Goal: Task Accomplishment & Management: Manage account settings

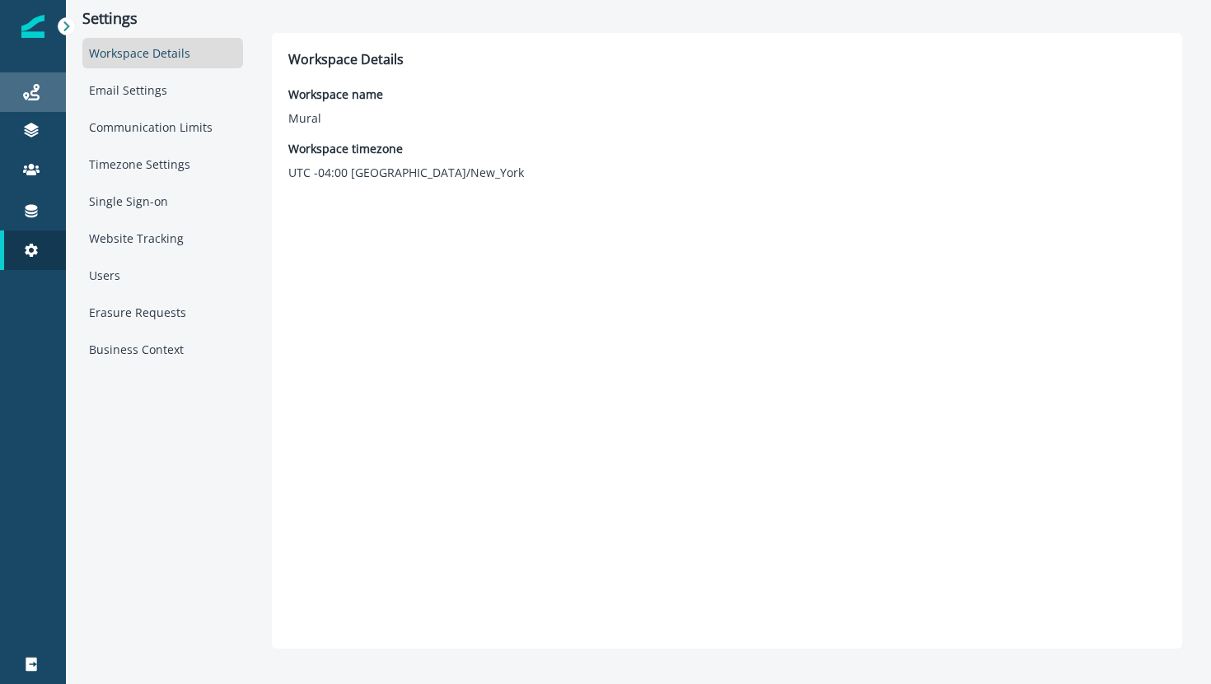
click at [26, 96] on icon at bounding box center [31, 92] width 16 height 16
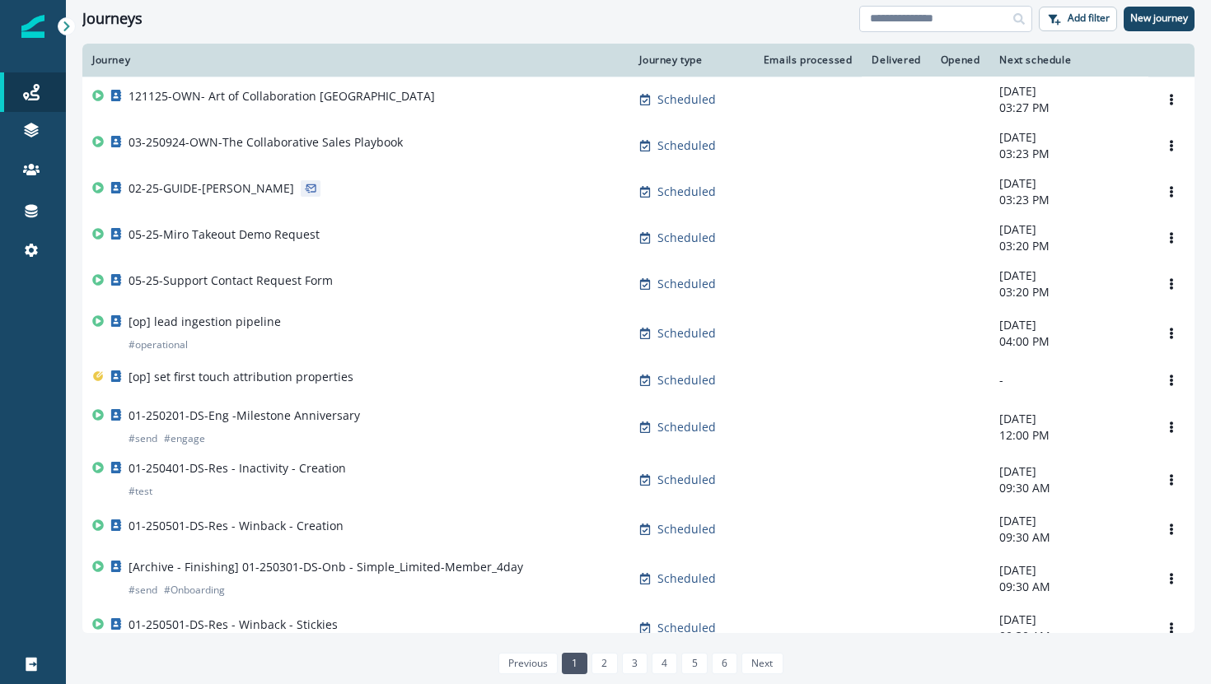
click at [960, 23] on input at bounding box center [945, 19] width 173 height 26
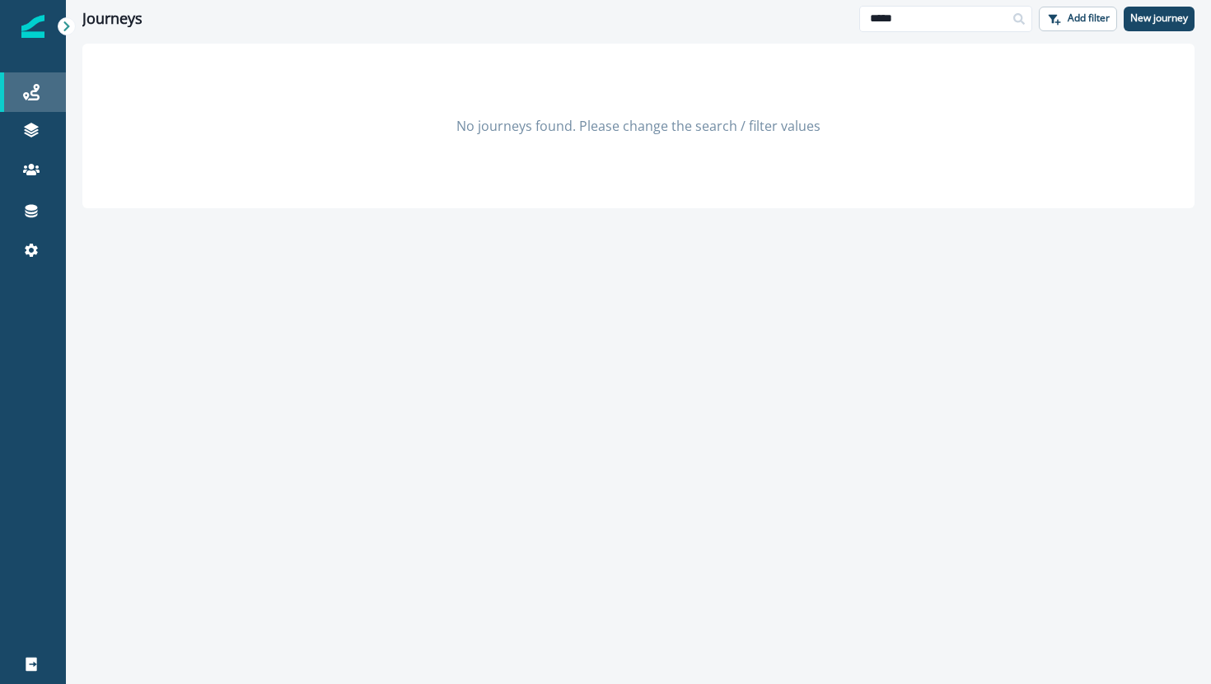
click at [44, 89] on div "Journeys" at bounding box center [33, 92] width 53 height 20
click at [46, 86] on div "Journeys" at bounding box center [33, 92] width 53 height 20
click at [71, 23] on icon at bounding box center [67, 27] width 12 height 12
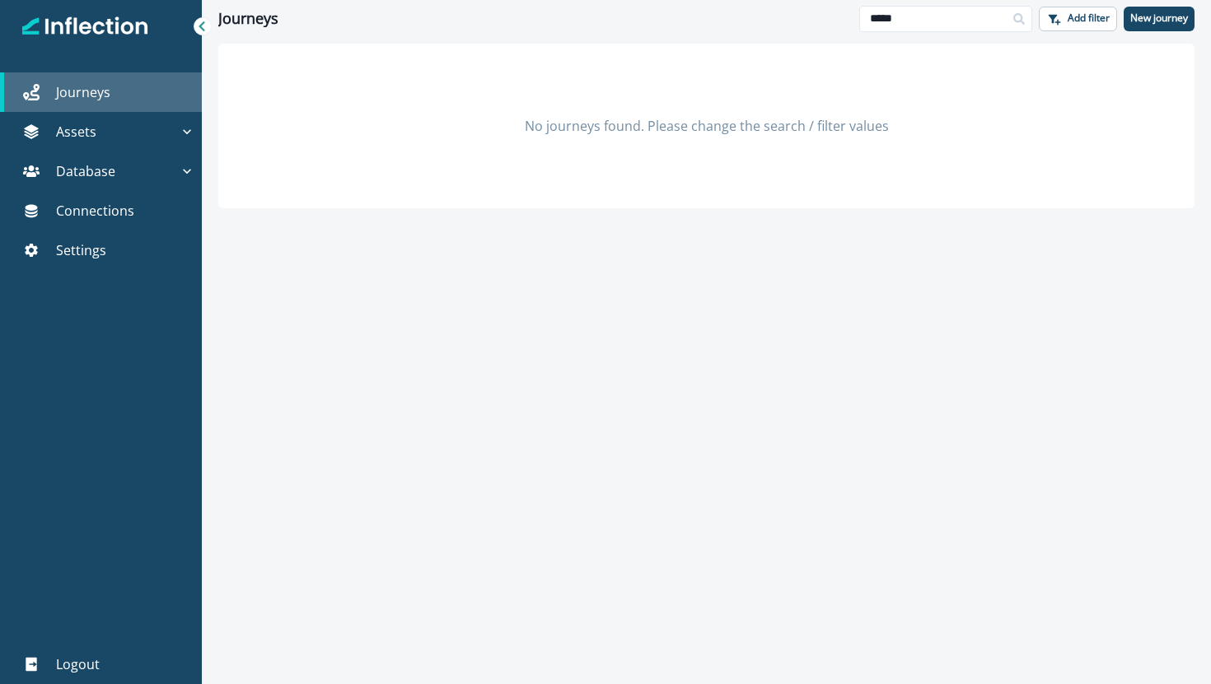
click at [81, 85] on p "Journeys" at bounding box center [83, 92] width 54 height 20
click at [205, 34] on div at bounding box center [203, 26] width 18 height 18
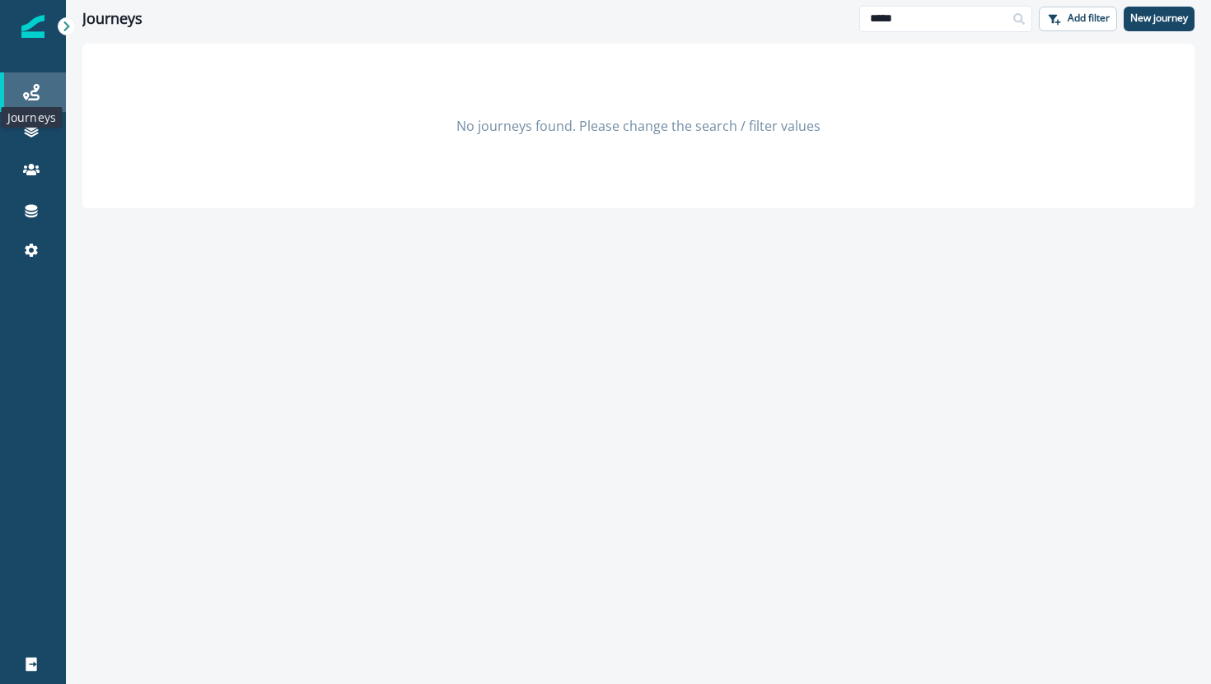
click at [29, 96] on icon at bounding box center [31, 92] width 16 height 16
click at [882, 6] on input "*****" at bounding box center [945, 19] width 173 height 26
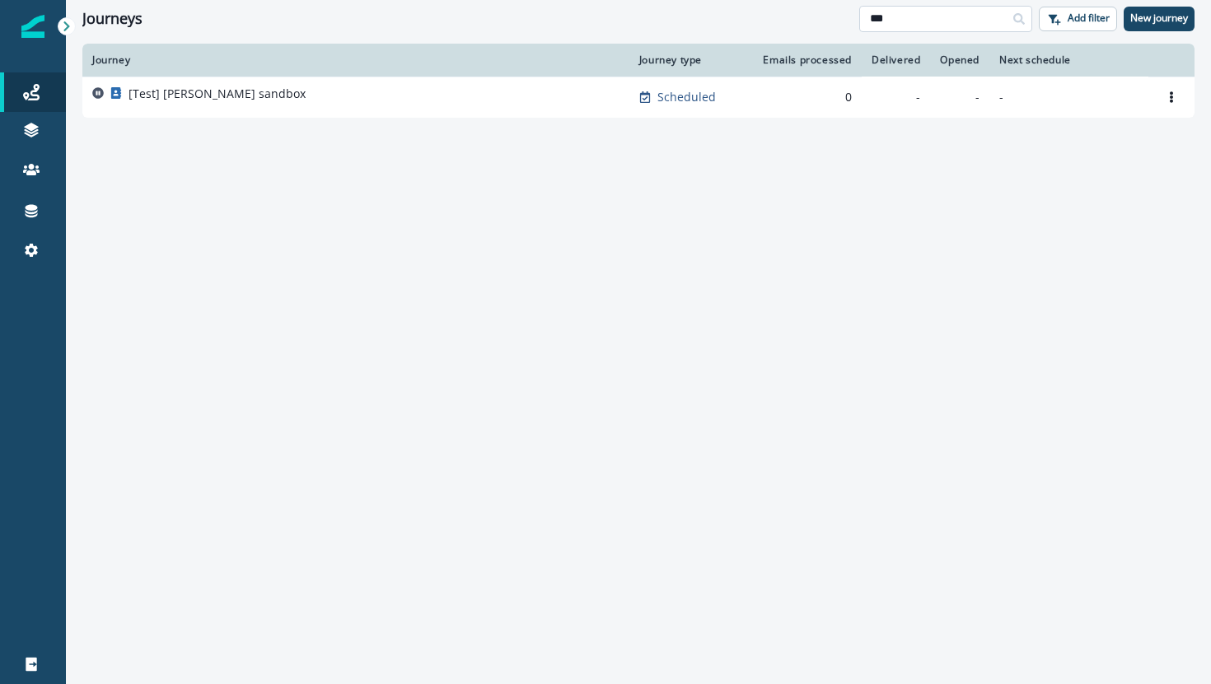
click at [877, 21] on input "***" at bounding box center [945, 19] width 173 height 26
type input "*"
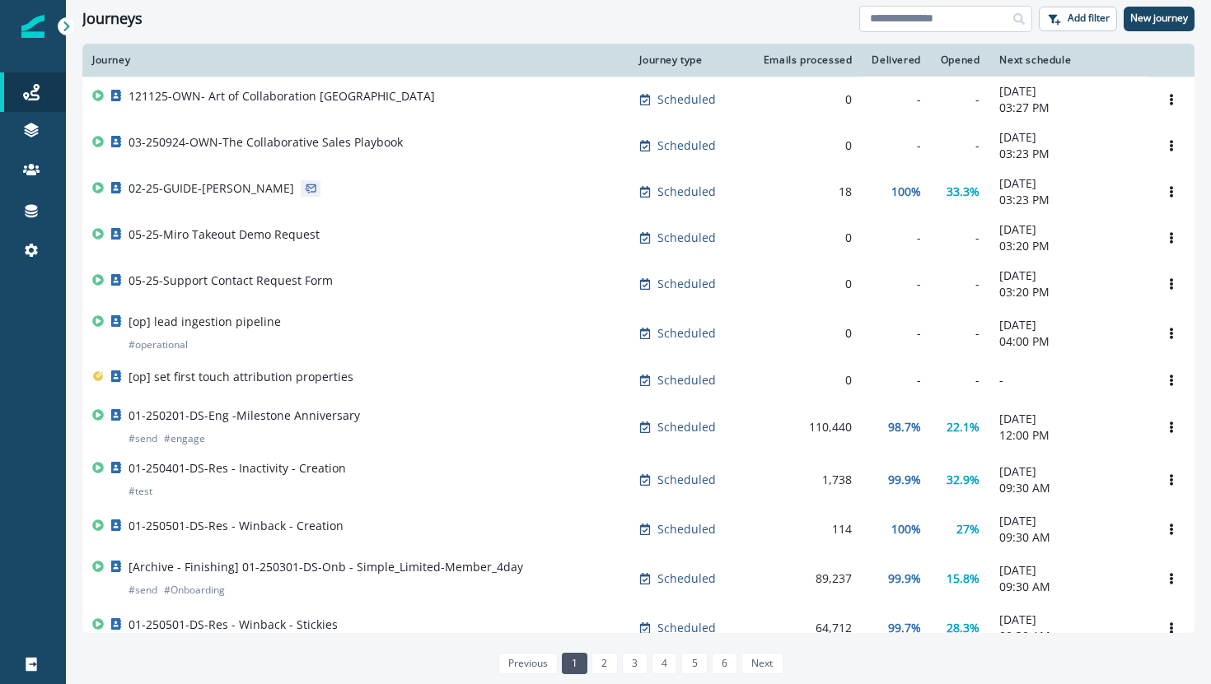
click at [914, 27] on input at bounding box center [945, 19] width 173 height 26
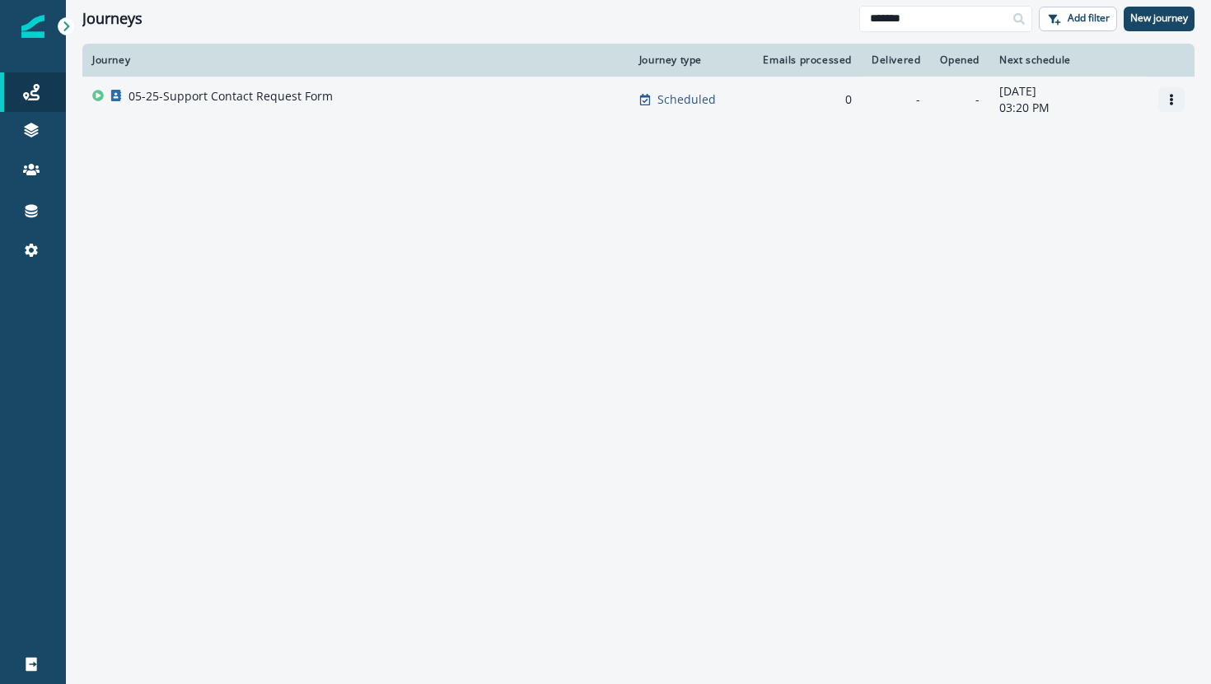
type input "*******"
click at [1175, 105] on button "Options" at bounding box center [1171, 99] width 26 height 25
click at [1117, 139] on button "Clone" at bounding box center [1092, 140] width 183 height 26
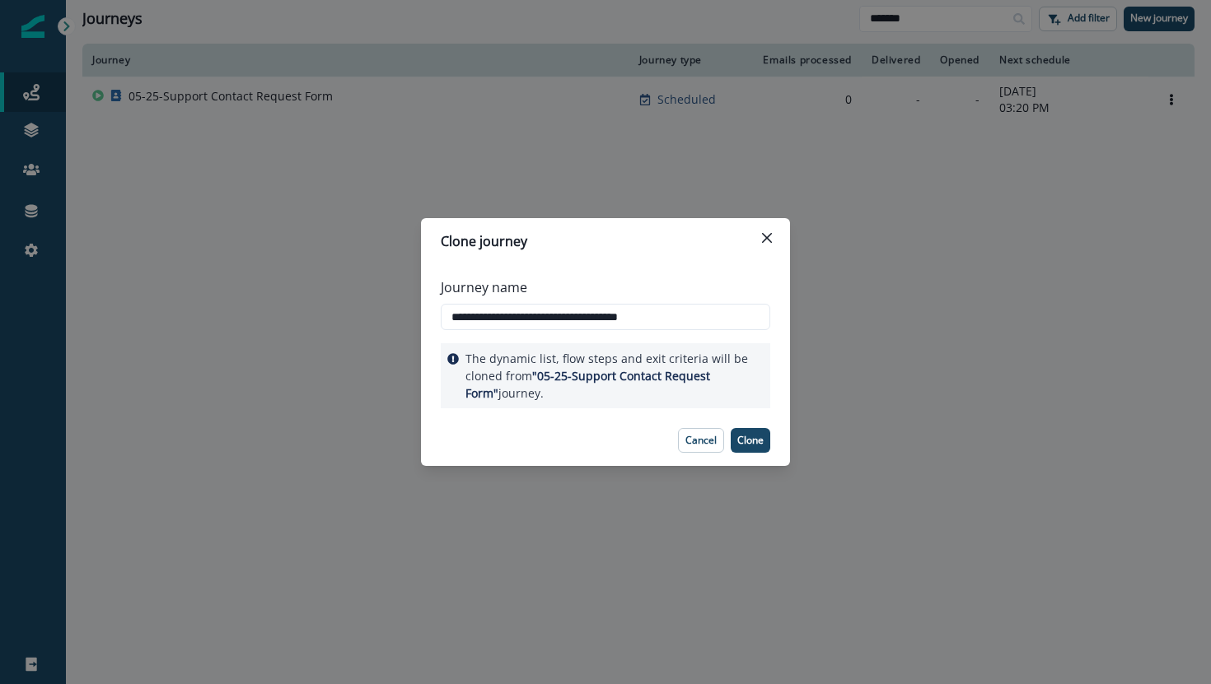
paste input "******"
click at [555, 314] on input "**********" at bounding box center [605, 317] width 329 height 26
type input "**********"
click at [739, 443] on p "Clone" at bounding box center [750, 441] width 26 height 12
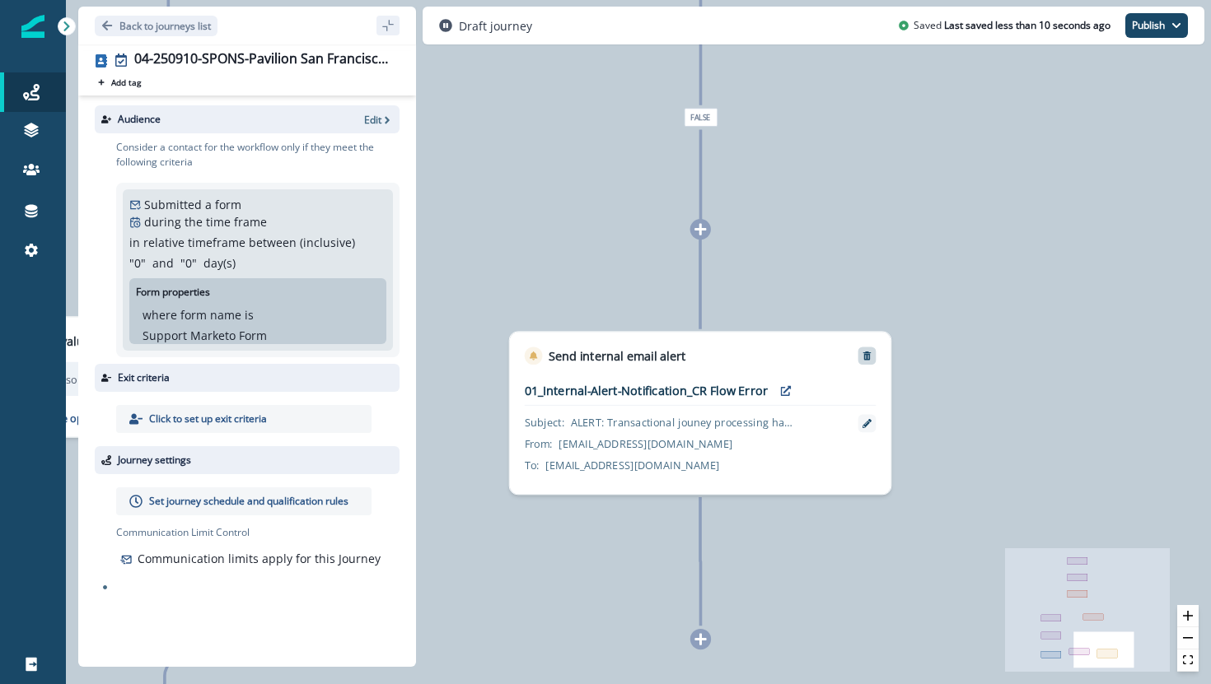
click at [869, 362] on div at bounding box center [867, 356] width 18 height 18
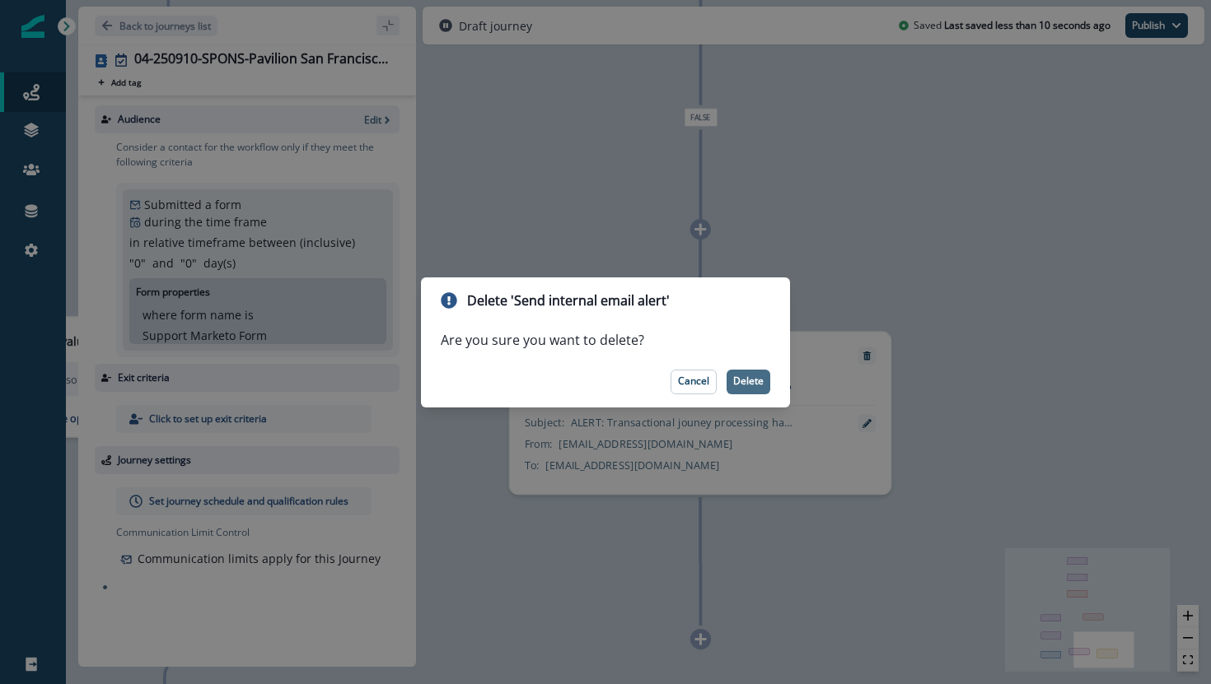
click at [760, 377] on p "Delete" at bounding box center [748, 382] width 30 height 12
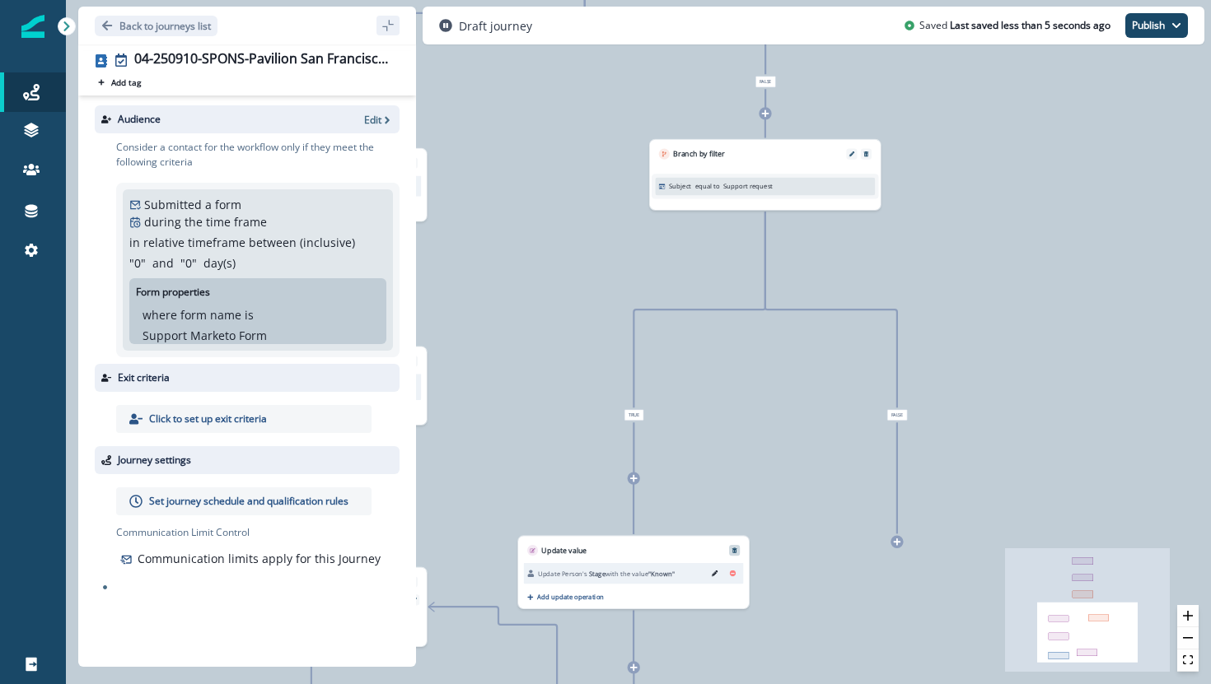
click at [735, 552] on icon "Remove" at bounding box center [734, 551] width 7 height 7
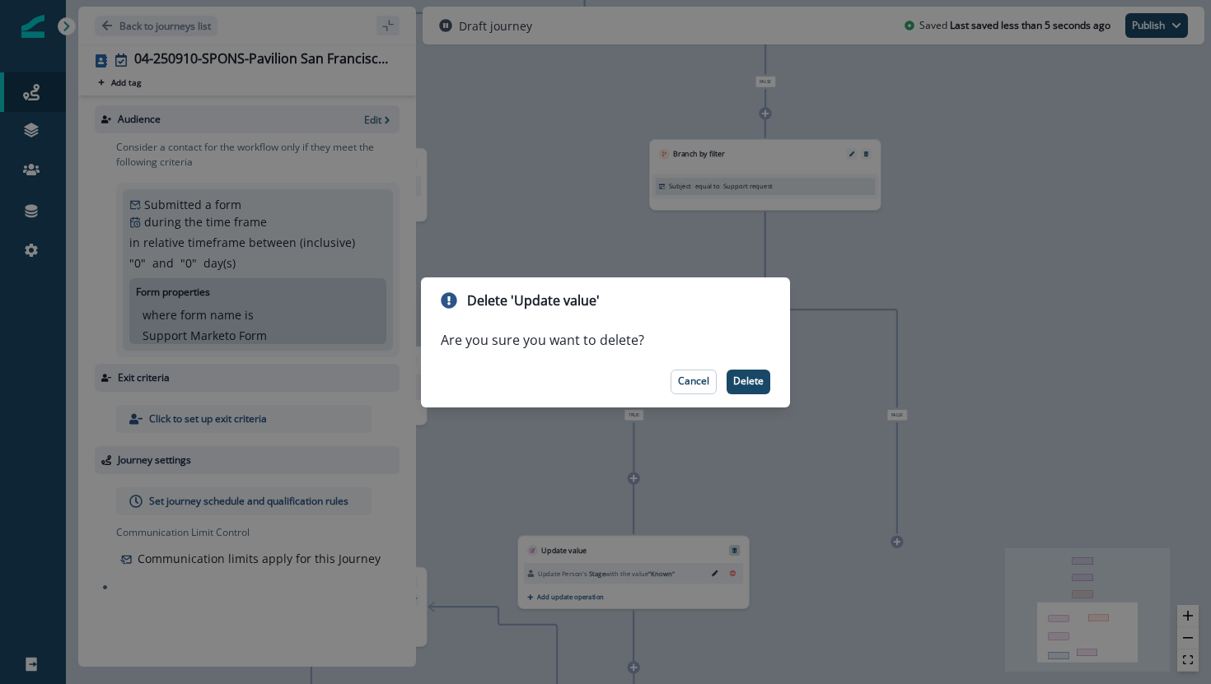
click at [760, 368] on footer "Cancel Delete" at bounding box center [605, 382] width 369 height 51
click at [747, 381] on p "Delete" at bounding box center [748, 382] width 30 height 12
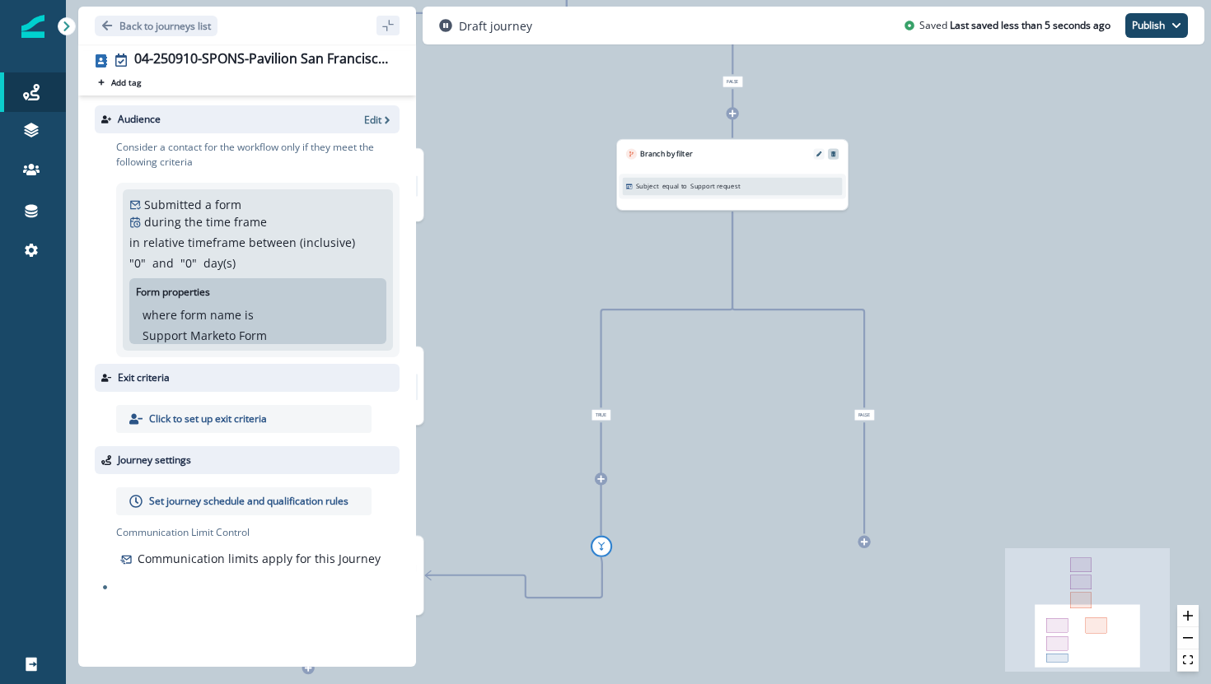
click at [834, 155] on icon "Remove" at bounding box center [833, 154] width 5 height 5
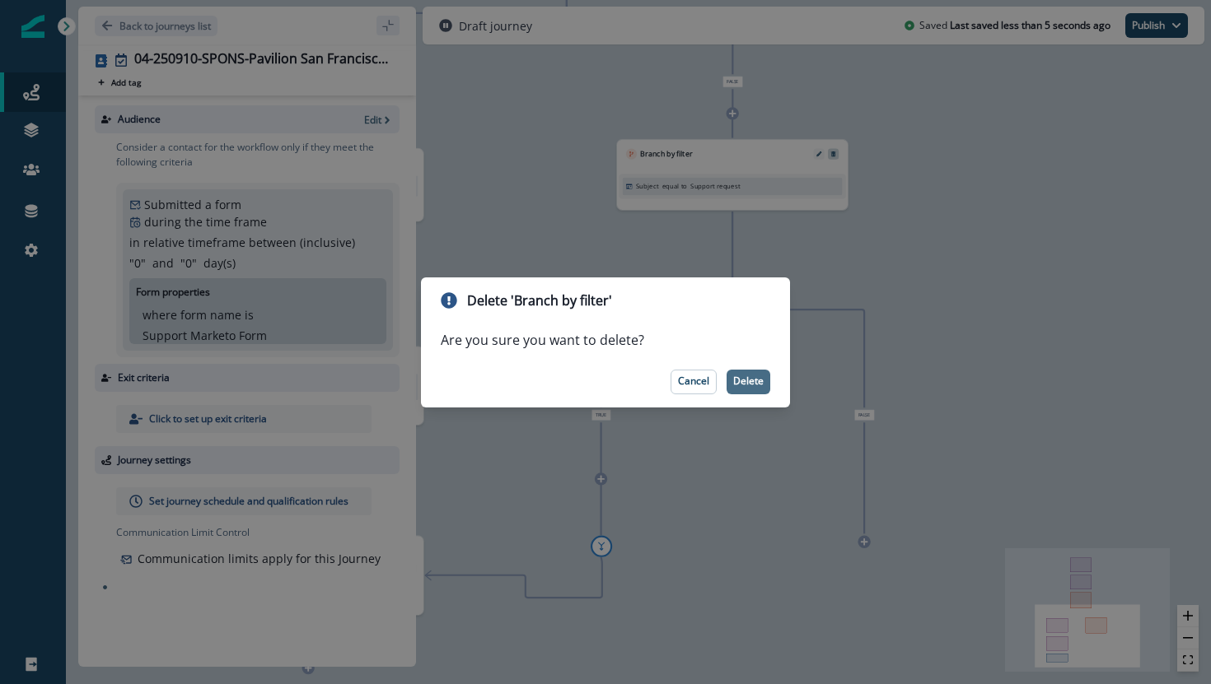
click at [738, 379] on p "Delete" at bounding box center [748, 382] width 30 height 12
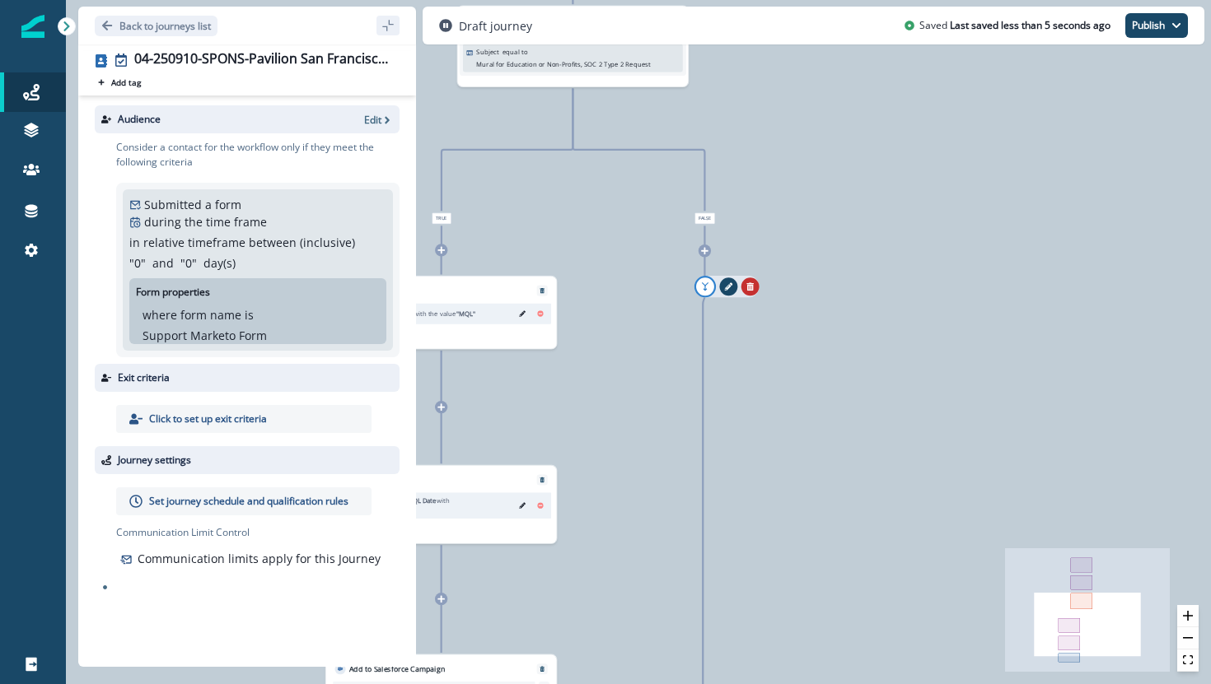
click at [750, 289] on icon "remove-goto" at bounding box center [750, 287] width 8 height 8
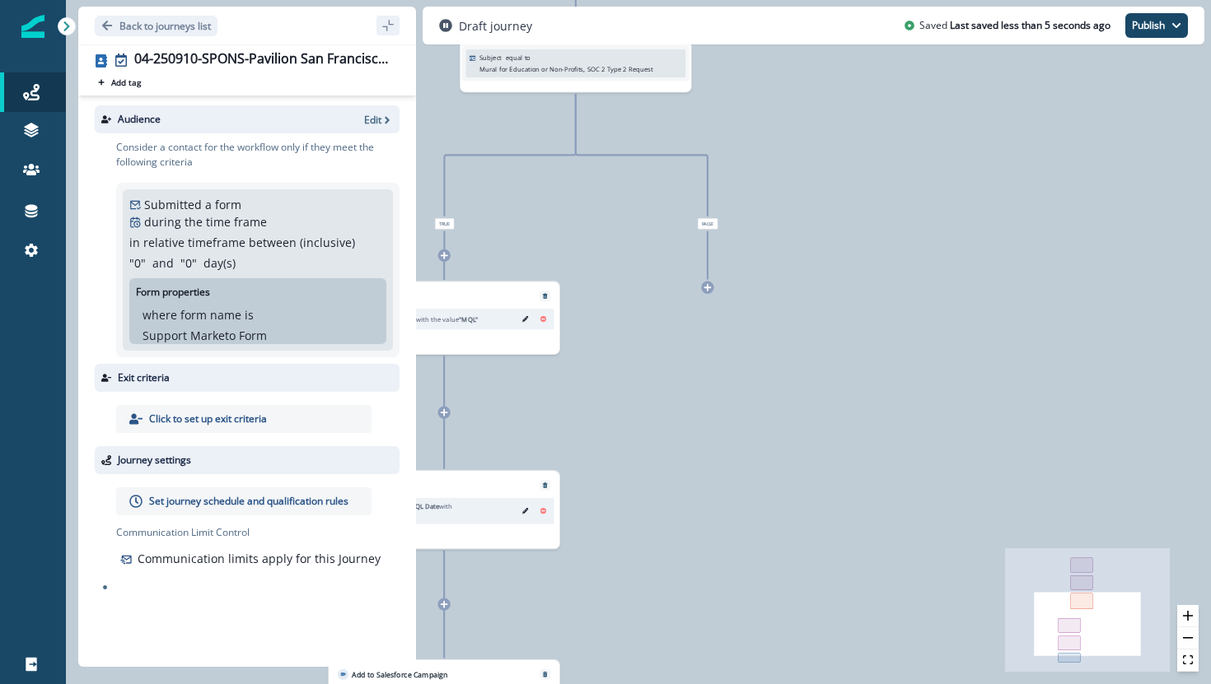
click at [709, 227] on span "False" at bounding box center [708, 224] width 21 height 12
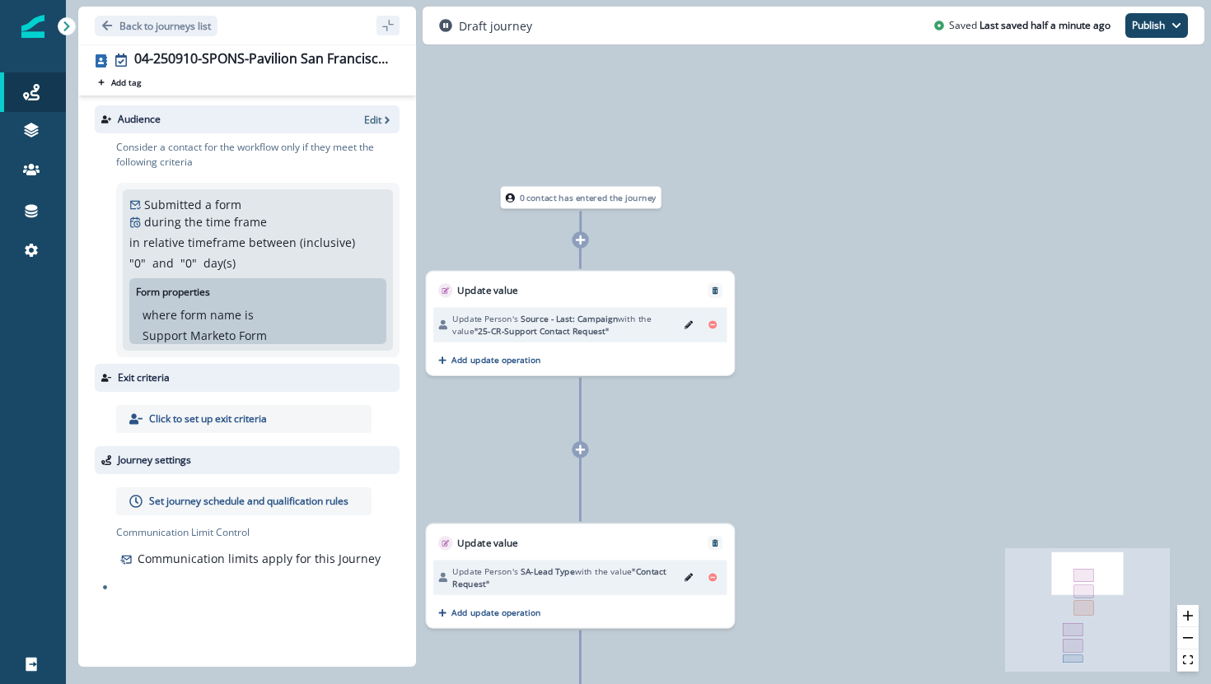
click at [683, 324] on button "Edit" at bounding box center [688, 325] width 19 height 18
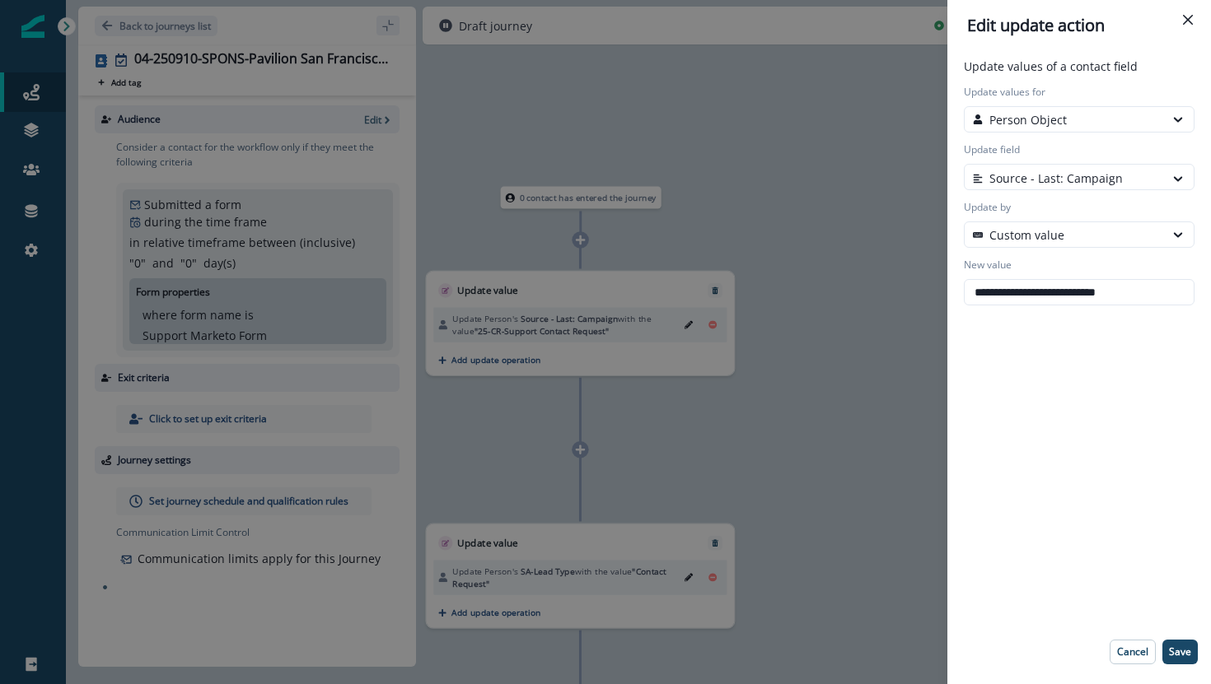
click at [743, 371] on div "**********" at bounding box center [605, 342] width 1211 height 684
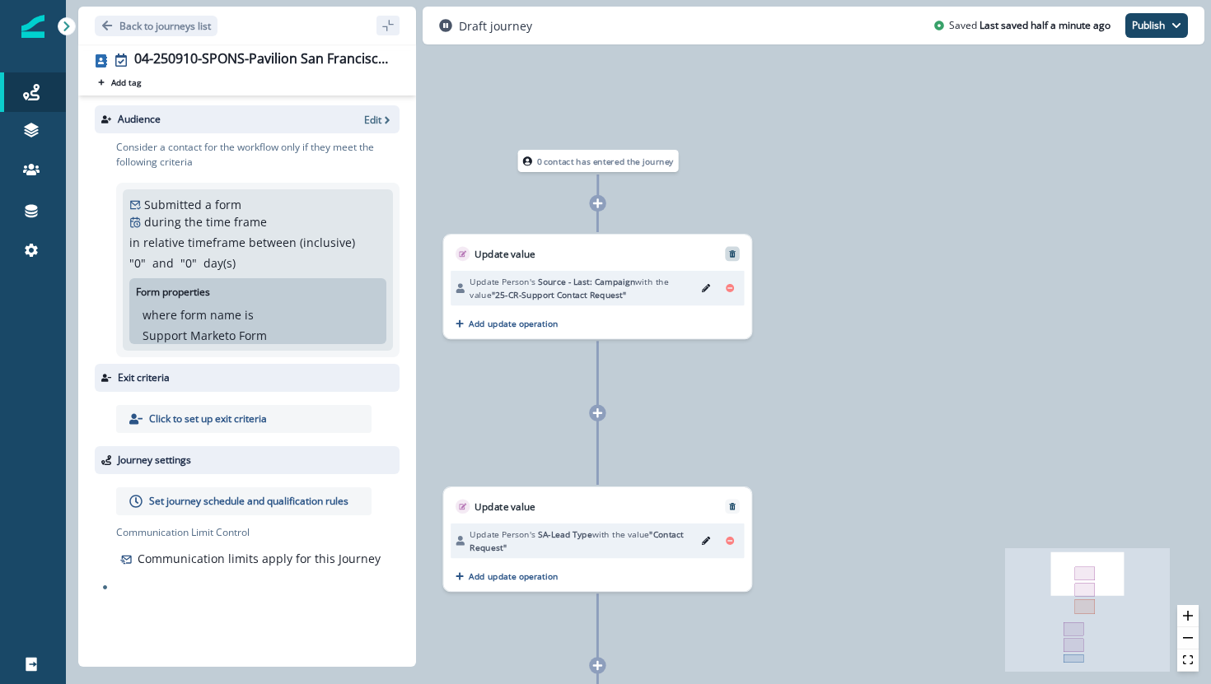
click at [735, 255] on icon "Remove" at bounding box center [732, 254] width 8 height 8
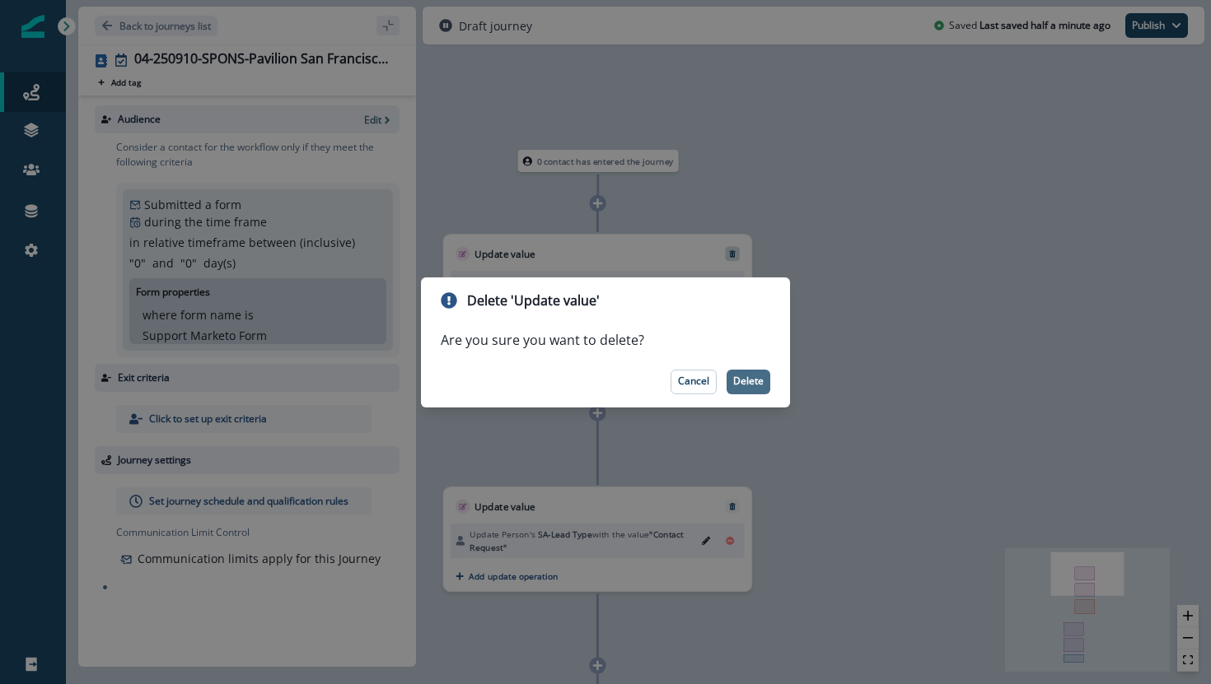
click at [750, 382] on p "Delete" at bounding box center [748, 382] width 30 height 12
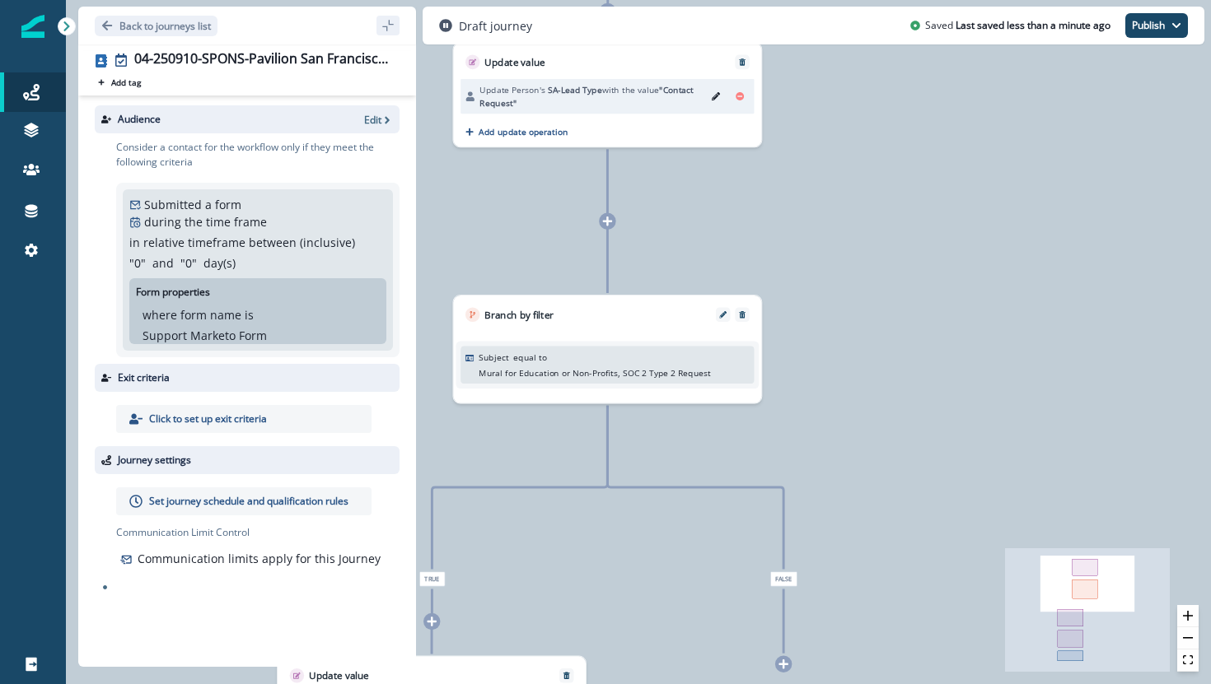
click at [667, 341] on div "Subject equal to Mural for Education or Non-Profits, SOC 2 Type 2 Request" at bounding box center [606, 365] width 303 height 48
click at [667, 329] on div "Subject equal to Mural for Education or Non-Profits, SOC 2 Type 2 Request" at bounding box center [607, 363] width 308 height 82
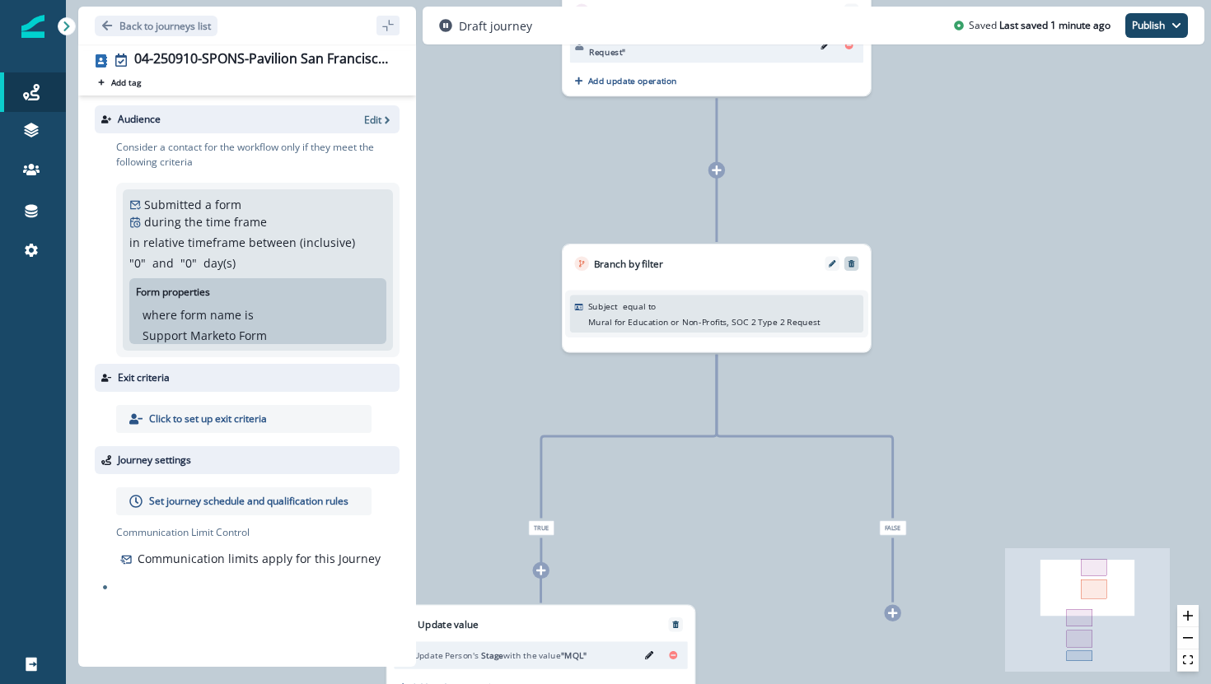
click at [850, 260] on icon "Remove" at bounding box center [851, 263] width 7 height 7
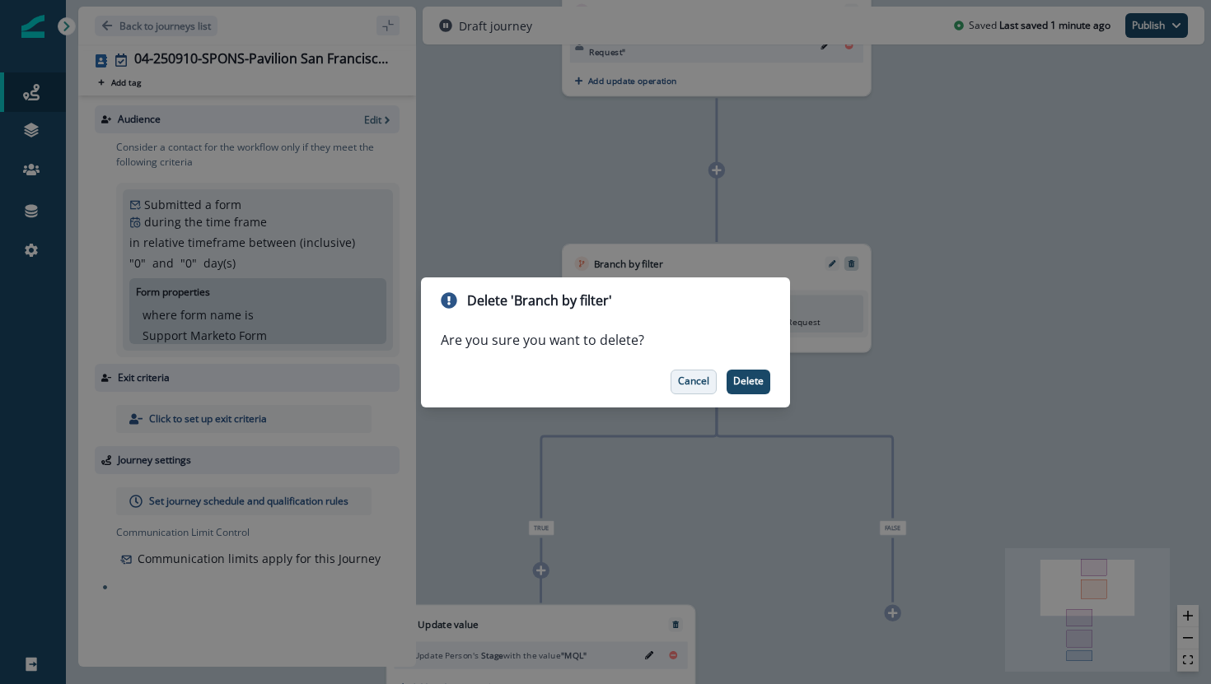
click at [681, 387] on p "Cancel" at bounding box center [693, 382] width 31 height 12
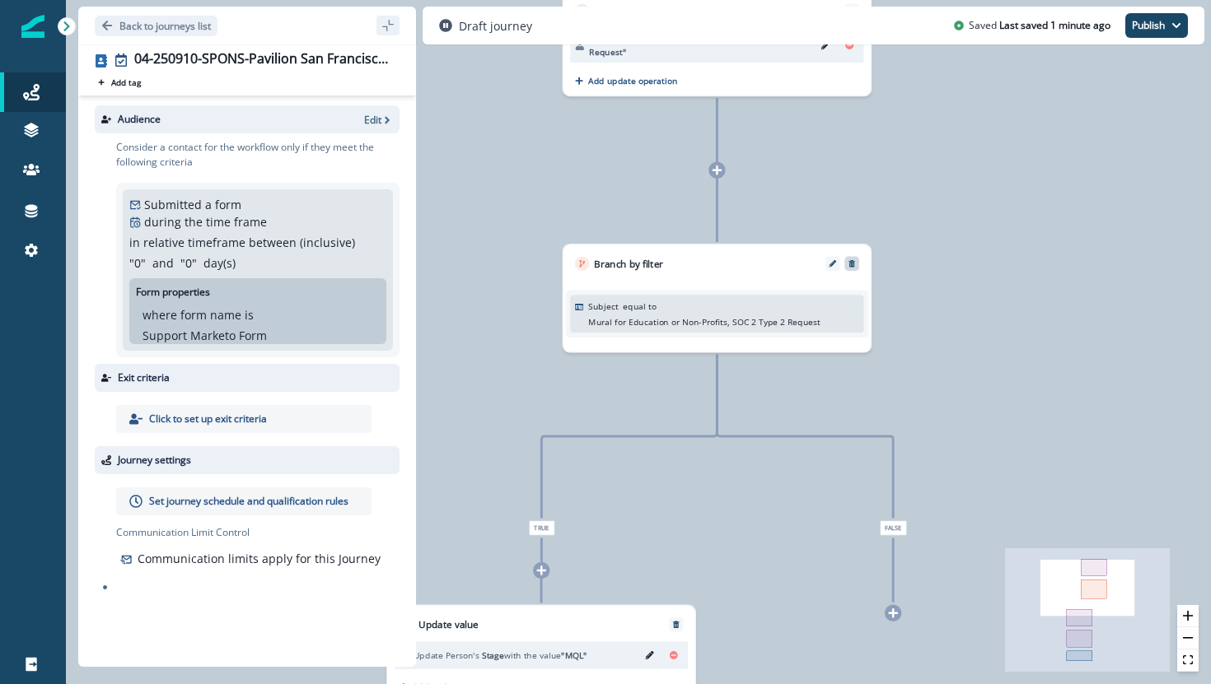
click at [719, 172] on icon at bounding box center [717, 170] width 11 height 11
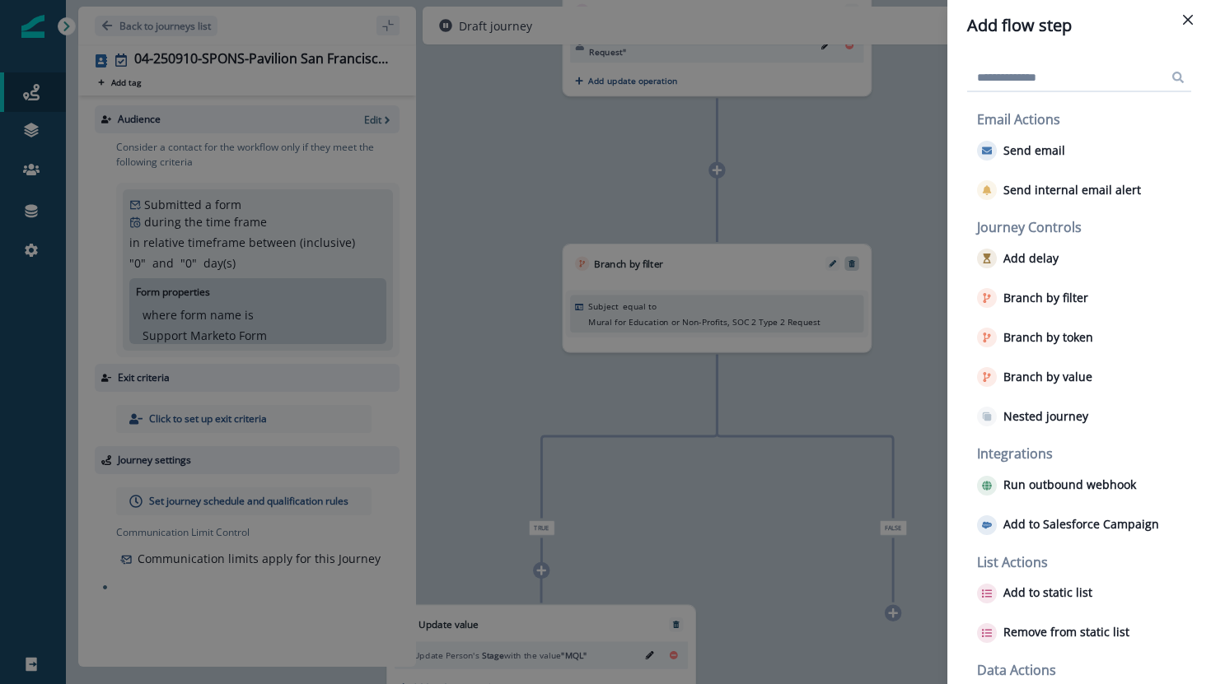
scroll to position [61, 0]
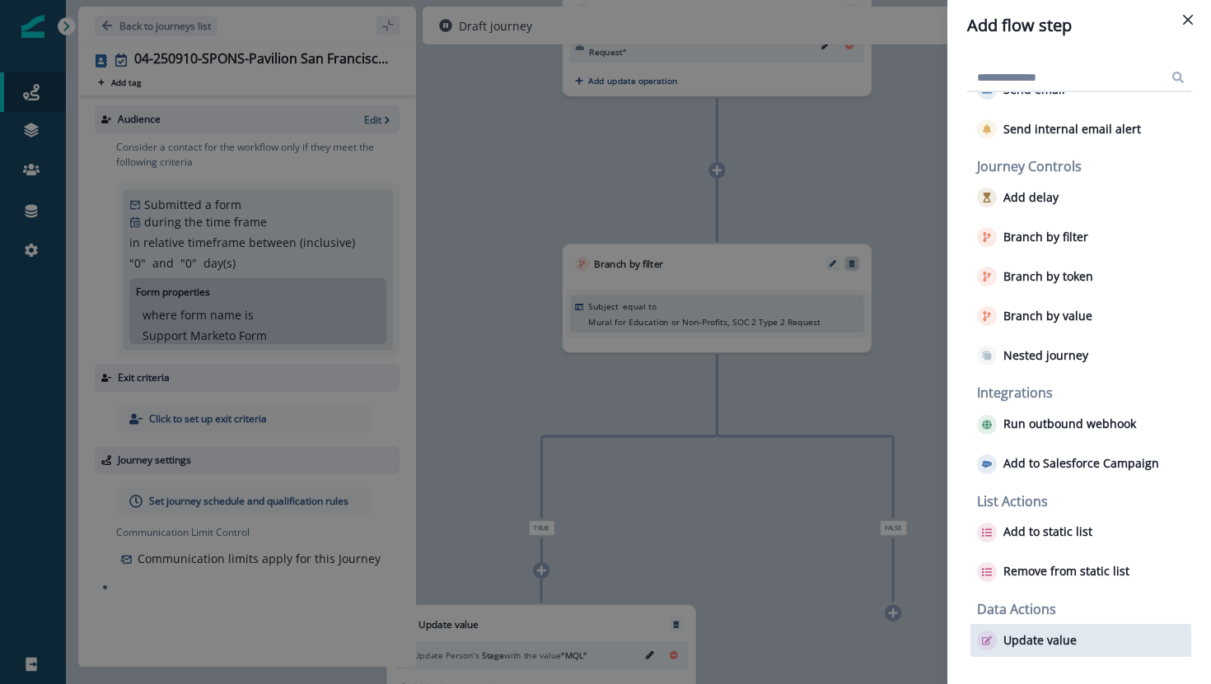
click at [1057, 642] on p "Update value" at bounding box center [1039, 641] width 73 height 14
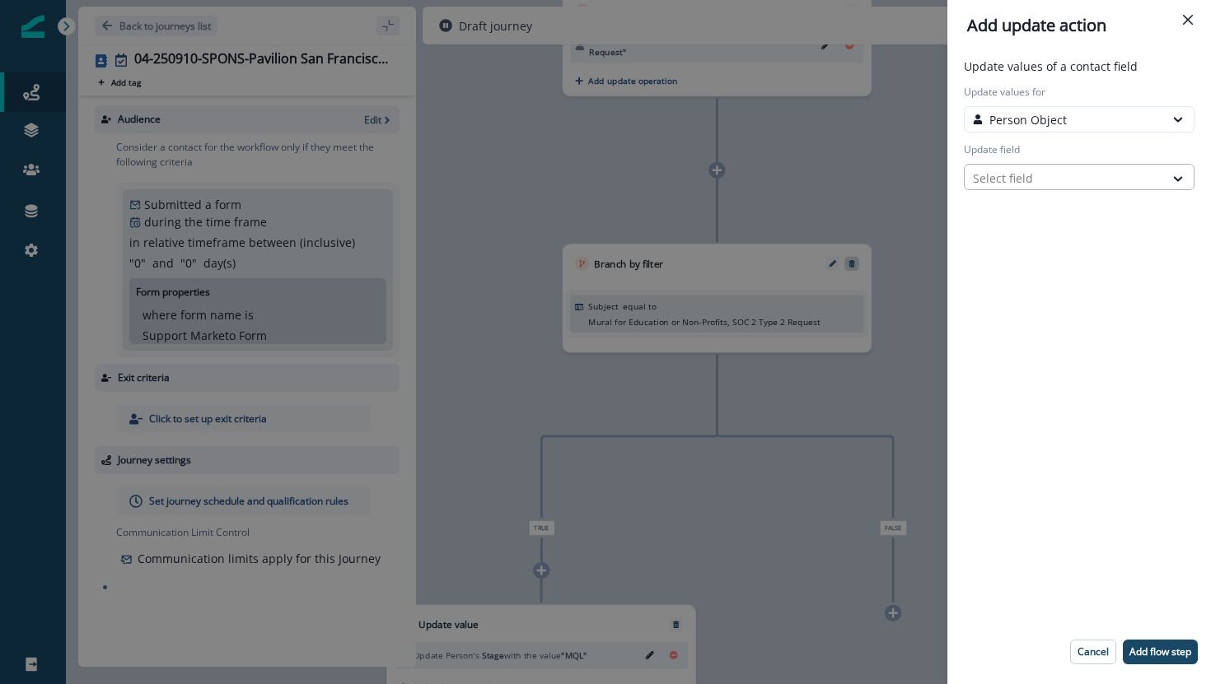
click at [1020, 184] on div at bounding box center [1064, 178] width 183 height 21
type input "*****"
click at [1016, 221] on button "Stage" at bounding box center [1079, 212] width 231 height 25
click at [1051, 233] on div "Select action" at bounding box center [1064, 234] width 183 height 17
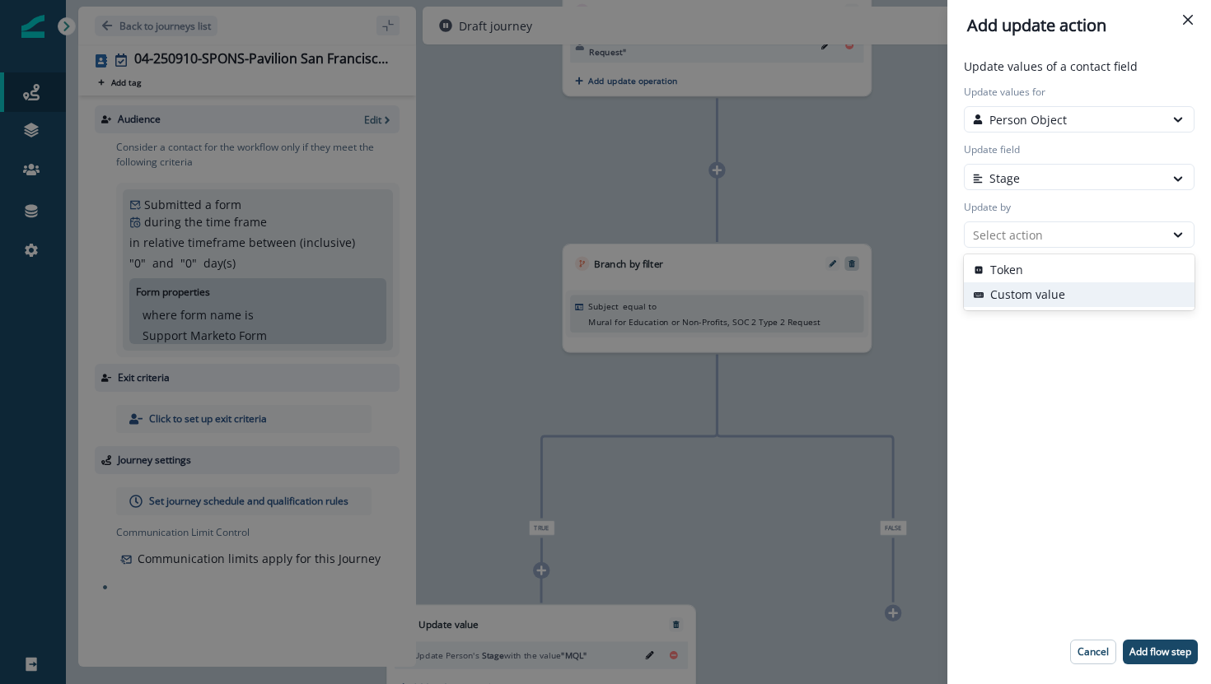
click at [1048, 295] on button "Custom value" at bounding box center [1079, 295] width 231 height 25
click at [1048, 293] on input "New value" at bounding box center [1079, 292] width 231 height 26
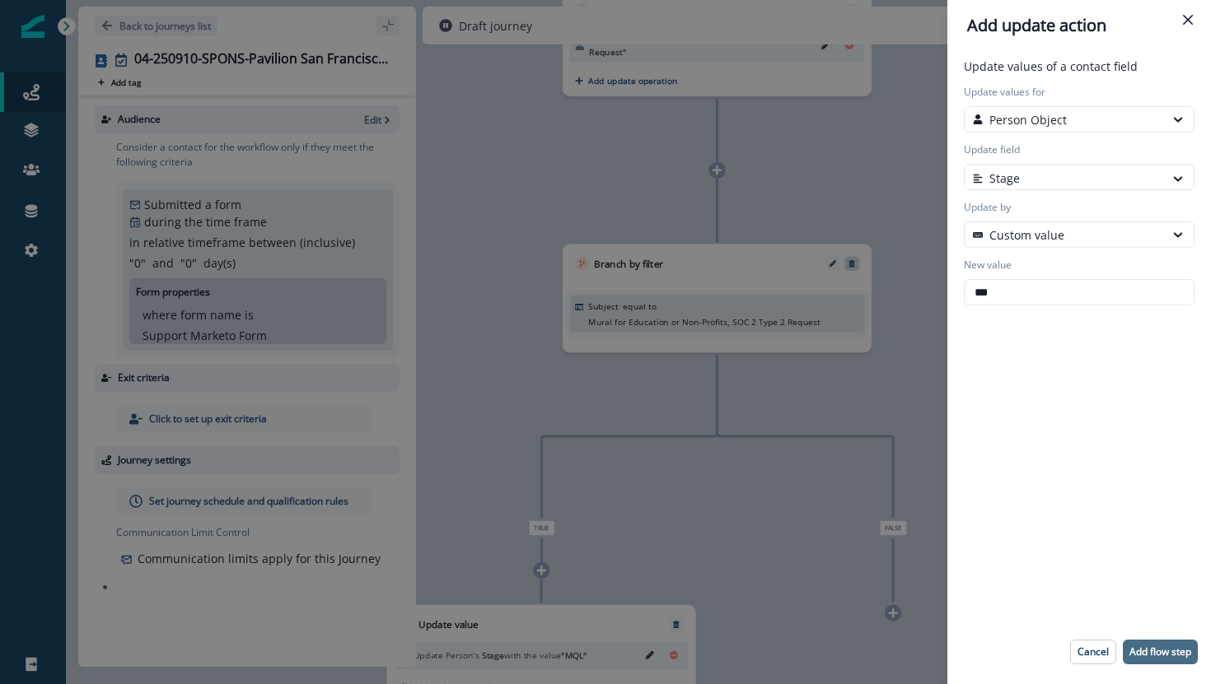
type input "***"
click at [1173, 651] on p "Add flow step" at bounding box center [1160, 653] width 62 height 12
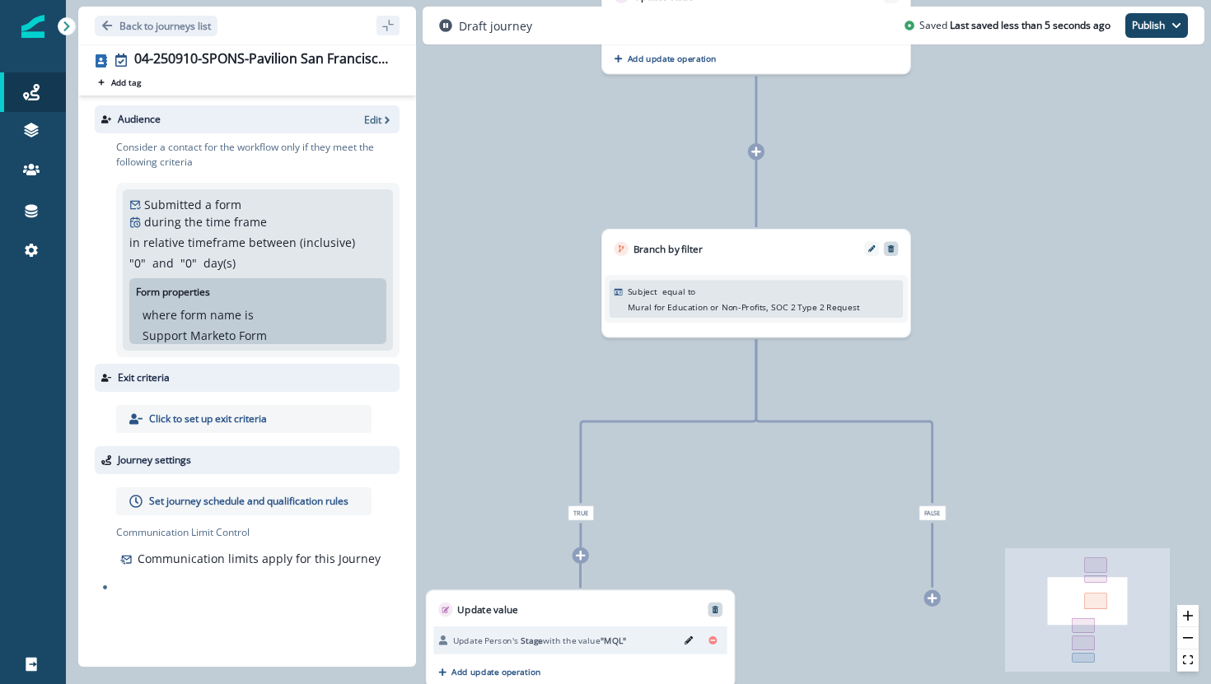
click at [711, 609] on icon "Remove" at bounding box center [715, 610] width 8 height 8
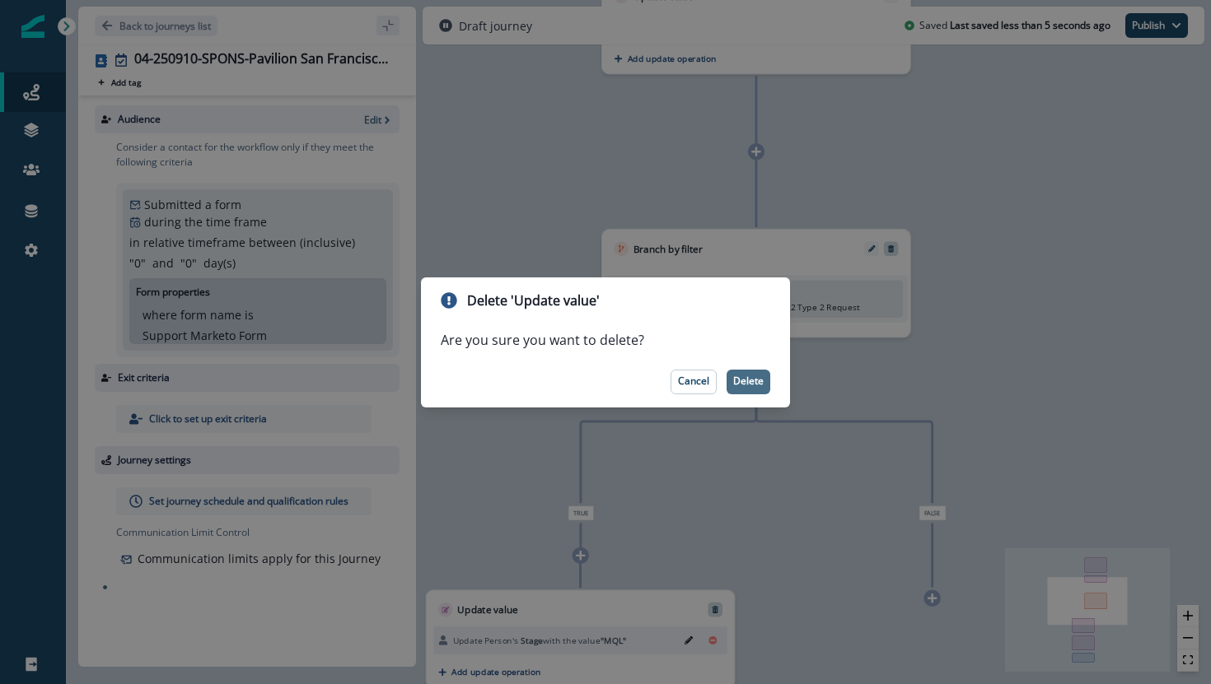
click at [753, 376] on p "Delete" at bounding box center [748, 382] width 30 height 12
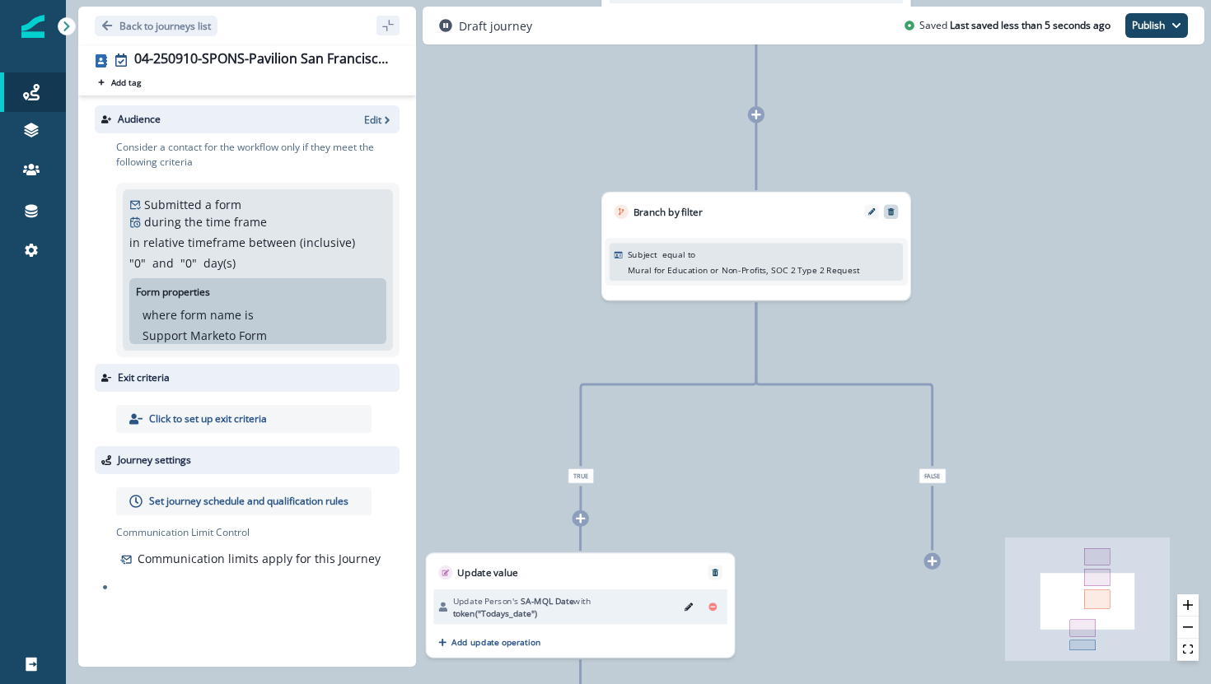
click at [753, 111] on icon at bounding box center [755, 115] width 11 height 11
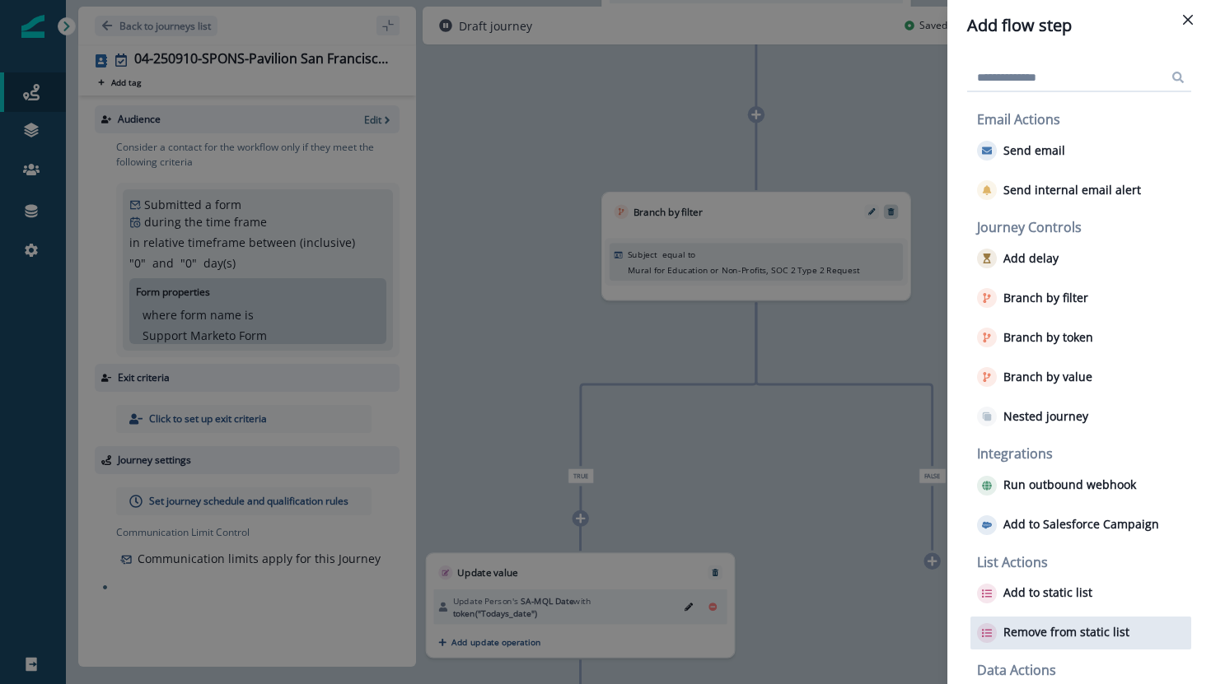
scroll to position [61, 0]
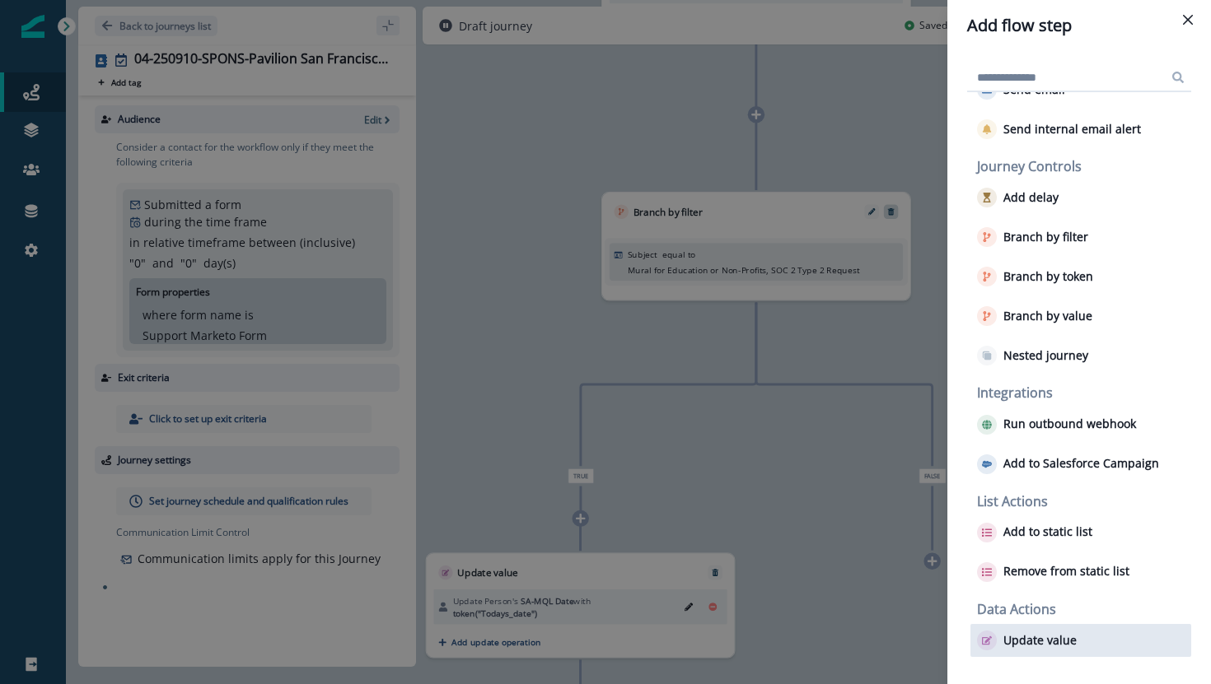
click at [1067, 635] on p "Update value" at bounding box center [1039, 641] width 73 height 14
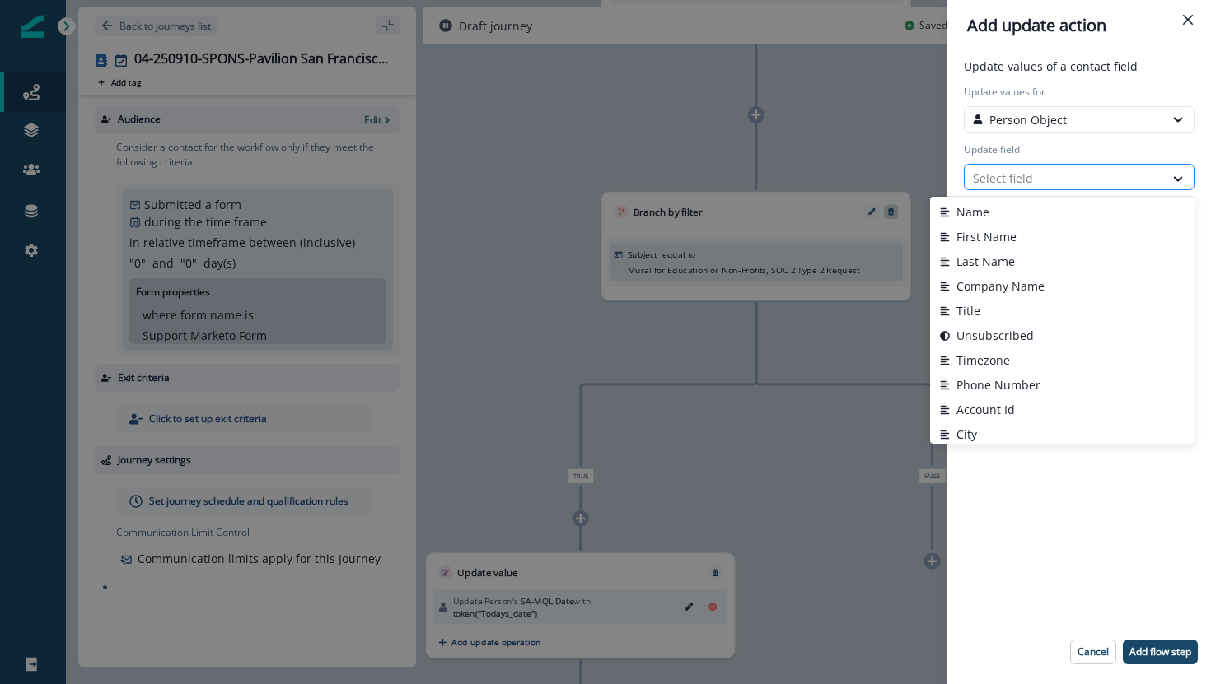
click at [1022, 185] on div at bounding box center [1064, 178] width 183 height 21
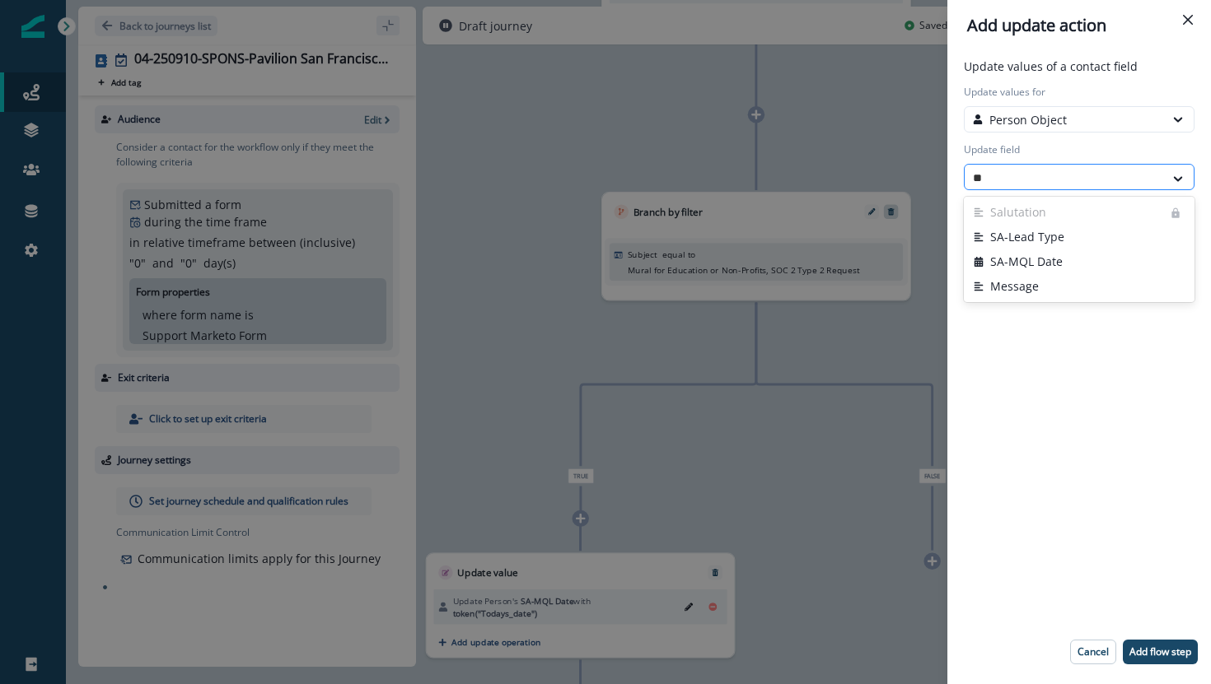
type input "***"
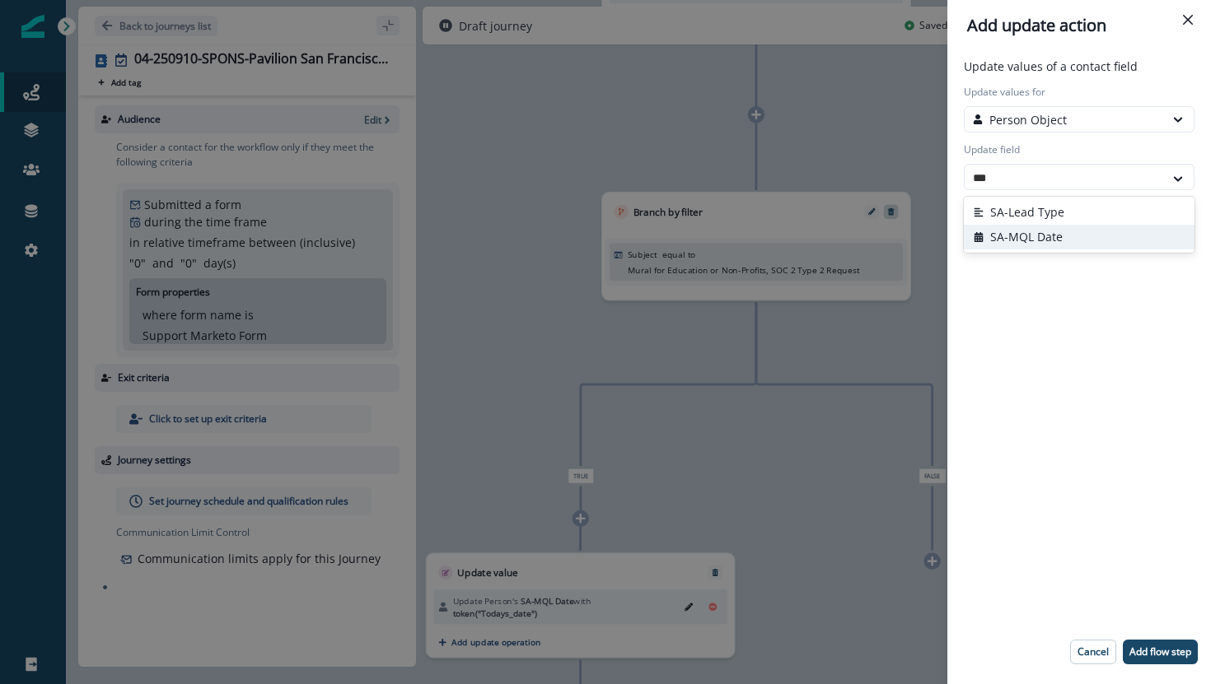
click at [1034, 233] on button "SA-MQL Date" at bounding box center [1079, 237] width 231 height 25
click at [1033, 236] on div "Select action" at bounding box center [1064, 234] width 183 height 17
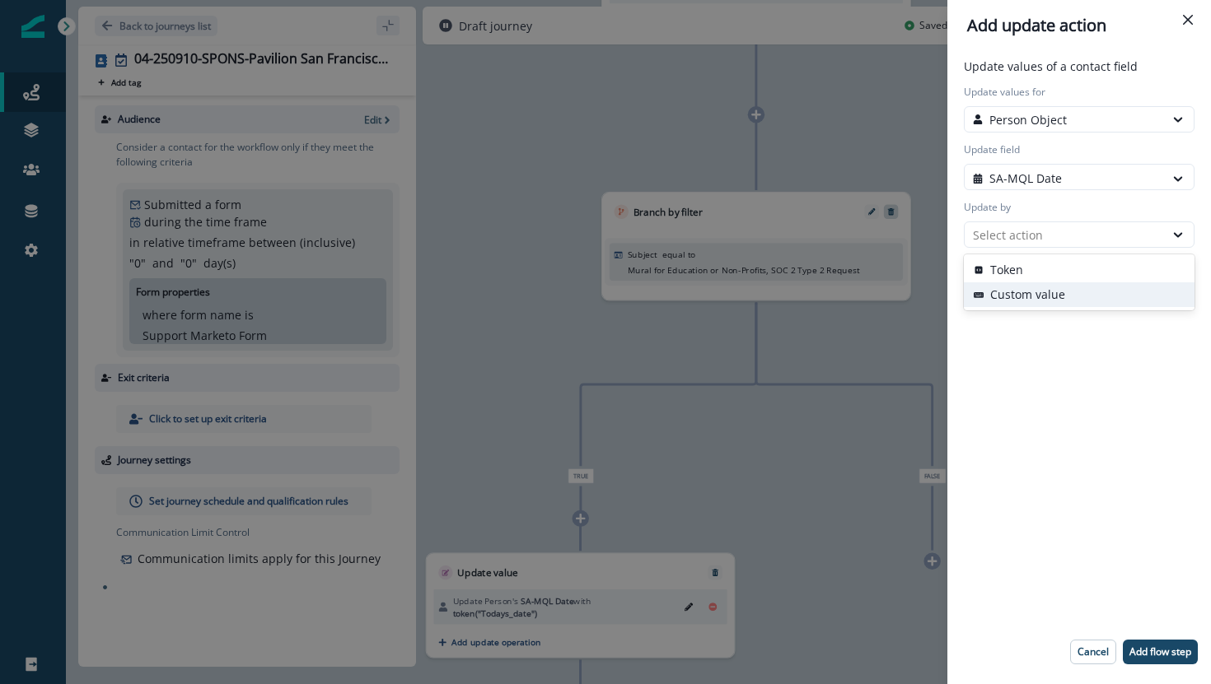
click at [1009, 289] on button "Custom value" at bounding box center [1079, 295] width 231 height 25
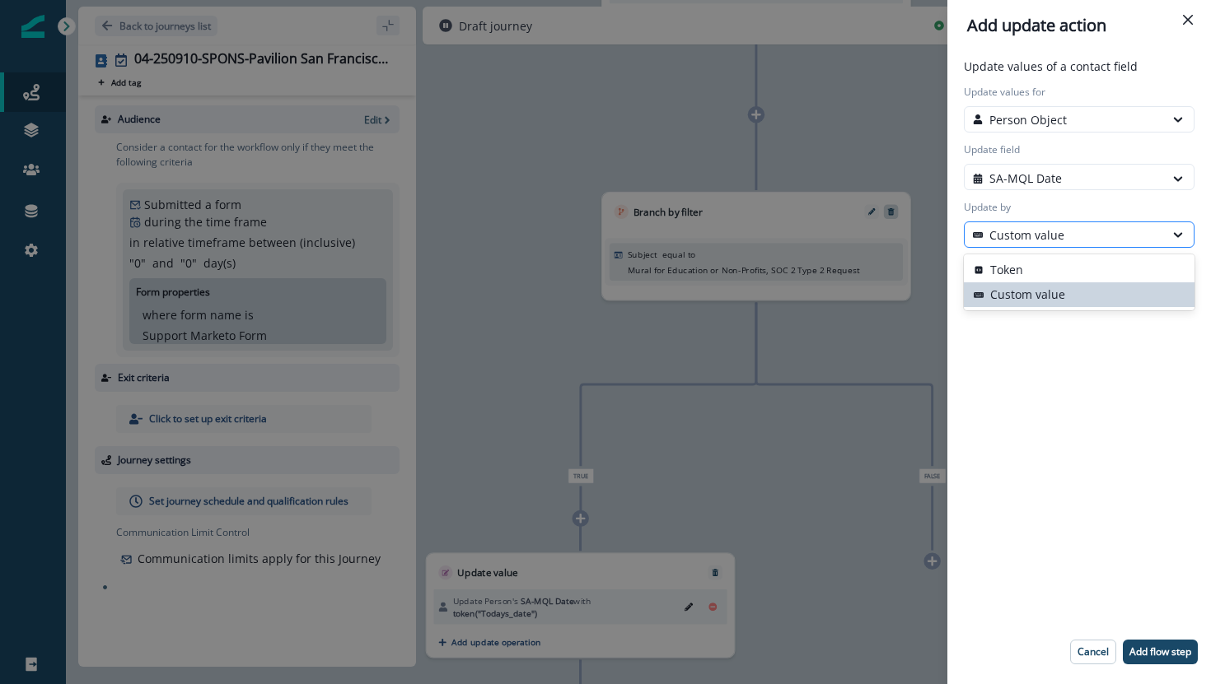
click at [1027, 233] on p "Custom value" at bounding box center [1026, 234] width 75 height 17
click at [1023, 262] on button "Token" at bounding box center [1079, 270] width 231 height 25
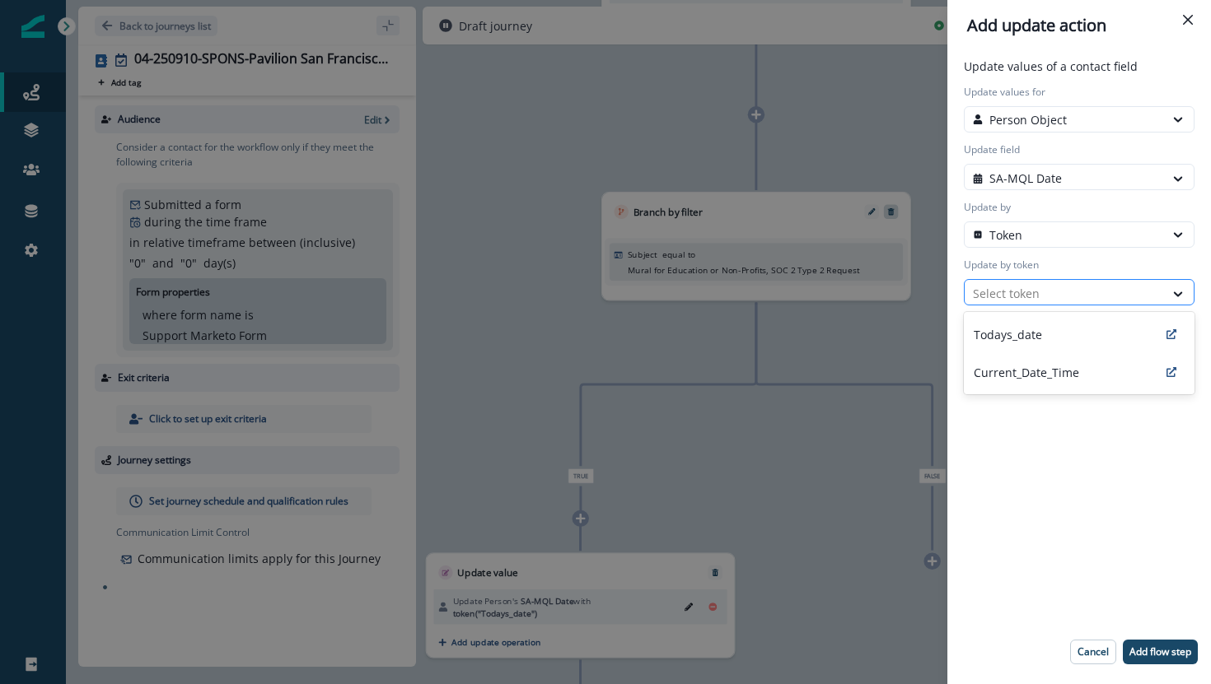
click at [1020, 287] on div at bounding box center [1064, 293] width 183 height 21
type input "***"
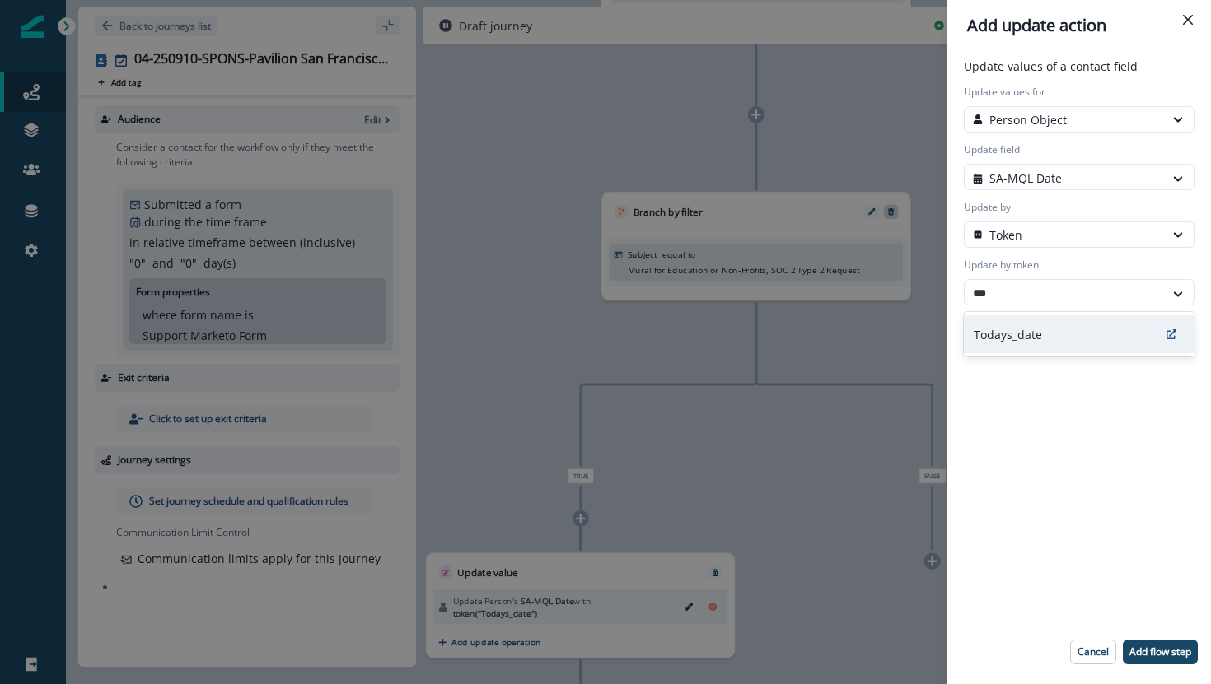
click at [1025, 342] on p "Todays_date" at bounding box center [1008, 334] width 68 height 17
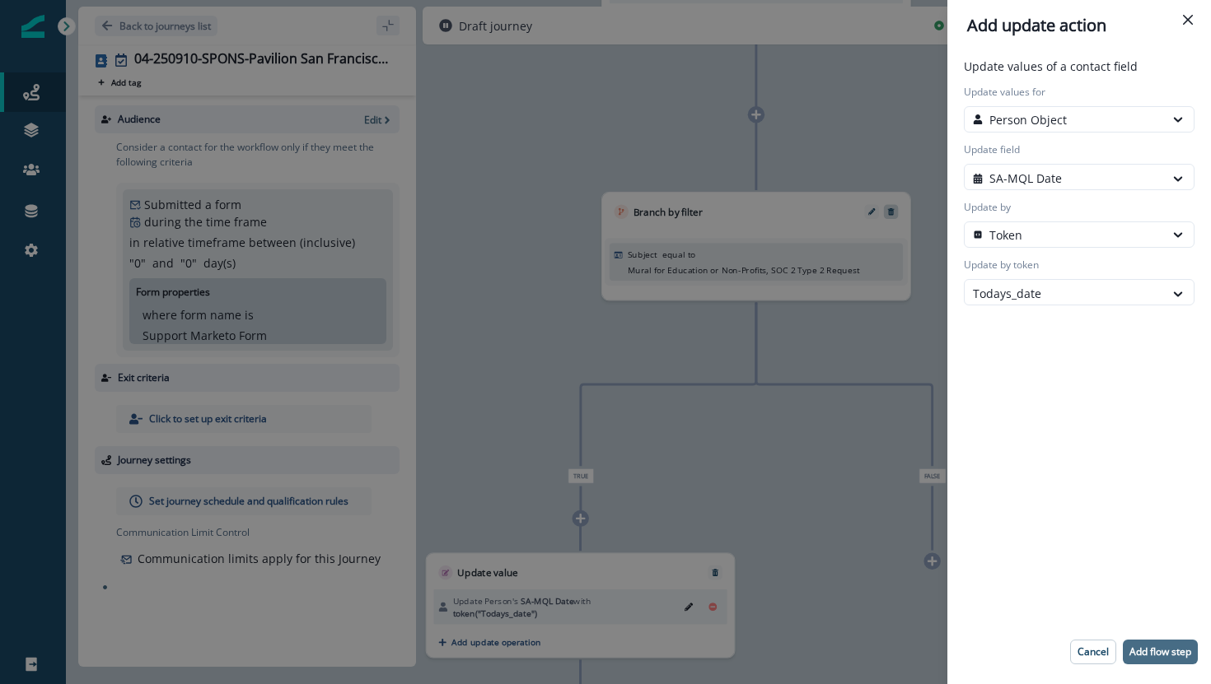
click at [1158, 647] on p "Add flow step" at bounding box center [1160, 653] width 62 height 12
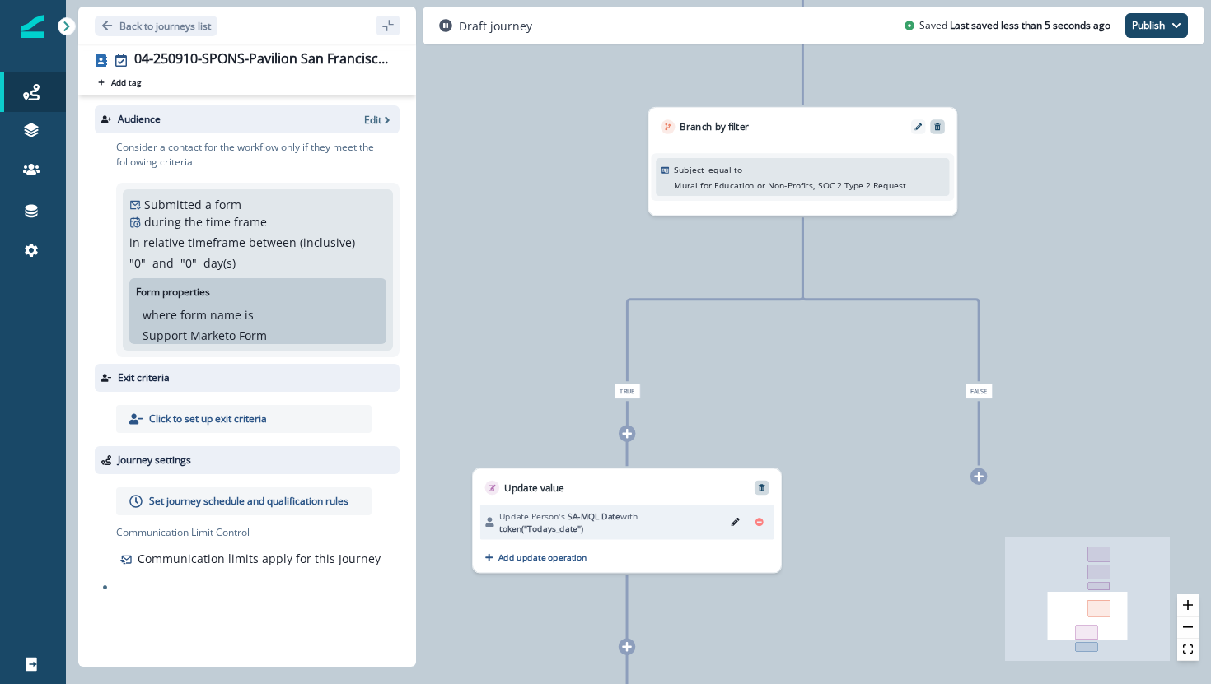
click at [762, 487] on icon "Remove" at bounding box center [762, 487] width 7 height 7
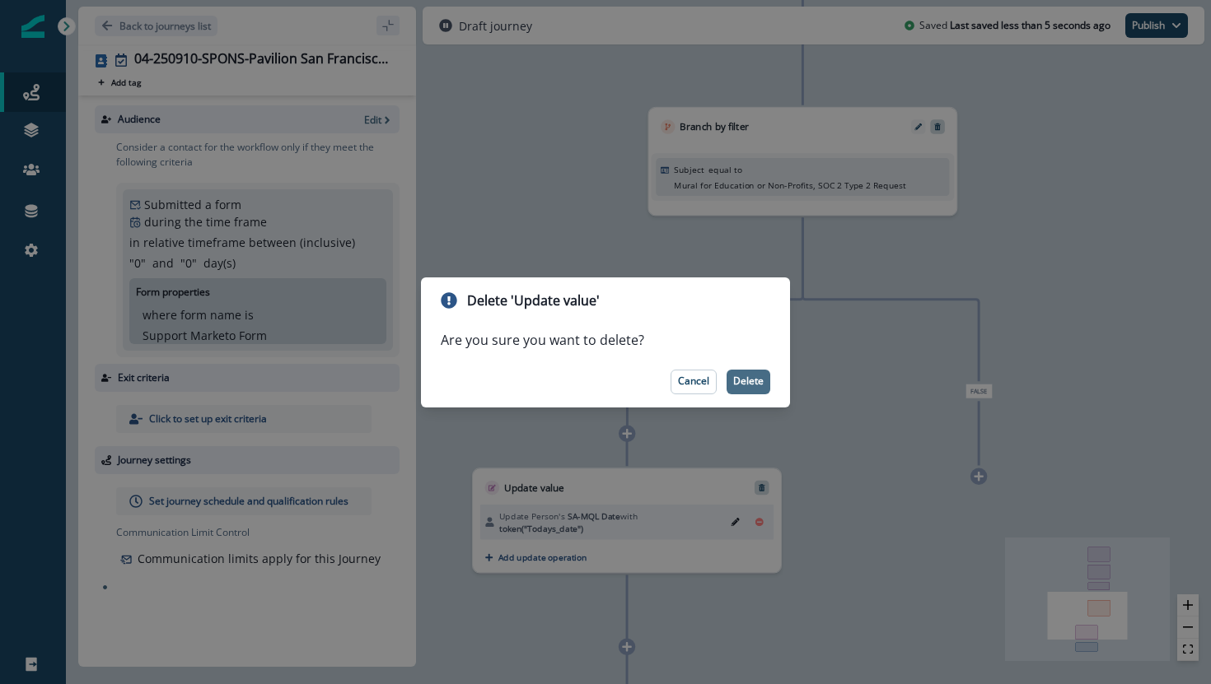
click at [754, 372] on button "Delete" at bounding box center [748, 382] width 44 height 25
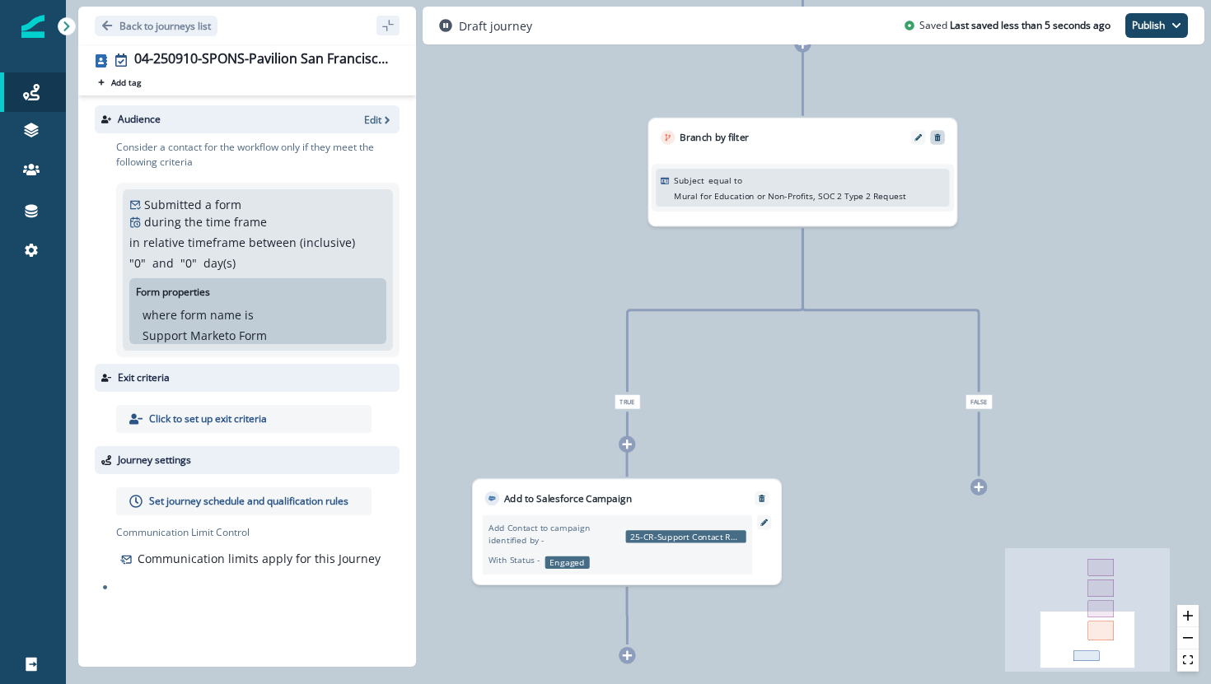
scroll to position [0, 0]
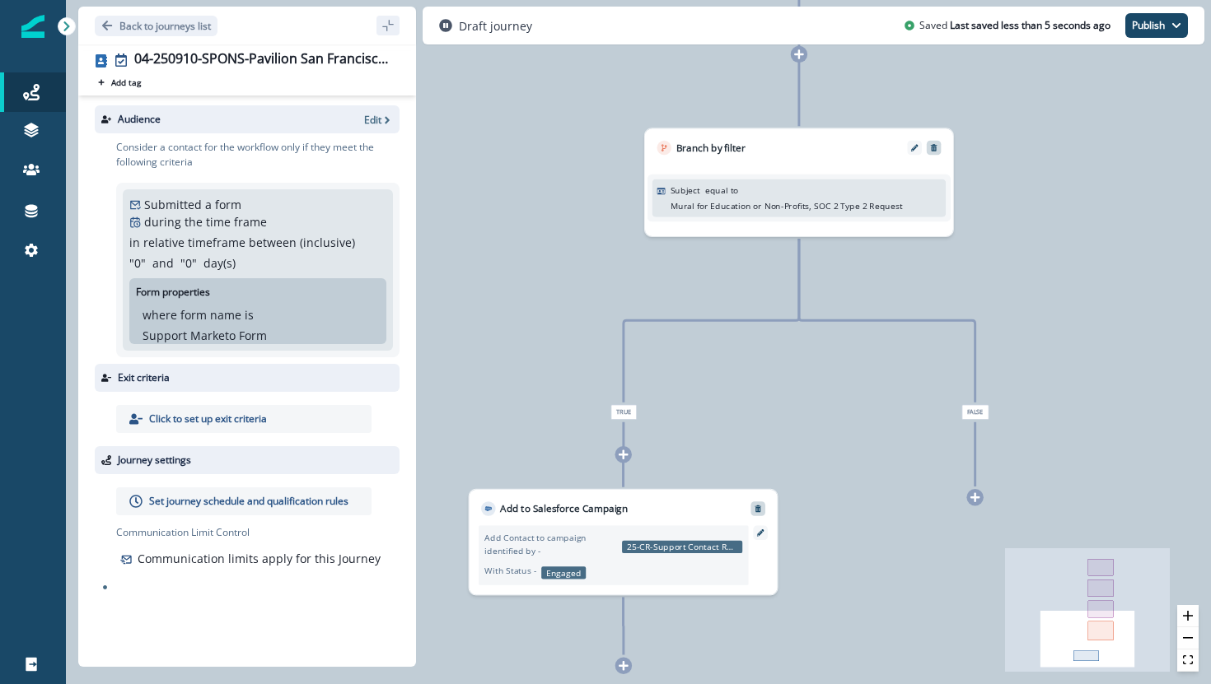
click at [760, 507] on icon "Remove" at bounding box center [758, 509] width 8 height 8
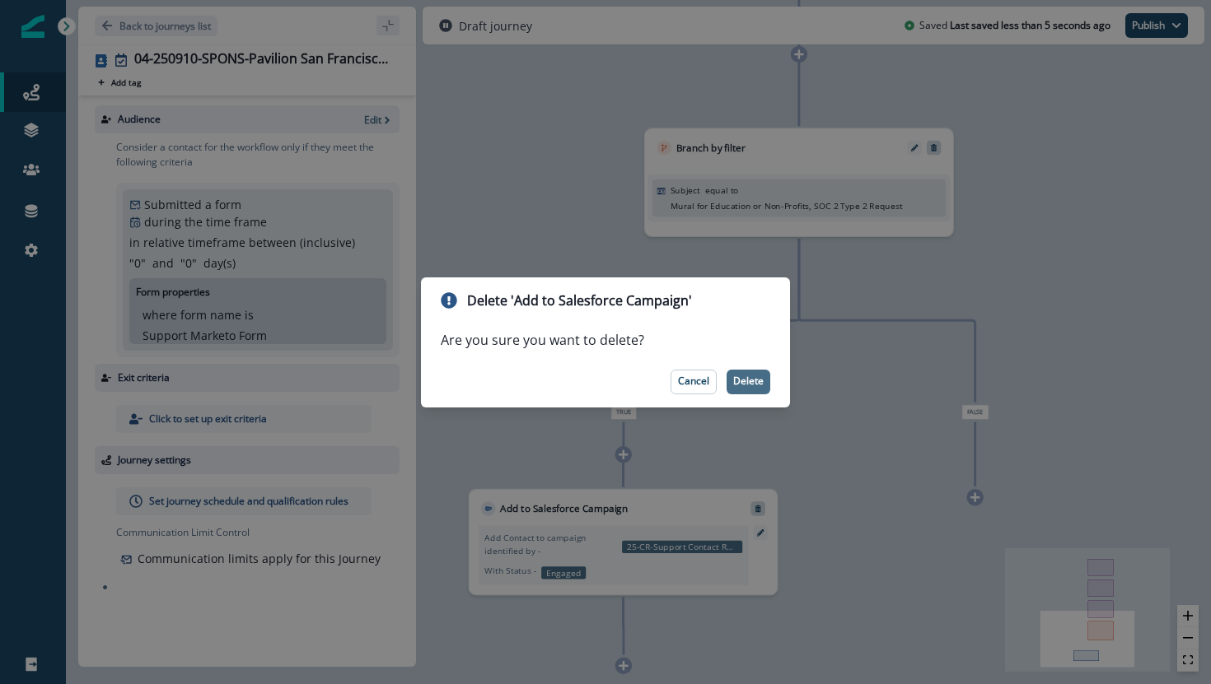
click at [756, 385] on p "Delete" at bounding box center [748, 382] width 30 height 12
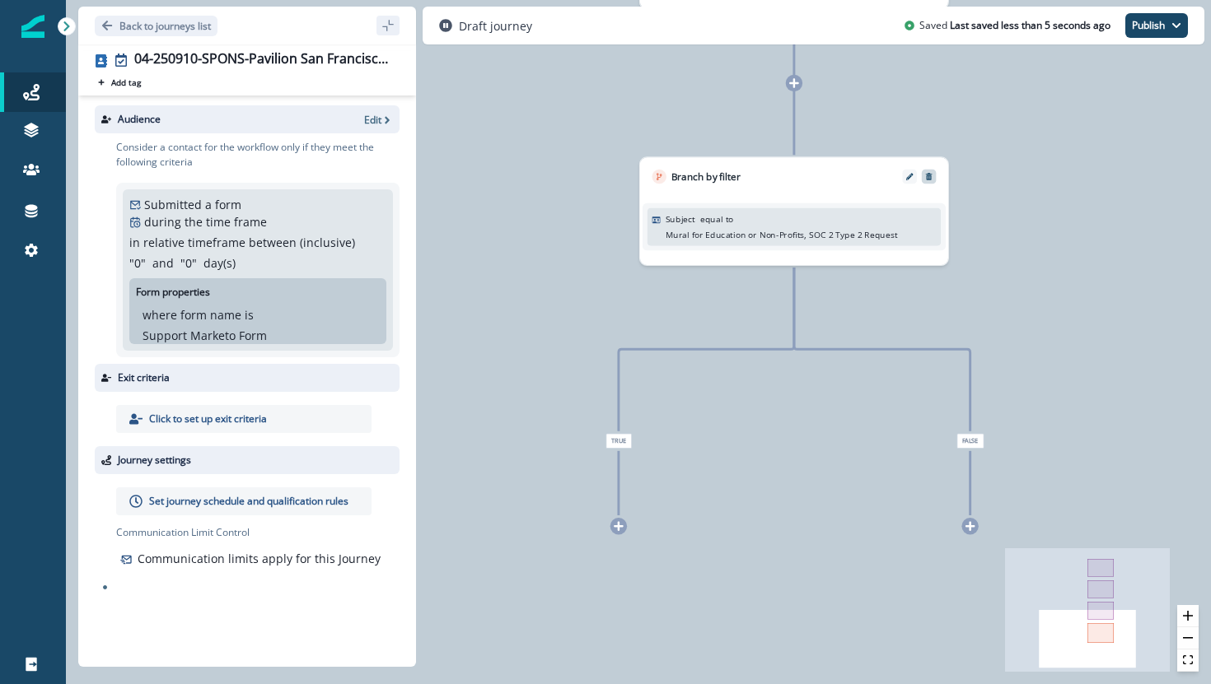
click at [933, 180] on div at bounding box center [929, 177] width 15 height 15
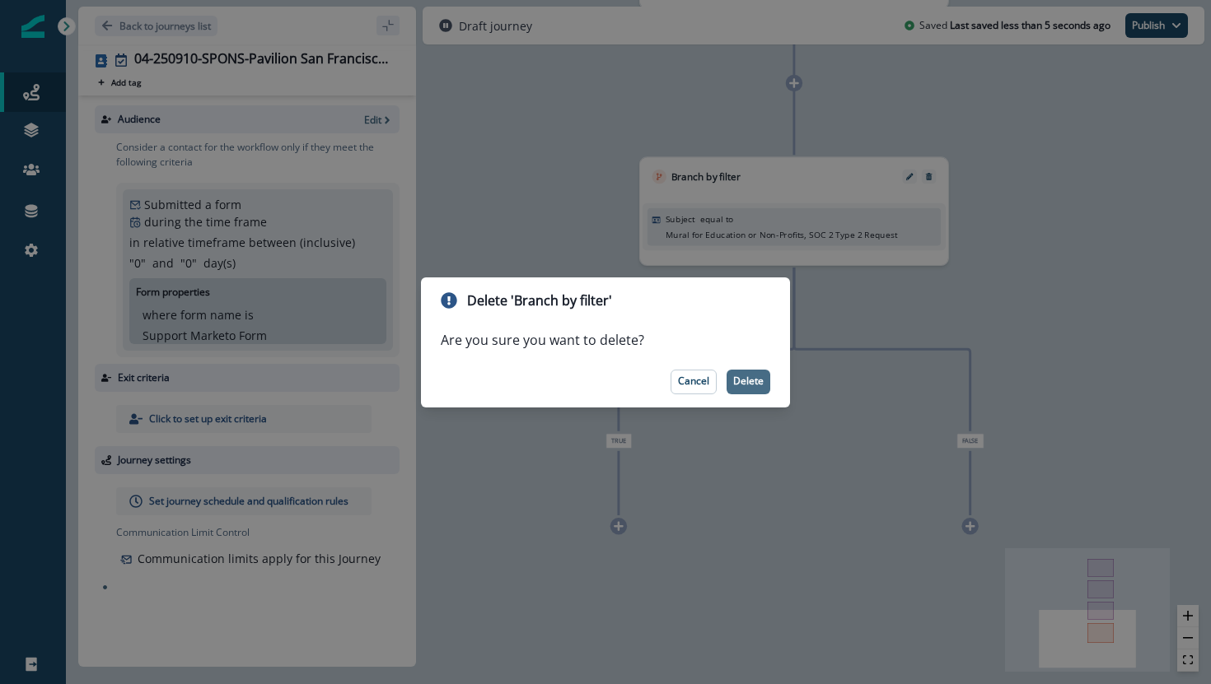
click at [759, 376] on p "Delete" at bounding box center [748, 382] width 30 height 12
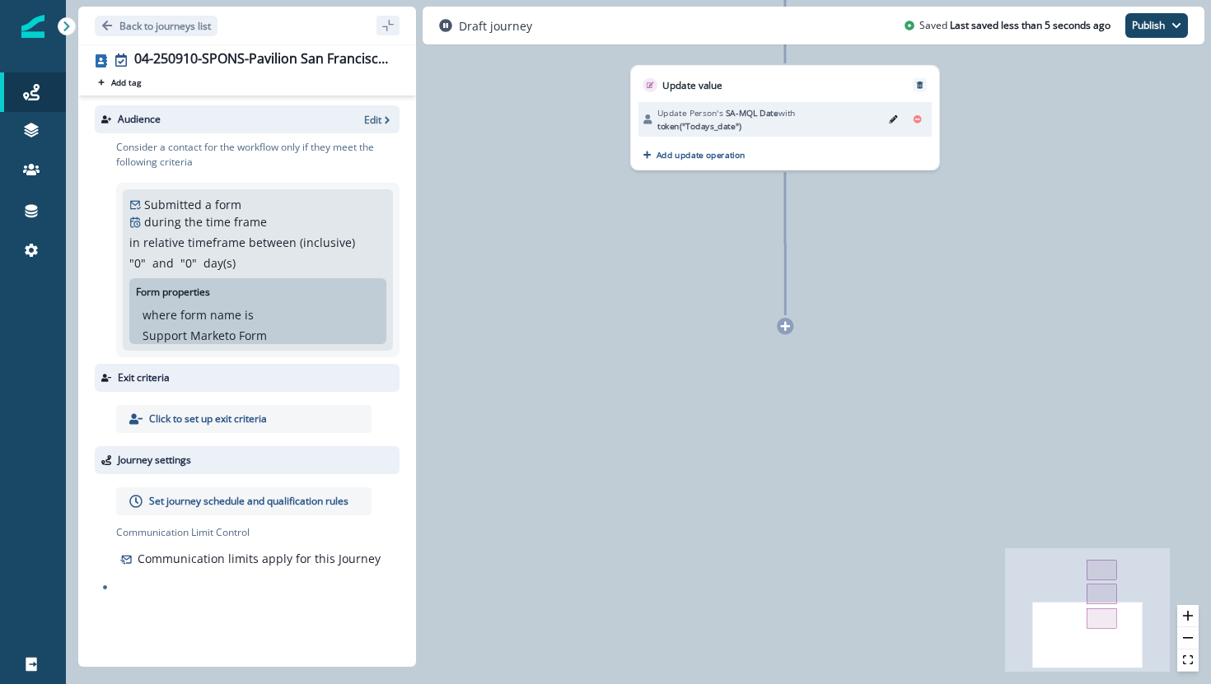
click at [785, 321] on icon at bounding box center [785, 326] width 11 height 11
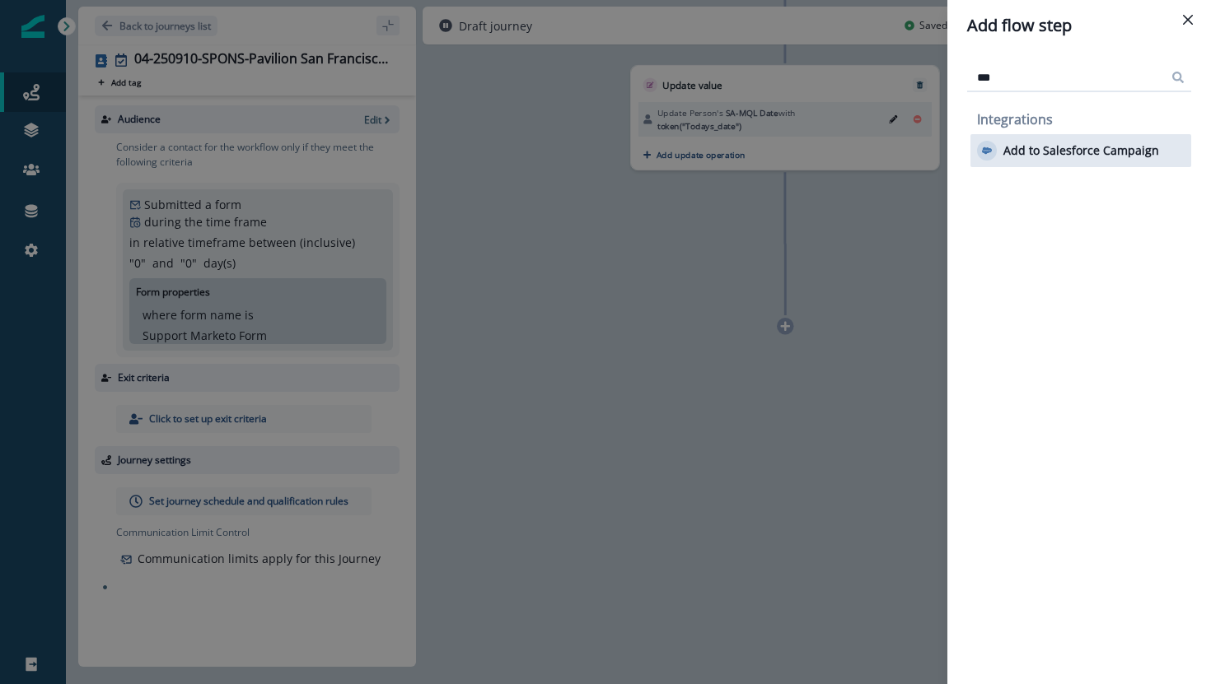
type input "***"
click at [1087, 156] on p "Add to Salesforce Campaign" at bounding box center [1081, 151] width 156 height 14
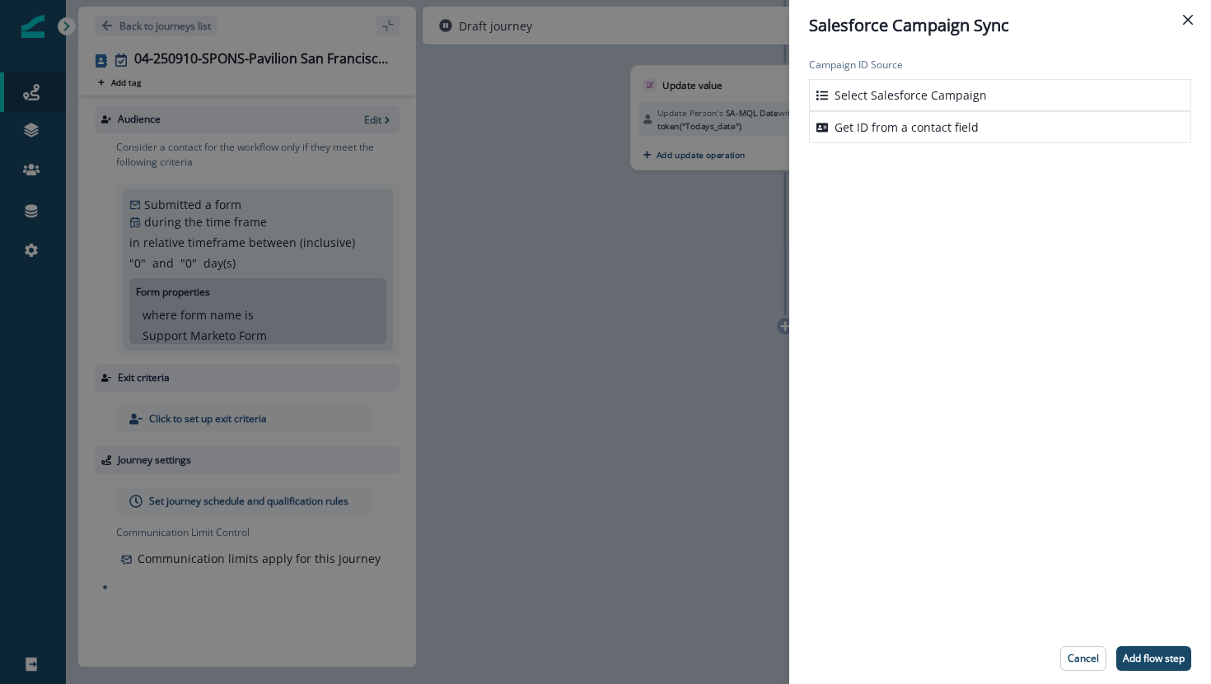
click at [1070, 100] on div "Select Salesforce Campaign" at bounding box center [1000, 95] width 382 height 32
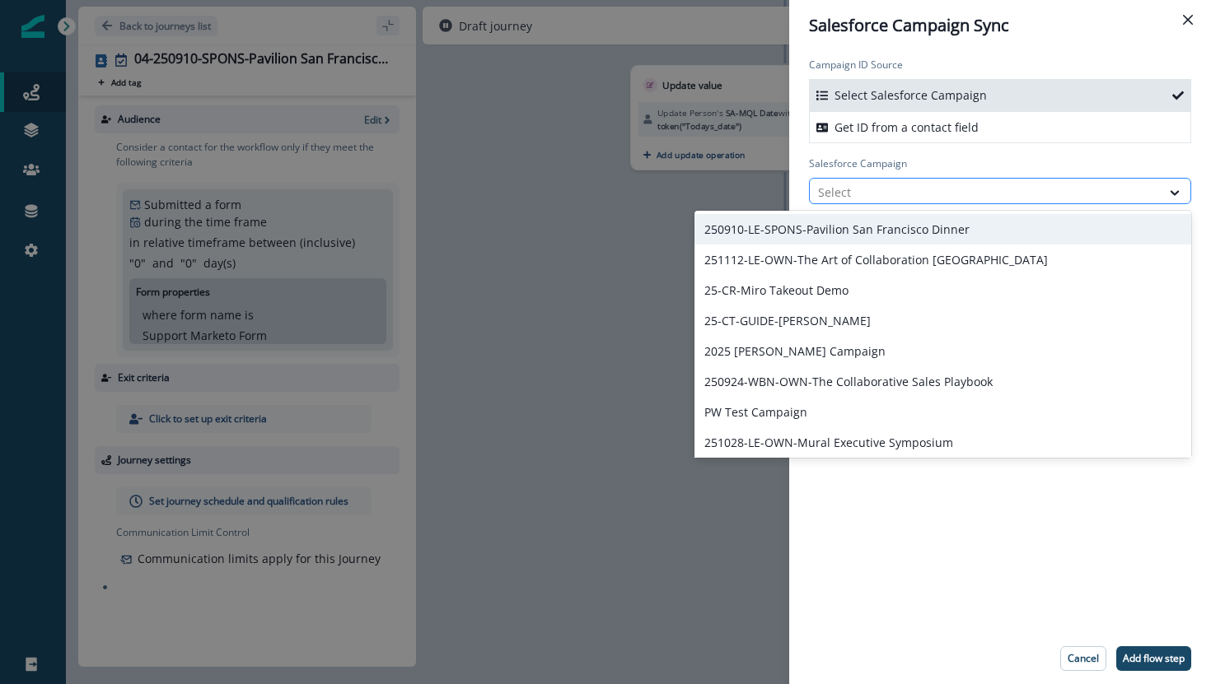
click at [983, 198] on div at bounding box center [985, 192] width 334 height 21
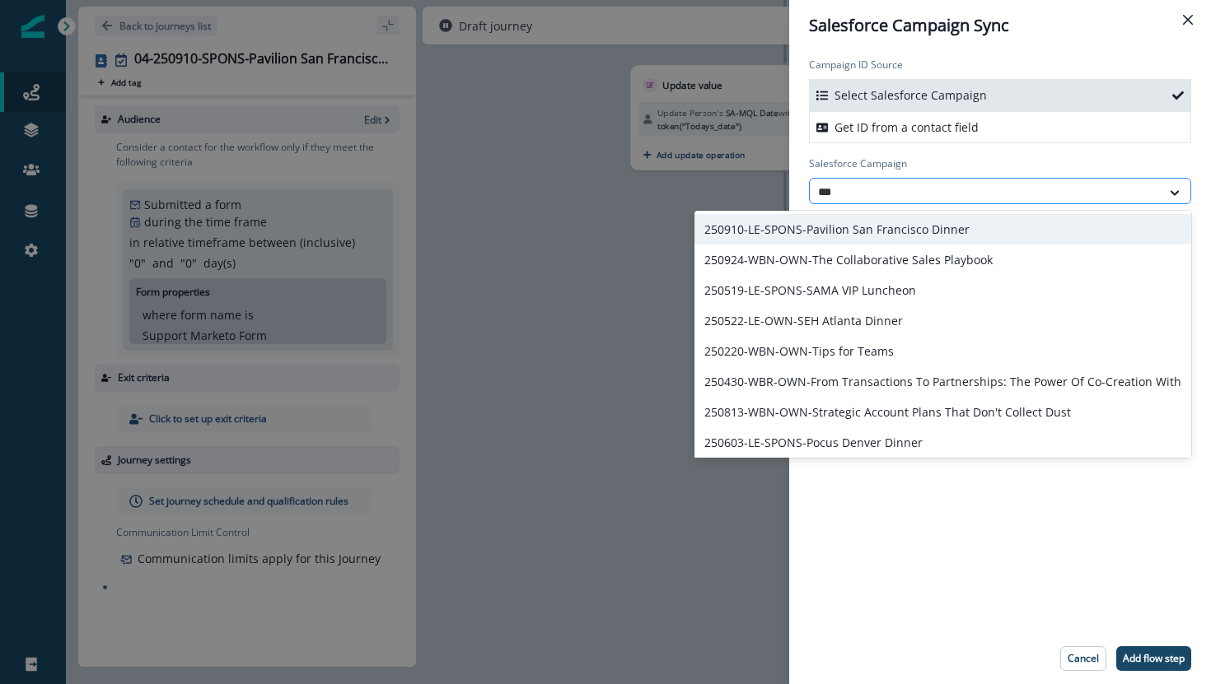
type input "****"
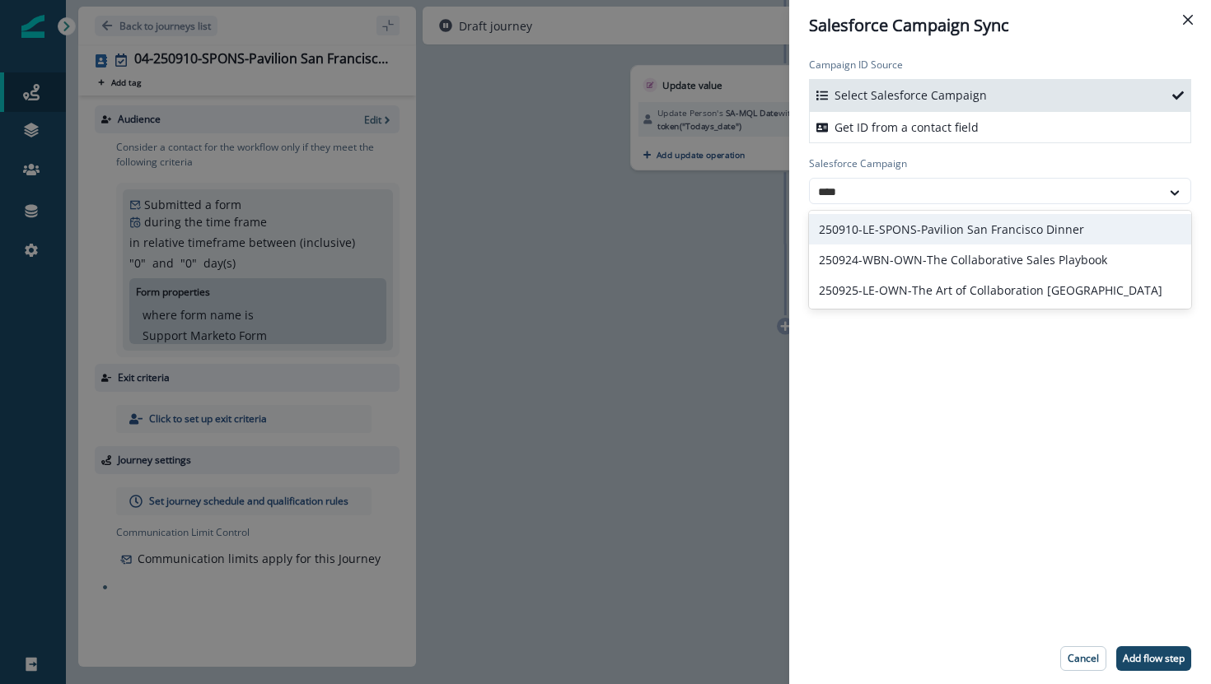
click at [1004, 228] on div "250910-LE-SPONS-Pavilion San Francisco Dinner" at bounding box center [1000, 229] width 382 height 30
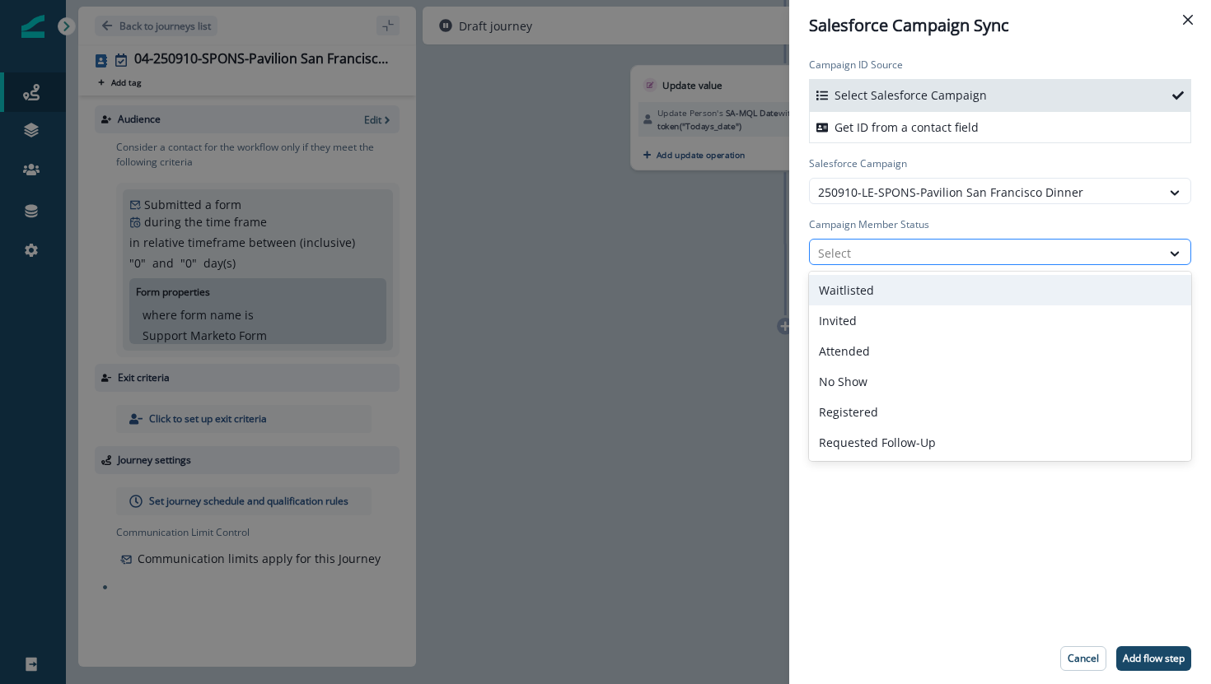
click at [999, 249] on div at bounding box center [985, 253] width 334 height 21
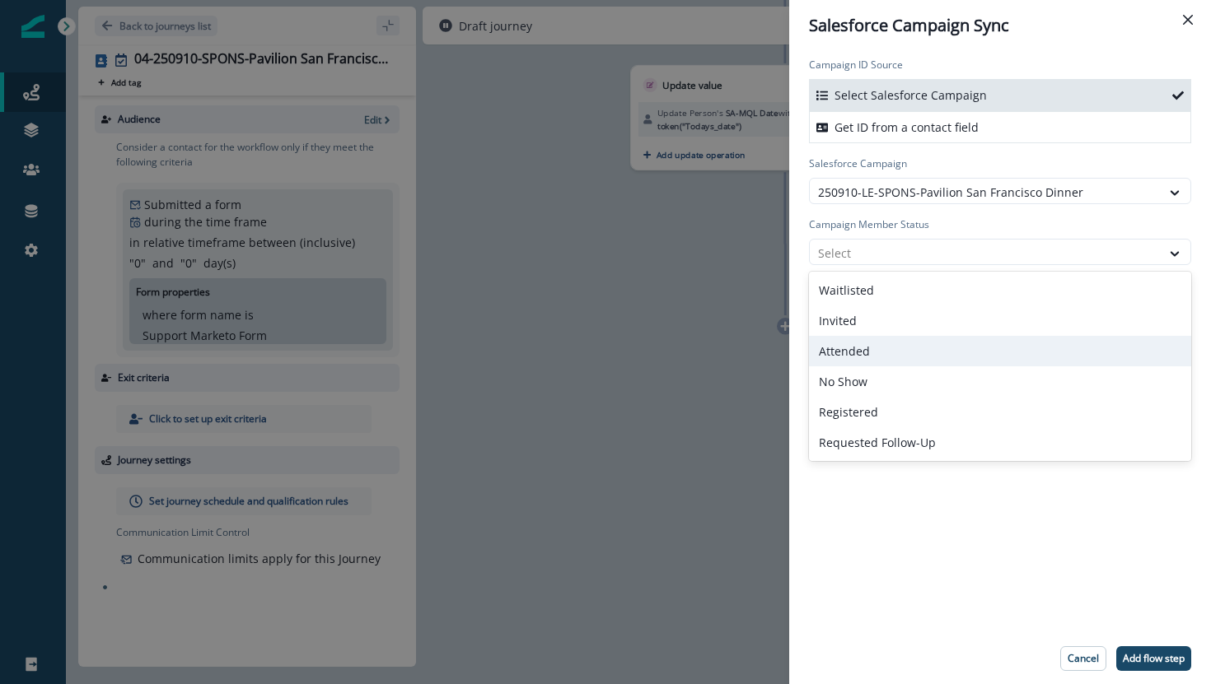
click at [964, 346] on div "Attended" at bounding box center [1000, 351] width 382 height 30
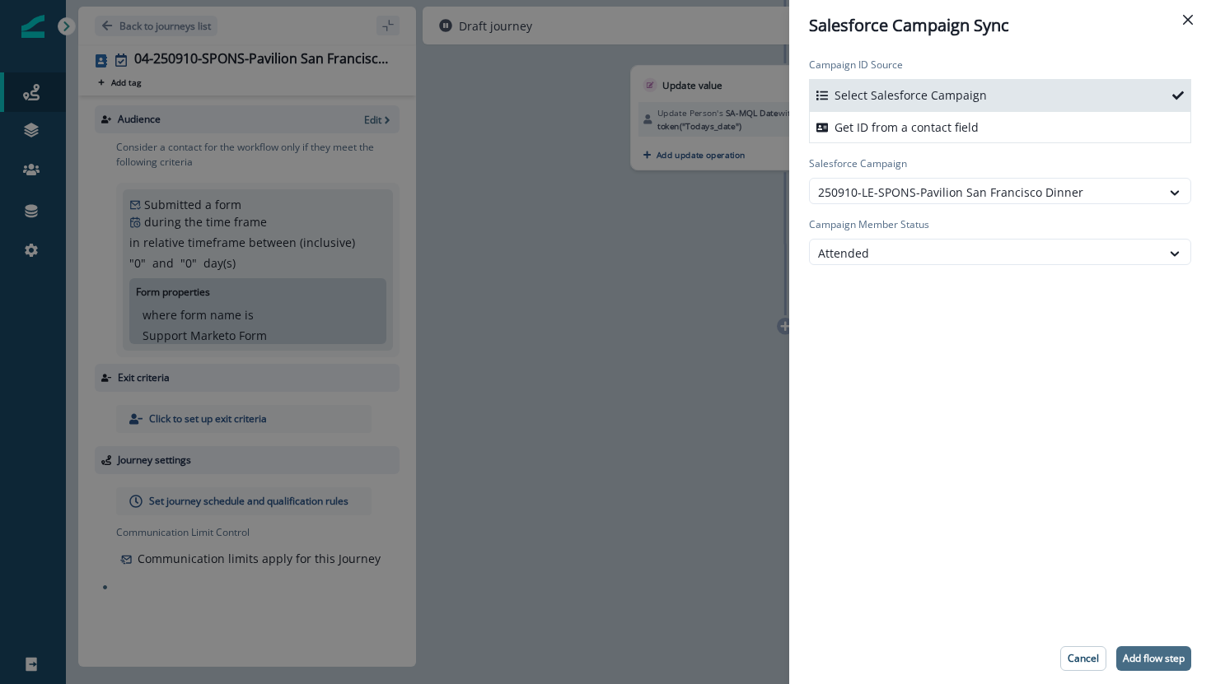
click at [1137, 665] on p "Add flow step" at bounding box center [1154, 659] width 62 height 12
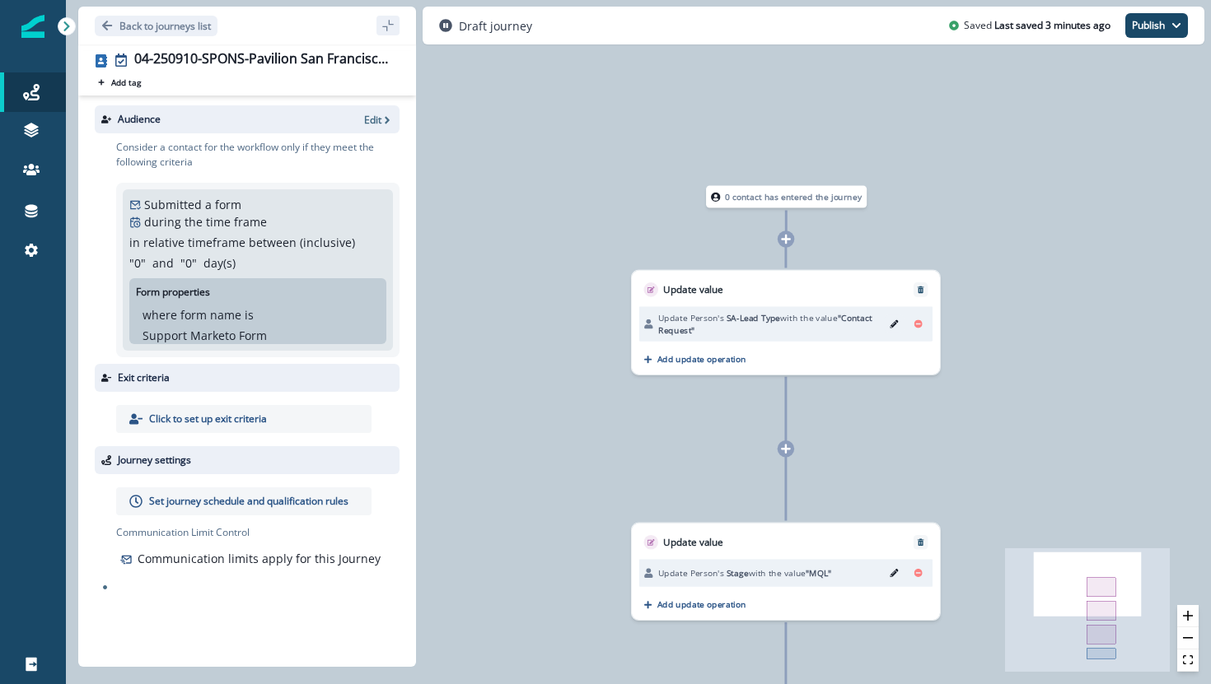
click at [890, 320] on icon "Edit" at bounding box center [894, 324] width 8 height 8
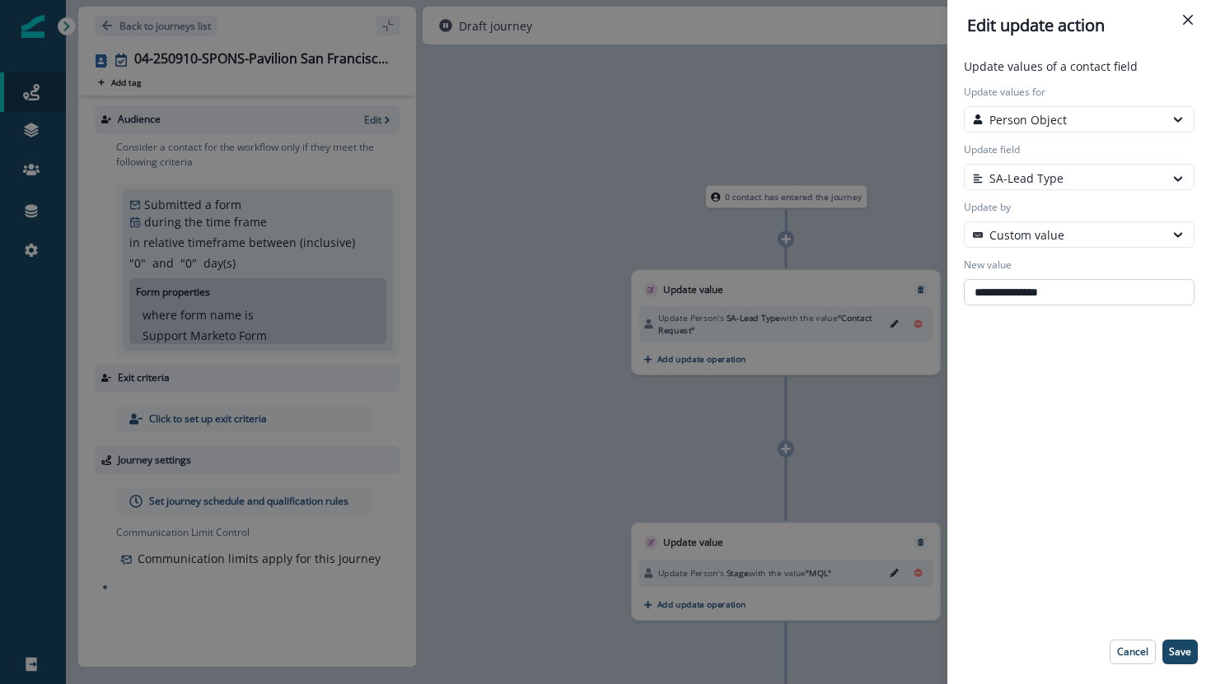
click at [1044, 292] on input "**********" at bounding box center [1079, 292] width 231 height 26
type input "**********"
click at [1179, 656] on p "Save" at bounding box center [1180, 653] width 22 height 12
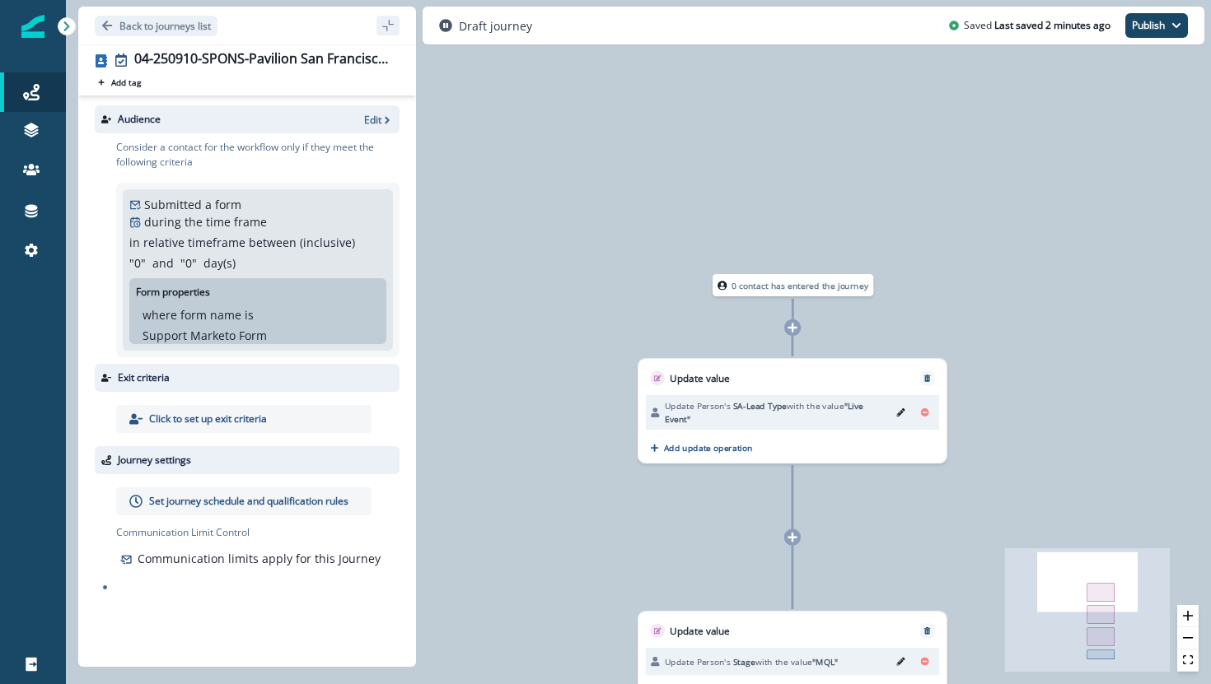
click at [791, 329] on icon at bounding box center [792, 328] width 10 height 10
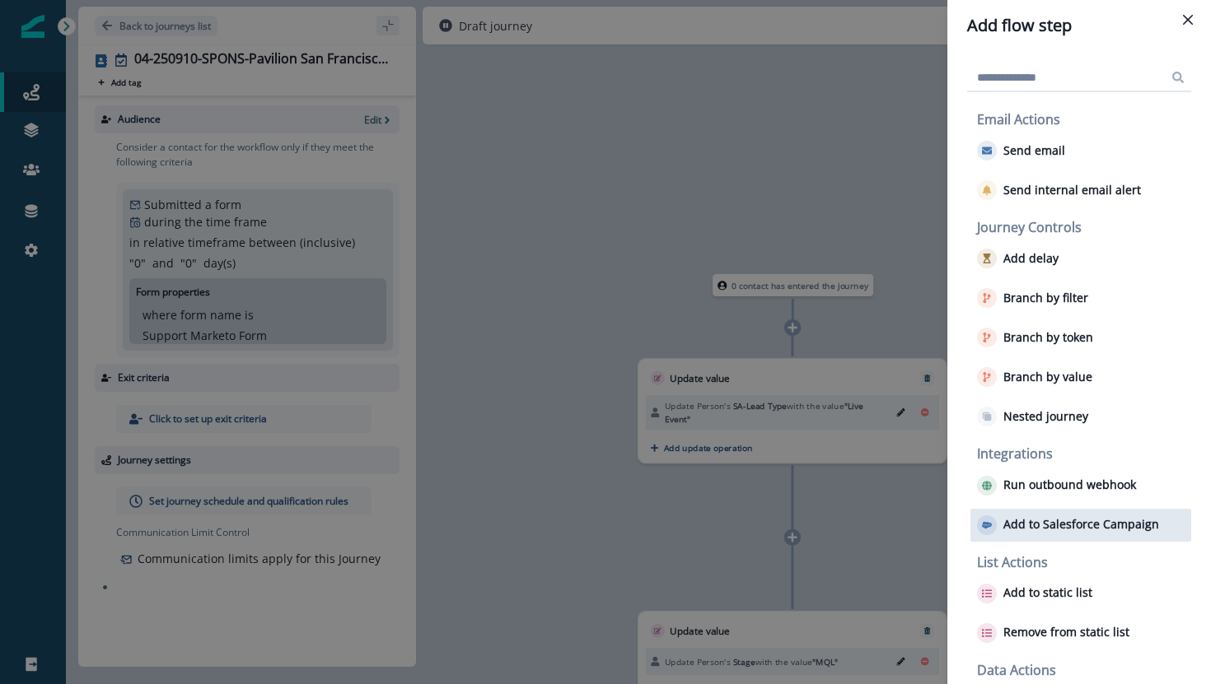
scroll to position [61, 0]
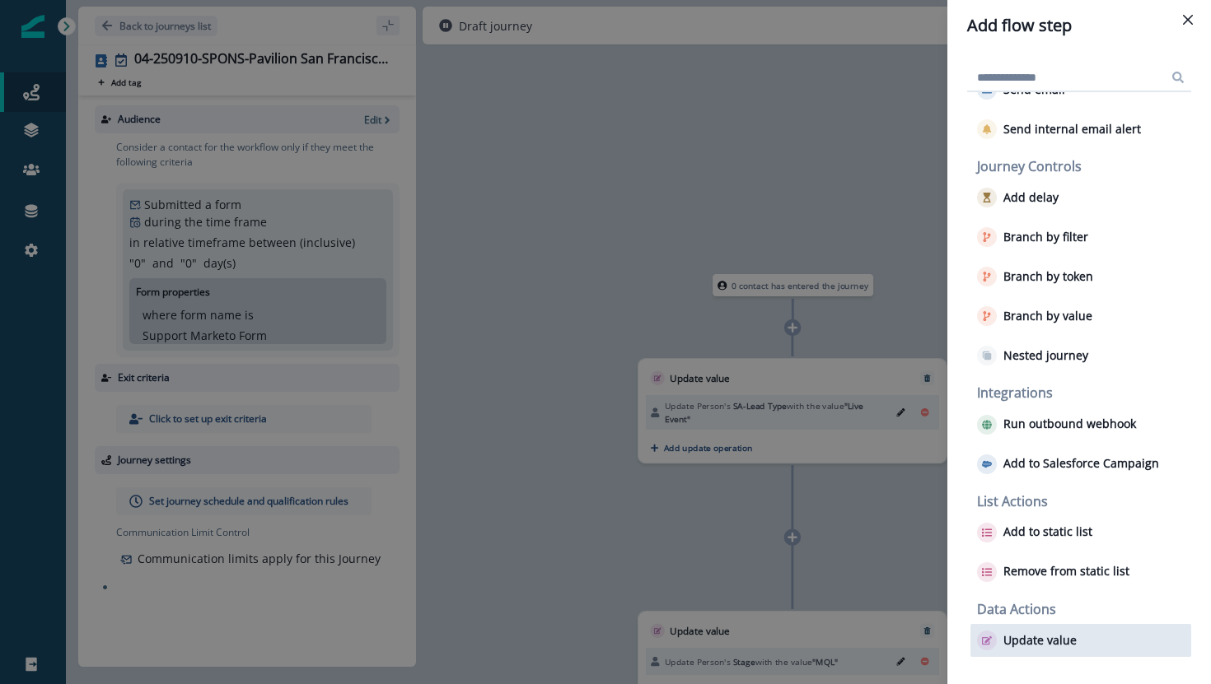
click at [1018, 634] on p "Update value" at bounding box center [1039, 641] width 73 height 14
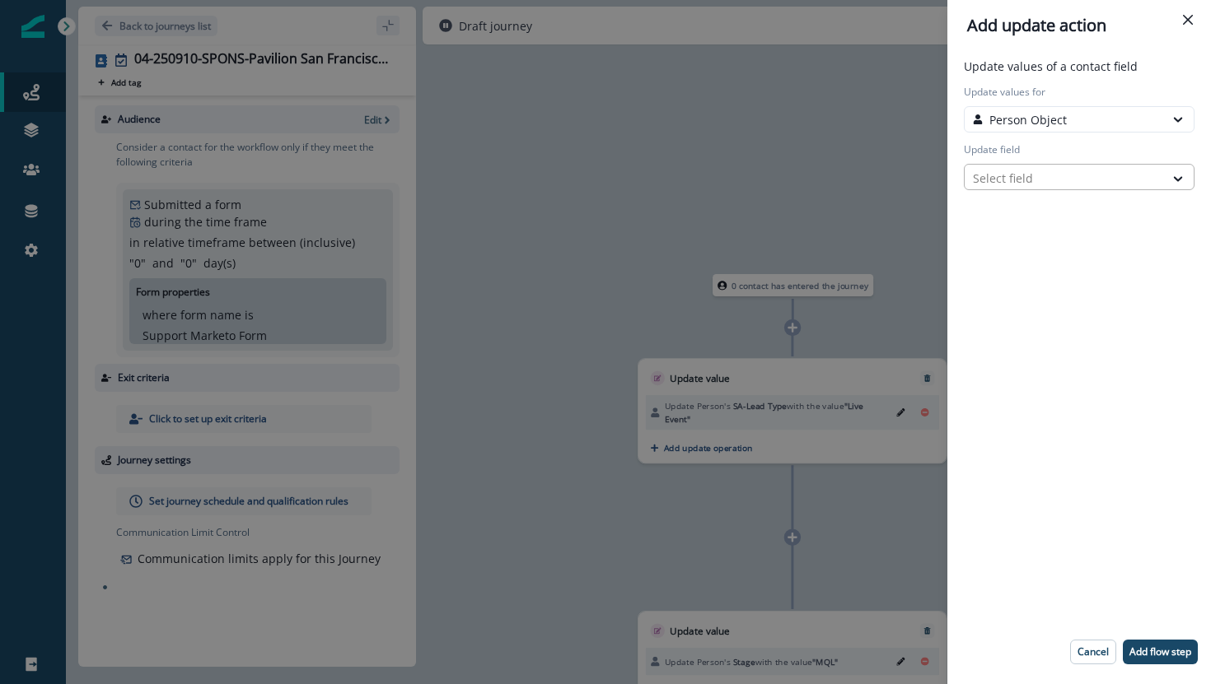
click at [1034, 180] on div at bounding box center [1064, 178] width 183 height 21
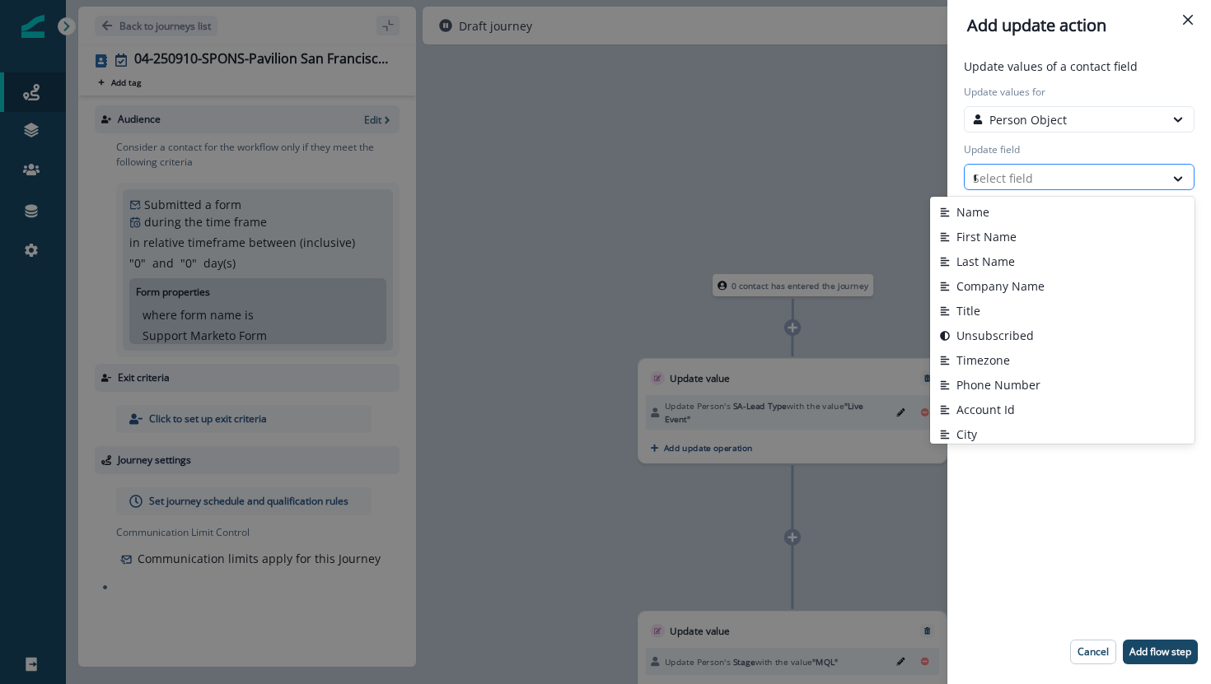
type input "**"
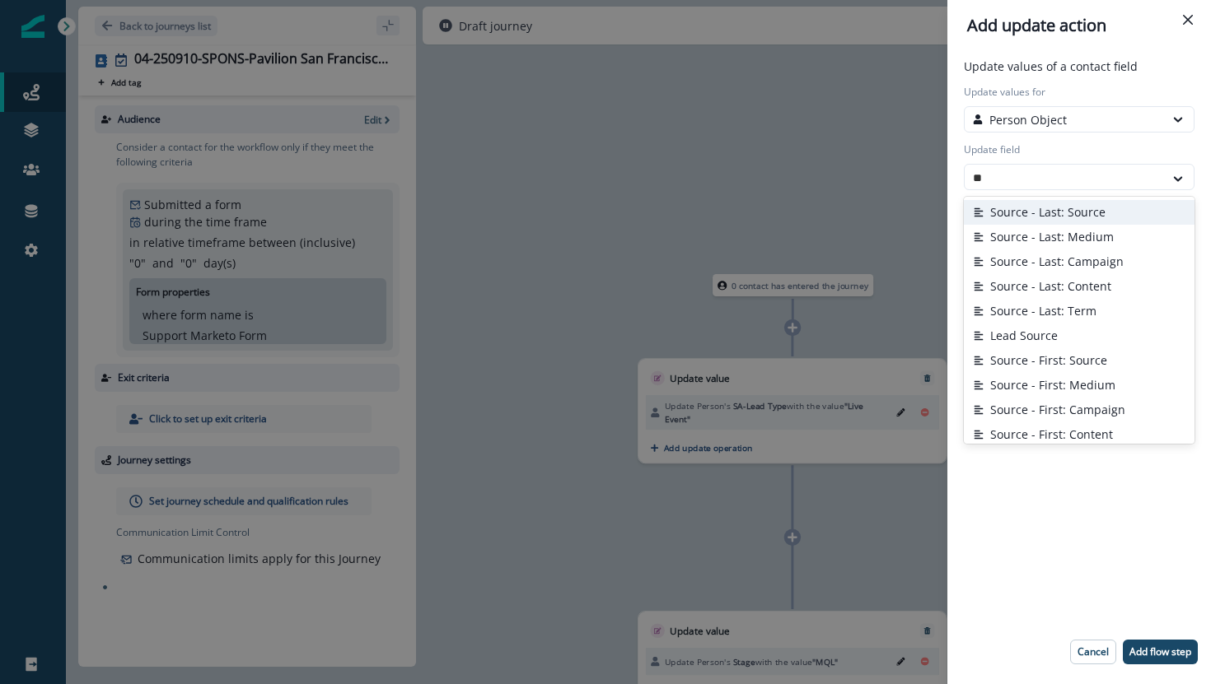
click at [1039, 212] on button "Source - Last: Source" at bounding box center [1079, 212] width 231 height 25
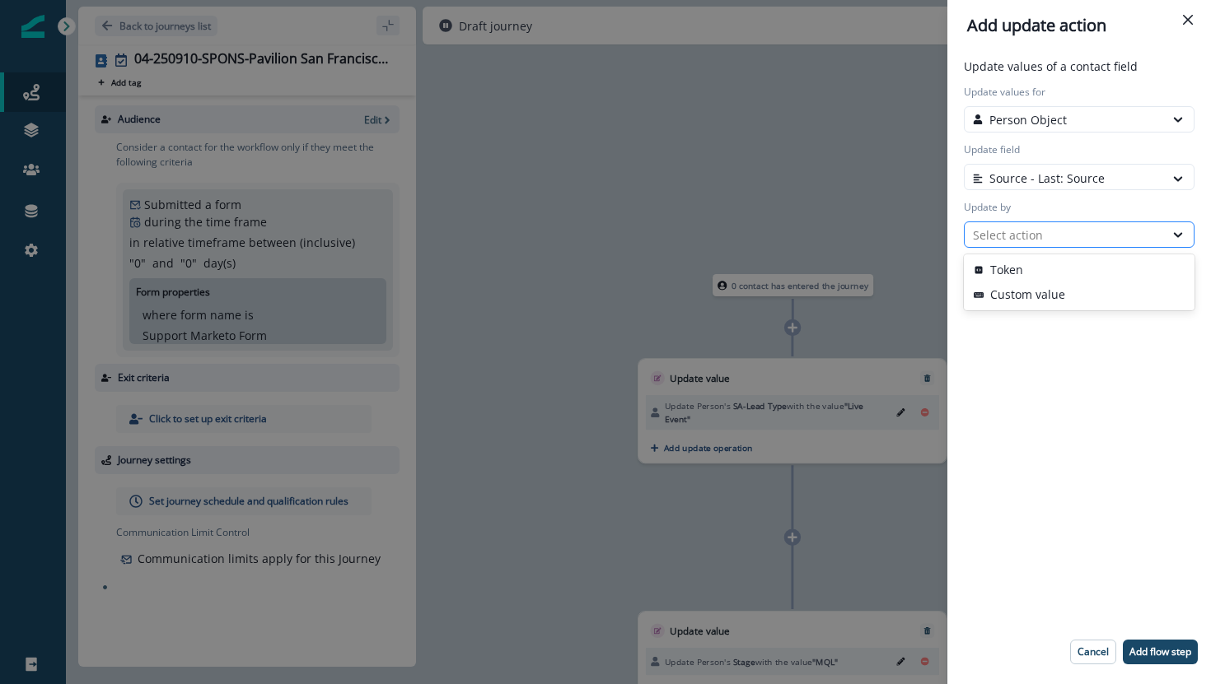
click at [1027, 246] on div "Select action" at bounding box center [1079, 235] width 231 height 26
click at [1016, 302] on button "Custom value" at bounding box center [1079, 295] width 231 height 25
click at [1064, 294] on input "New value" at bounding box center [1079, 292] width 231 height 26
type input "********"
click at [1132, 655] on p "Add flow step" at bounding box center [1160, 653] width 62 height 12
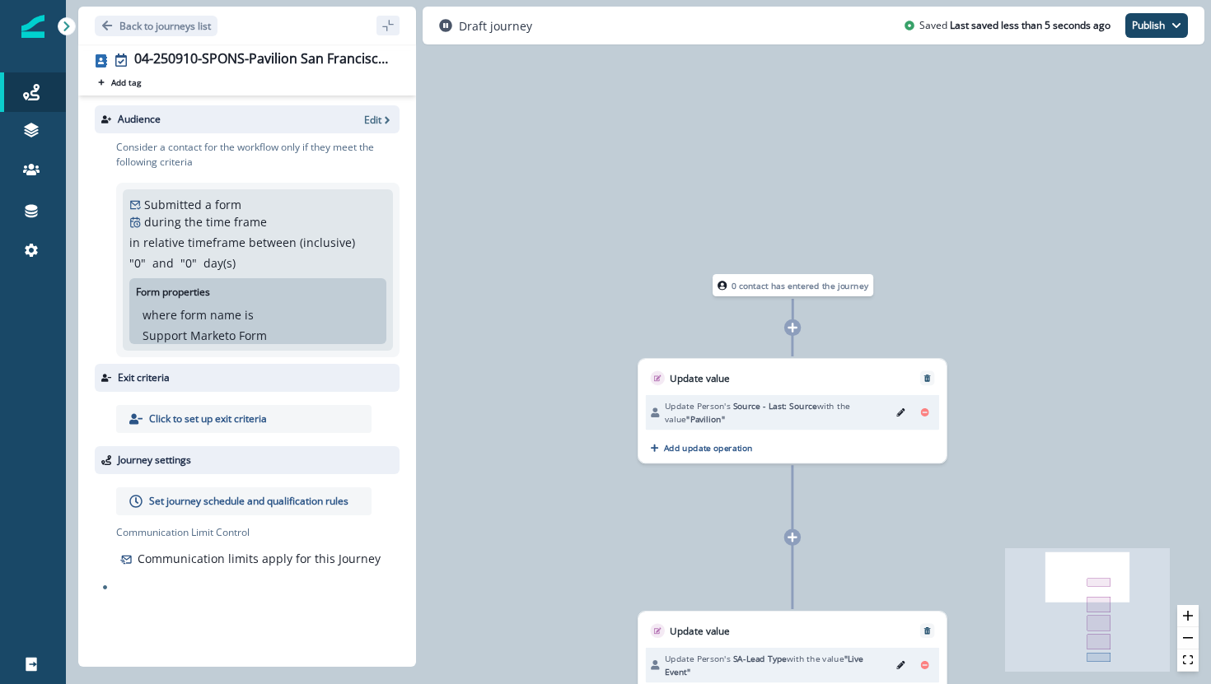
click at [788, 332] on icon at bounding box center [792, 327] width 11 height 11
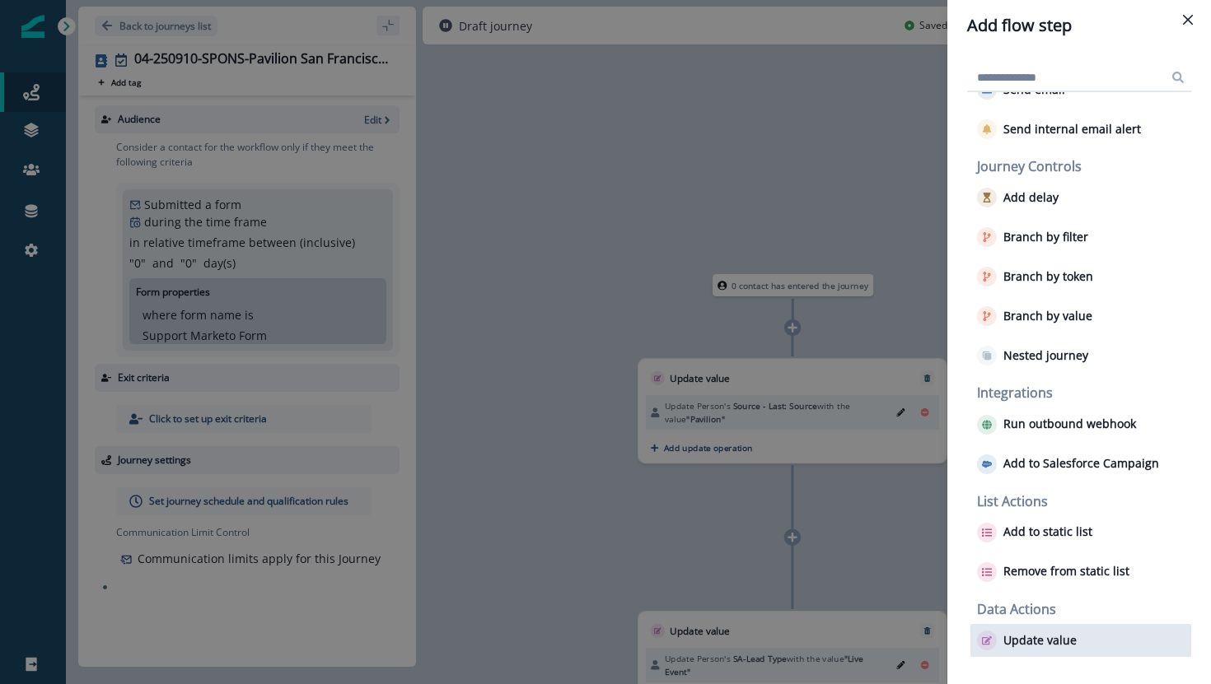
click at [1016, 646] on p "Update value" at bounding box center [1039, 641] width 73 height 14
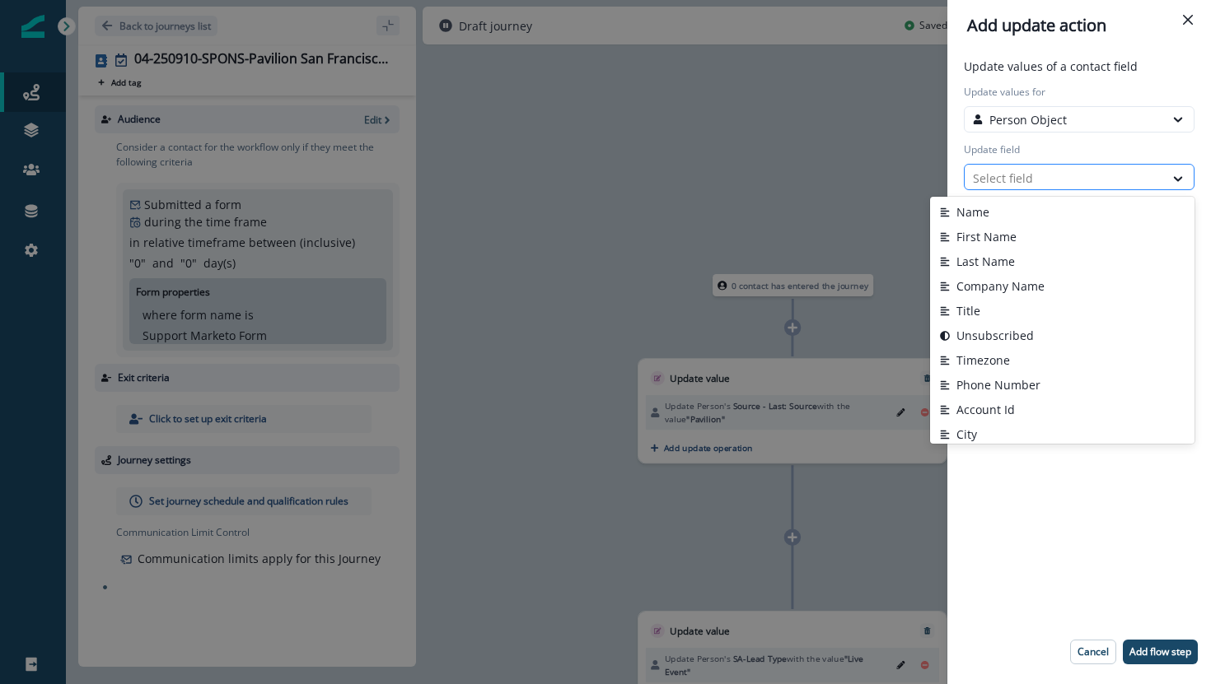
click at [1036, 175] on div at bounding box center [1064, 178] width 183 height 21
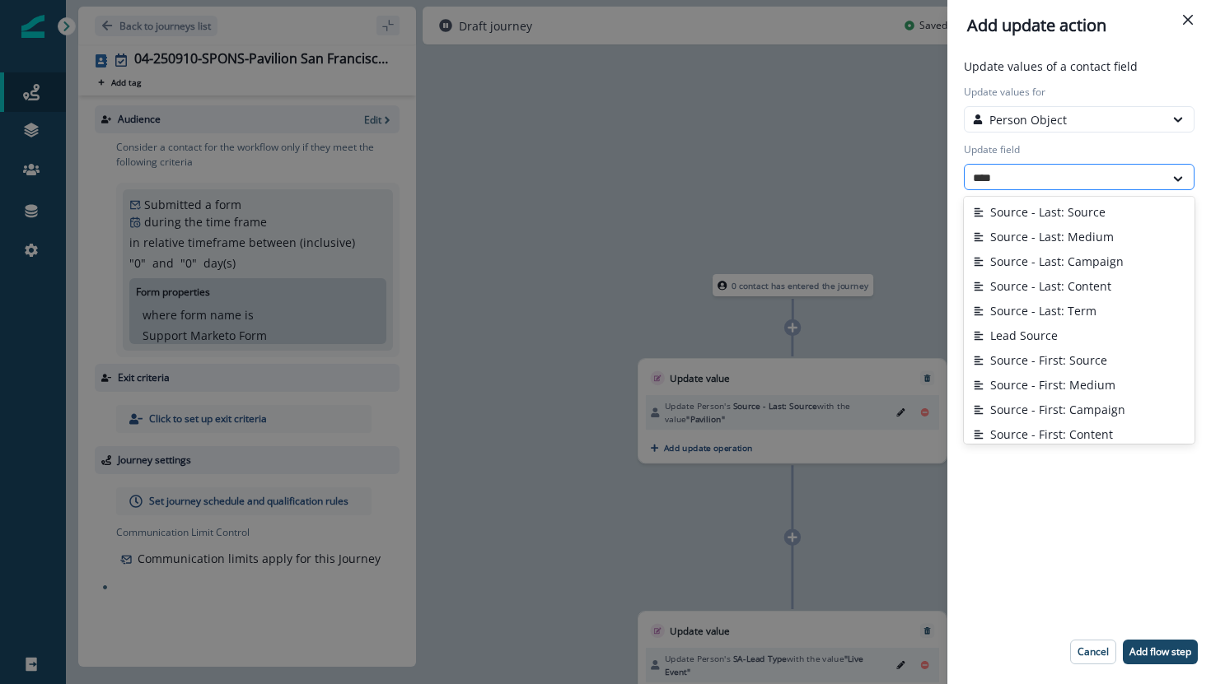
type input "*****"
click at [1053, 237] on button "Source - Last: Medium" at bounding box center [1079, 237] width 231 height 25
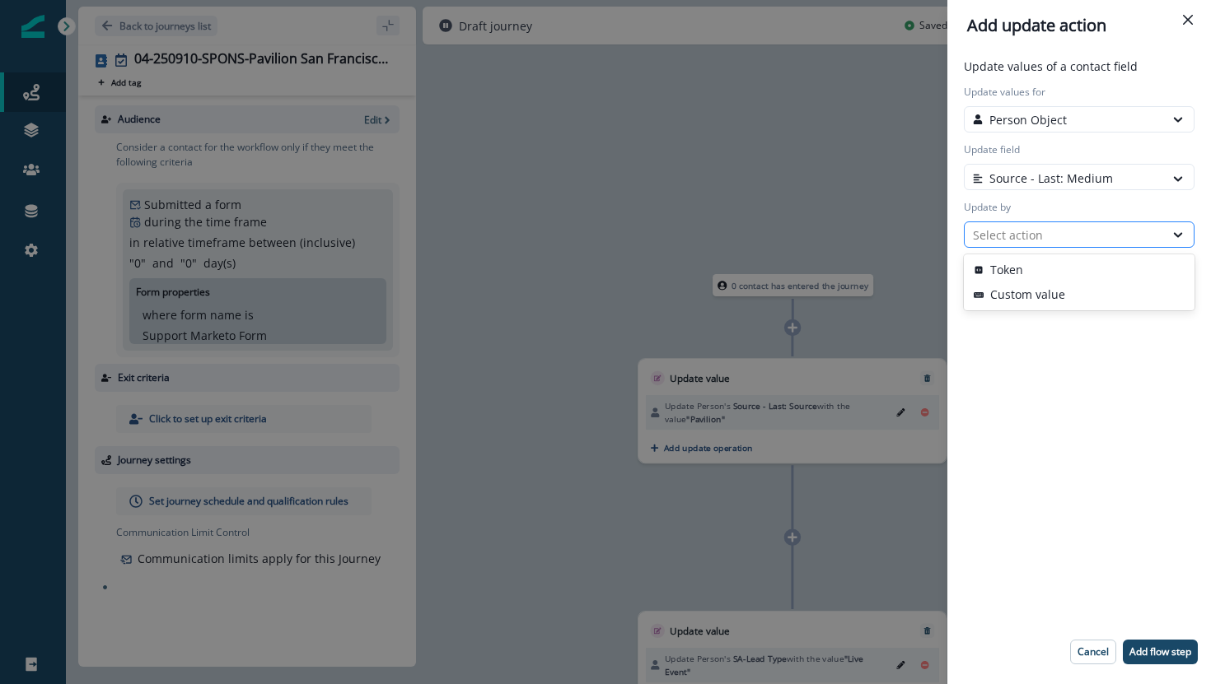
click at [1050, 231] on div "Select action" at bounding box center [1064, 234] width 183 height 17
click at [1055, 292] on button "Custom value" at bounding box center [1079, 295] width 231 height 25
click at [1055, 292] on input "New value" at bounding box center [1079, 292] width 231 height 26
type input "**********"
click at [1165, 654] on p "Add flow step" at bounding box center [1160, 653] width 62 height 12
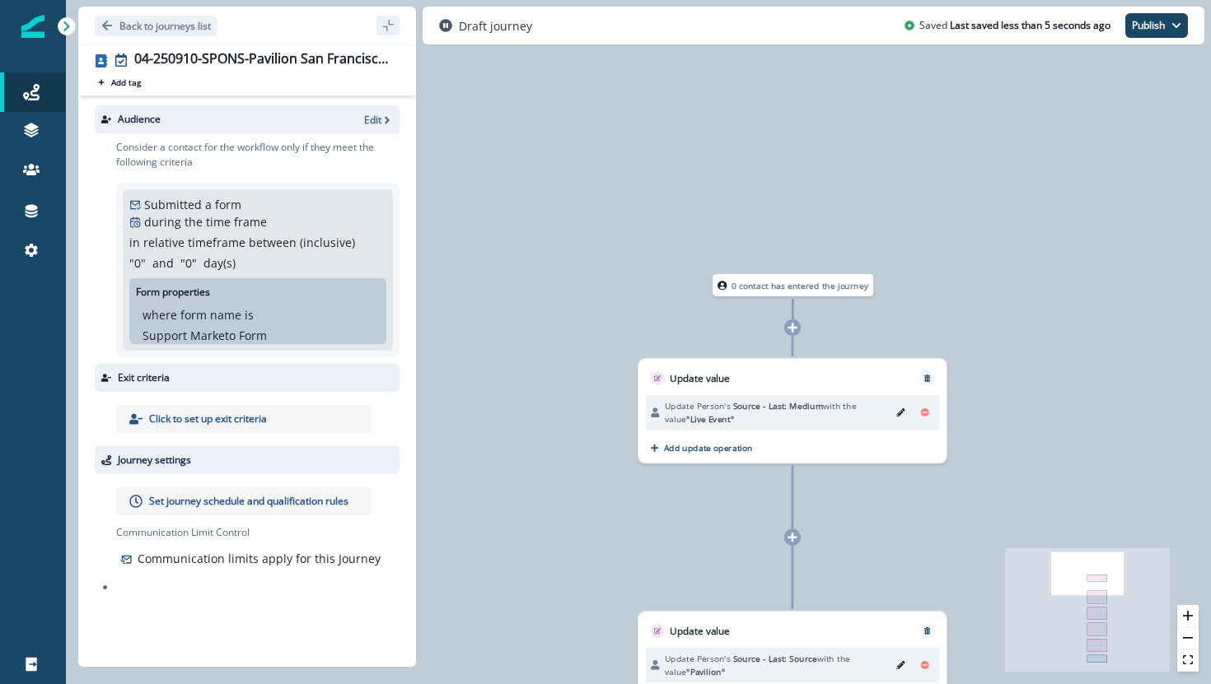
click at [793, 327] on icon at bounding box center [792, 328] width 10 height 10
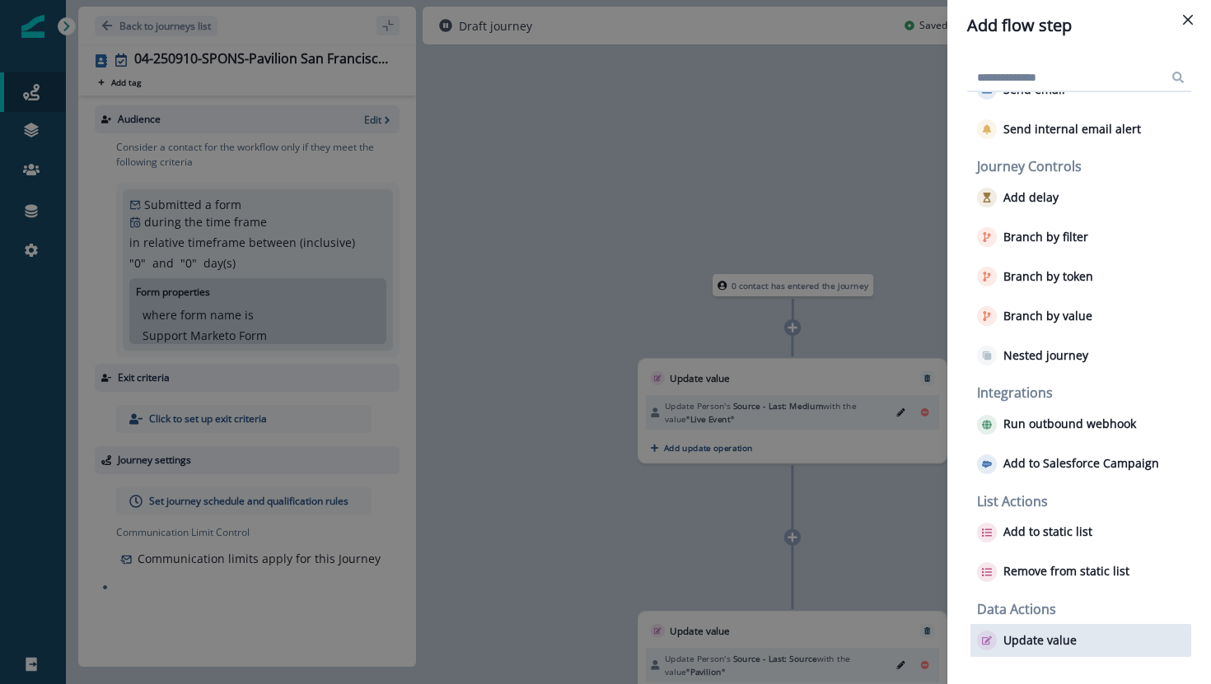
click at [1049, 640] on p "Update value" at bounding box center [1039, 641] width 73 height 14
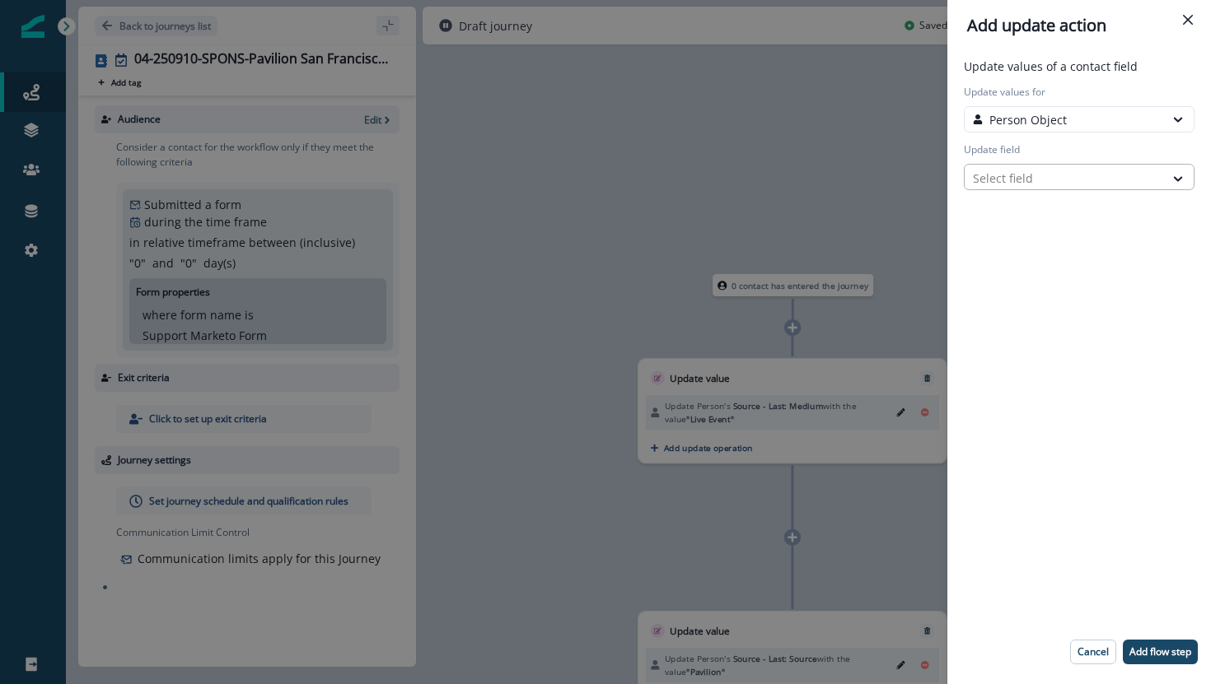
click at [1015, 180] on div at bounding box center [1064, 178] width 183 height 21
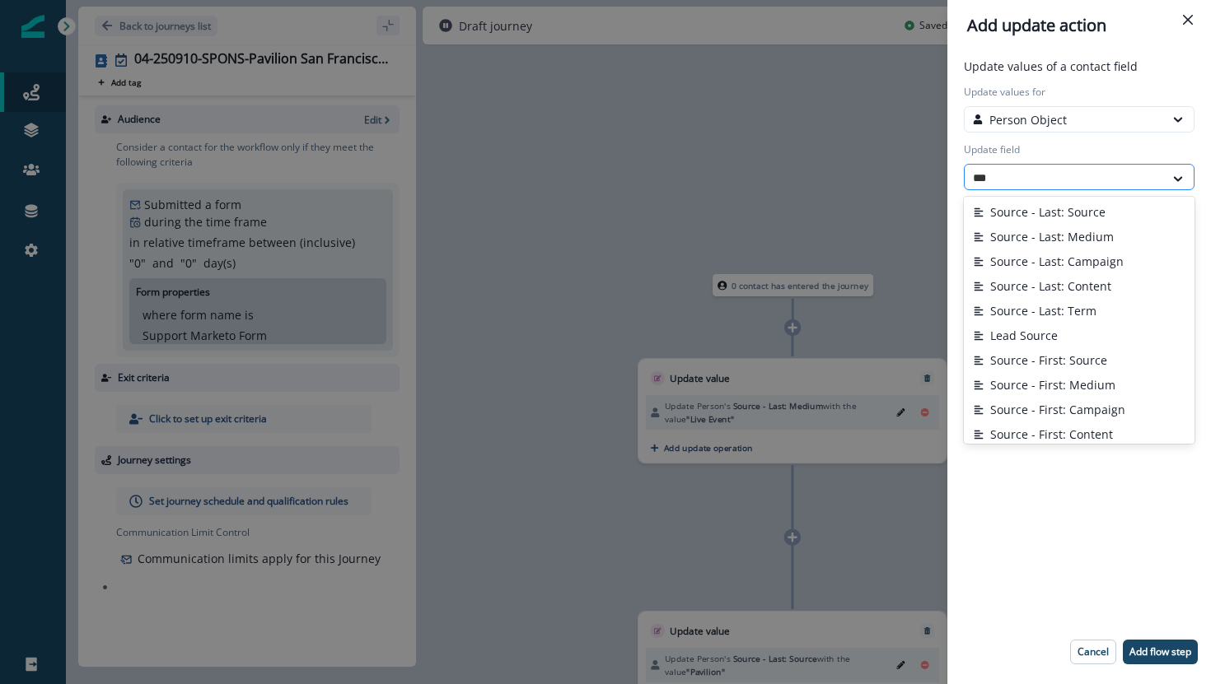
type input "****"
click at [1031, 267] on button "Source - Last: Campaign" at bounding box center [1079, 262] width 231 height 25
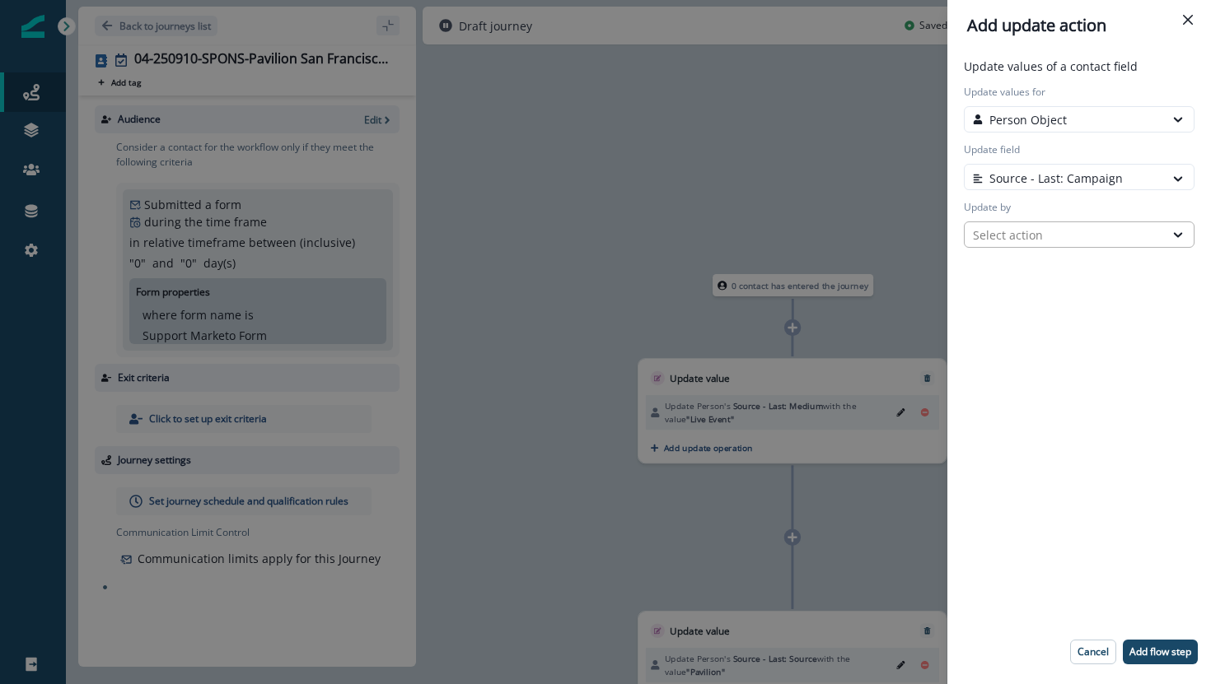
click at [1023, 241] on div "Select action" at bounding box center [1064, 234] width 183 height 17
click at [1024, 297] on button "Custom value" at bounding box center [1079, 295] width 231 height 25
click at [1024, 297] on input "New value" at bounding box center [1079, 292] width 231 height 26
paste input "**********"
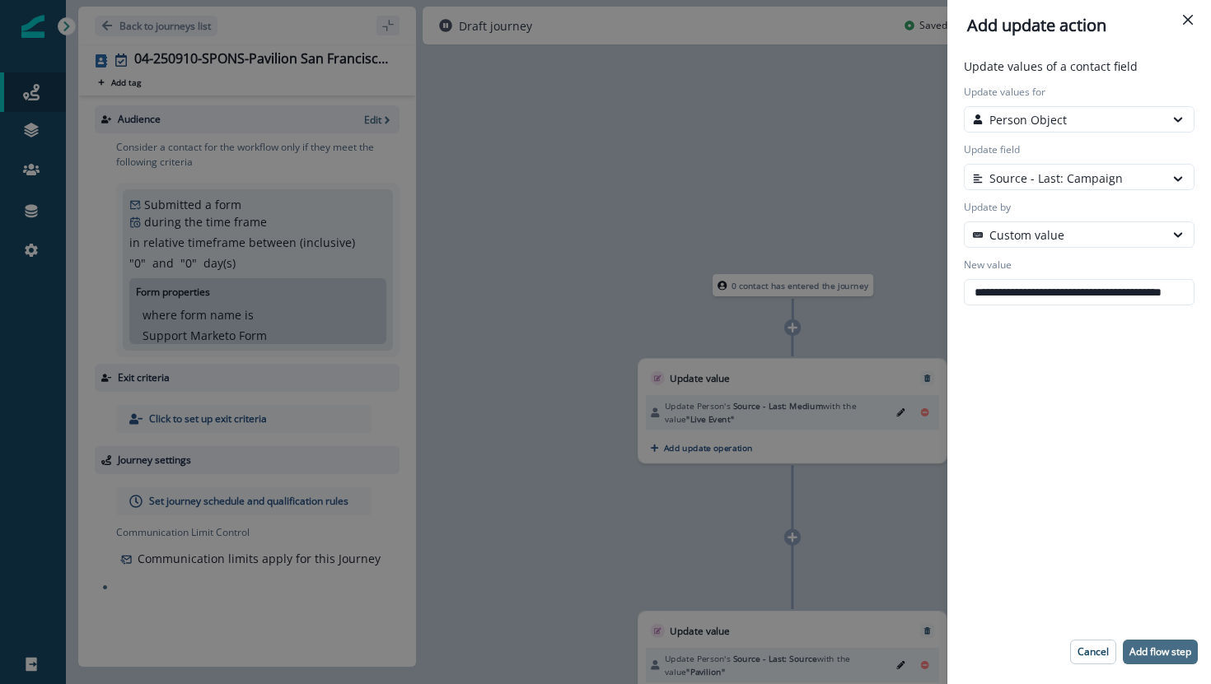
type input "**********"
click at [1146, 644] on button "Add flow step" at bounding box center [1160, 652] width 75 height 25
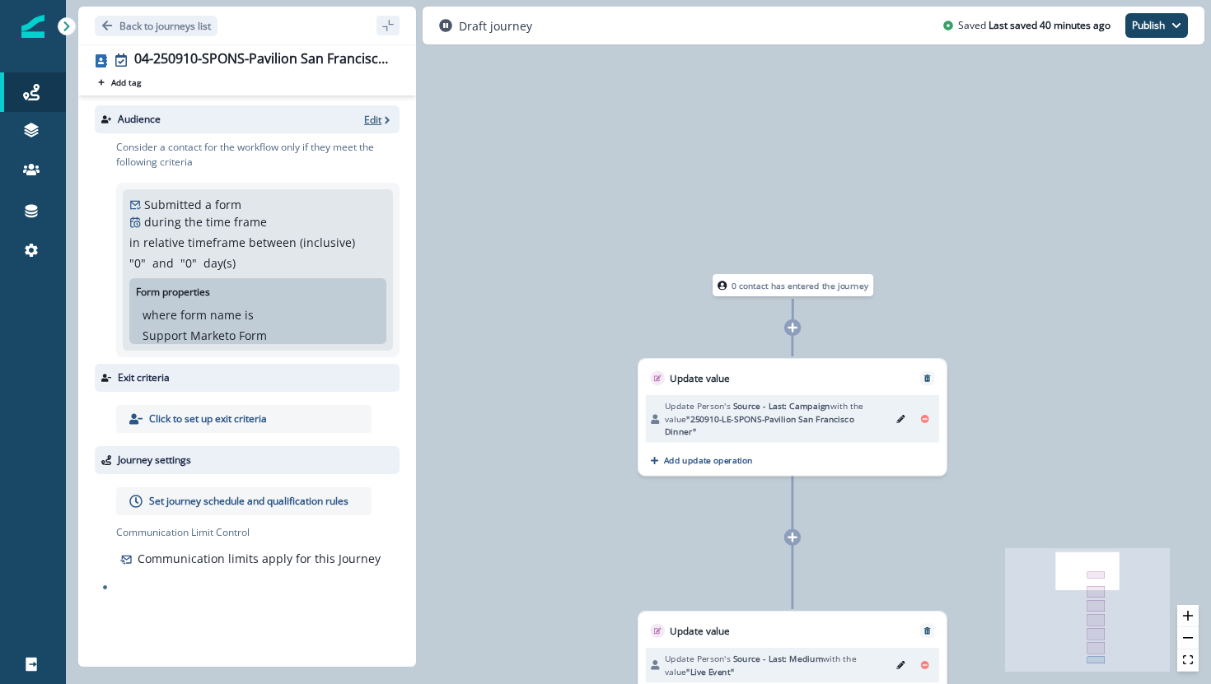
click at [386, 119] on icon "button" at bounding box center [387, 120] width 12 height 12
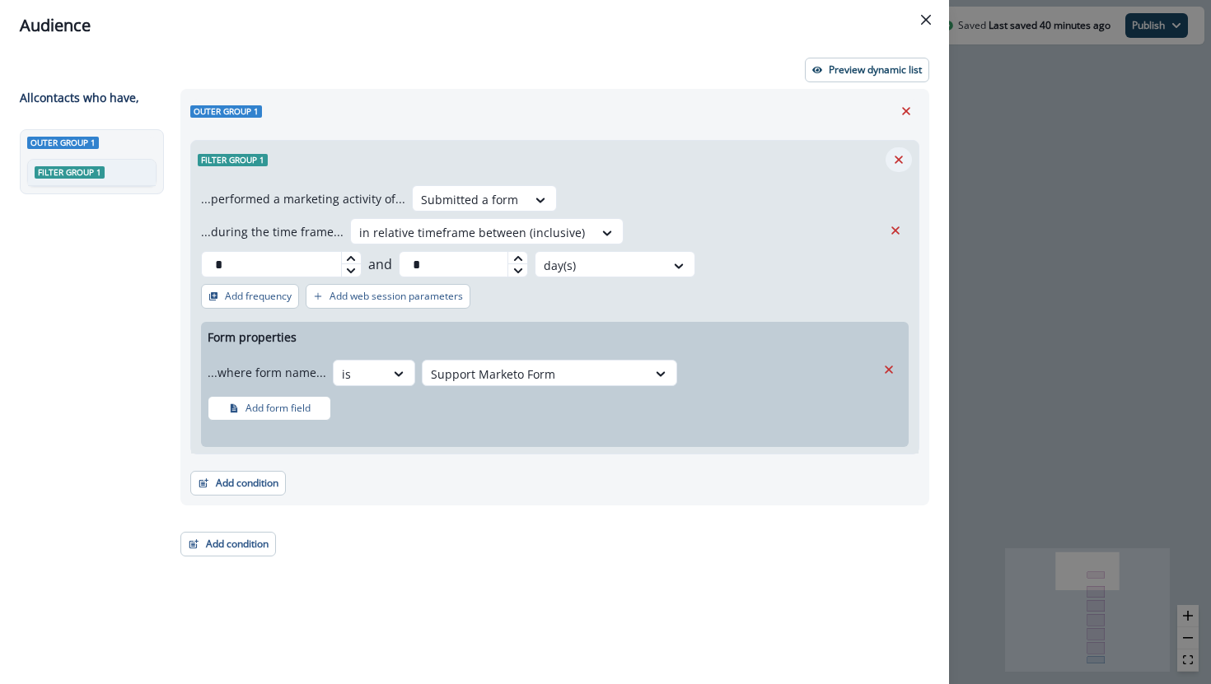
click at [898, 158] on icon "Remove" at bounding box center [898, 160] width 8 height 8
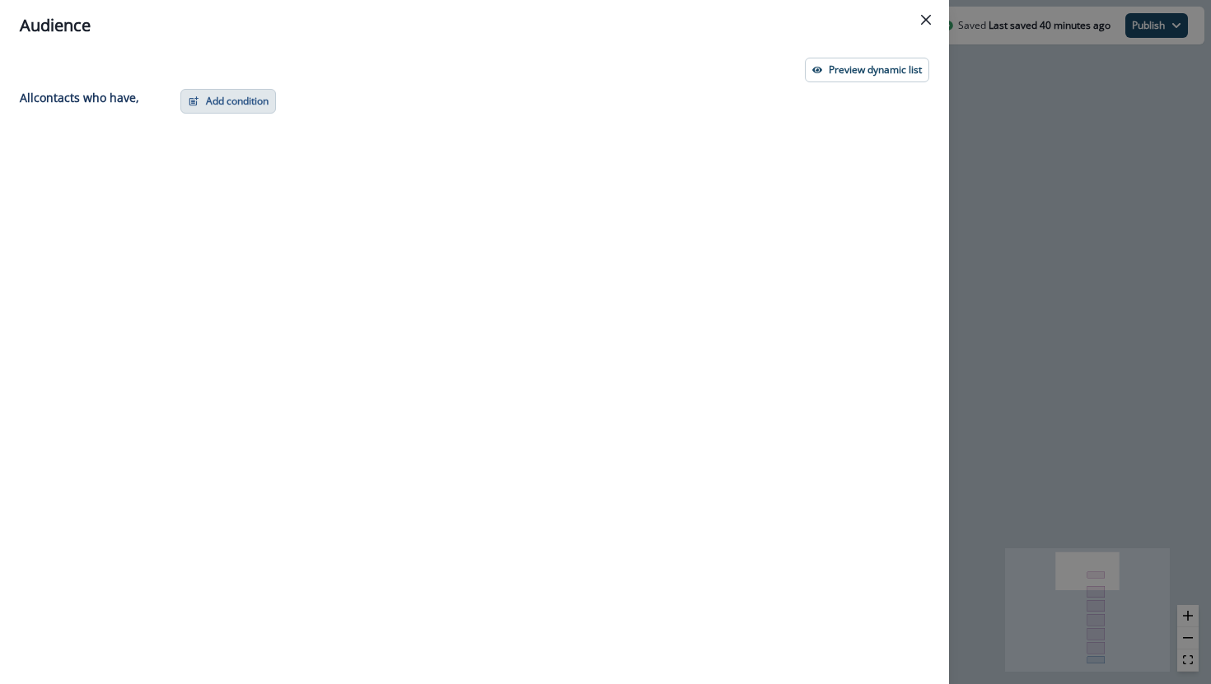
click at [269, 107] on button "Add condition" at bounding box center [228, 101] width 96 height 25
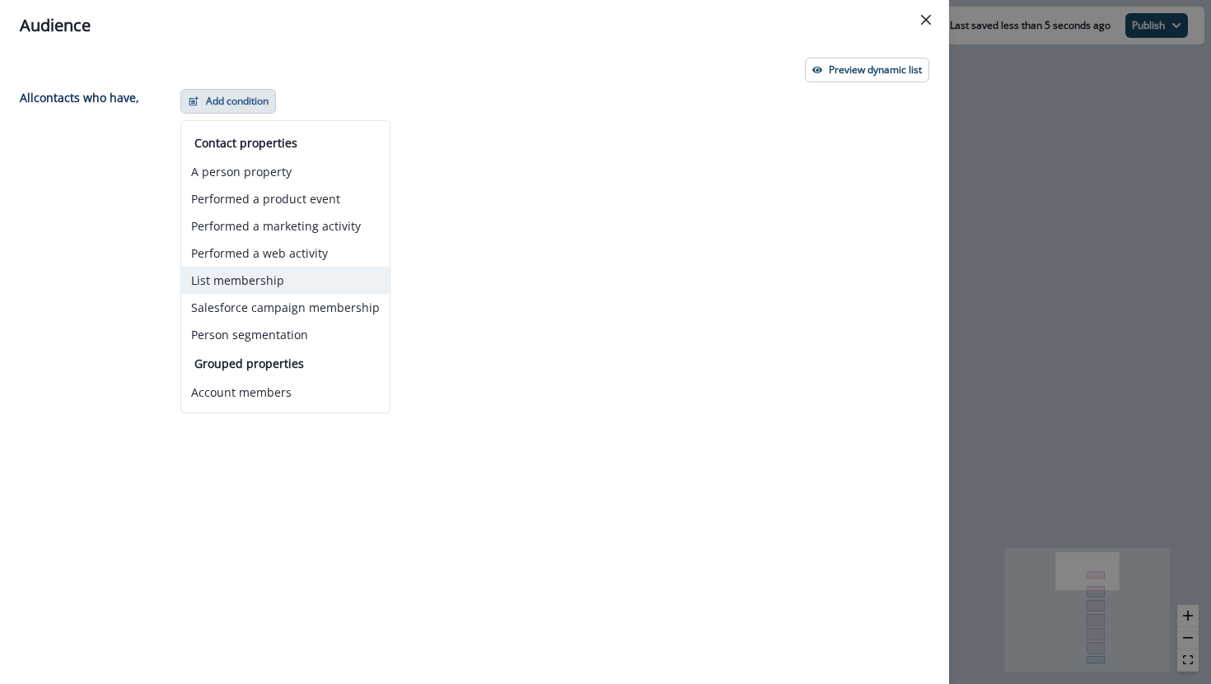
click at [252, 274] on button "List membership" at bounding box center [285, 280] width 208 height 27
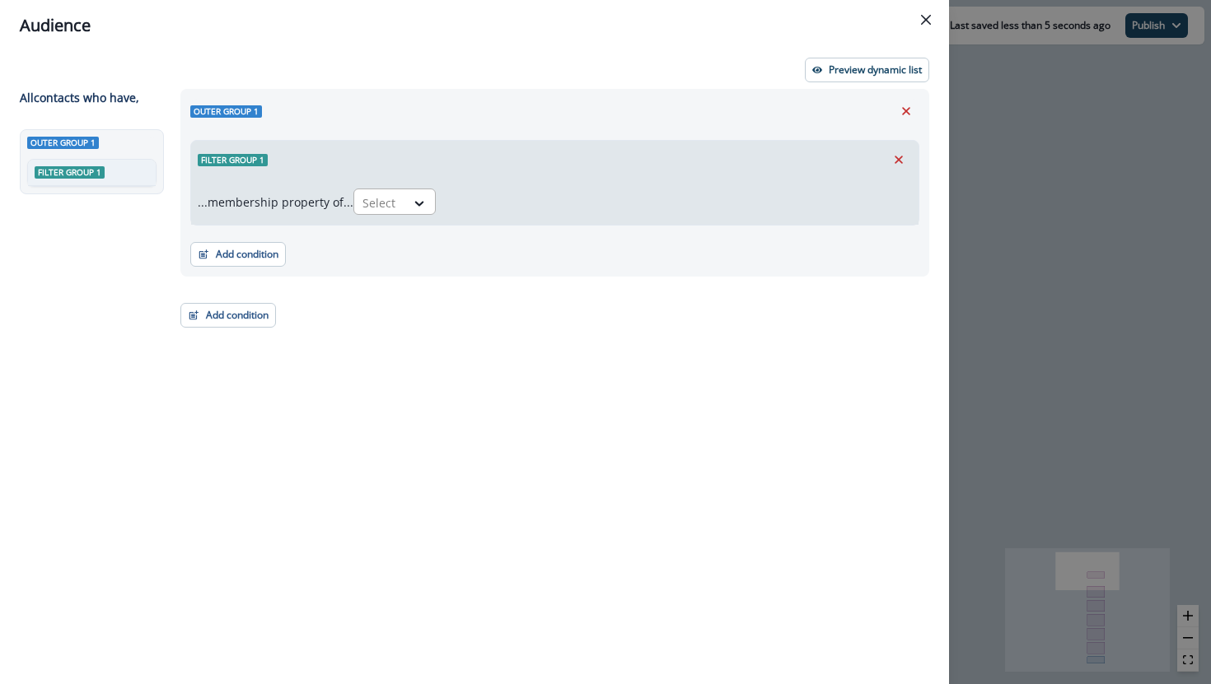
click at [392, 196] on div at bounding box center [379, 203] width 35 height 21
click at [394, 264] on div "in" at bounding box center [399, 270] width 82 height 30
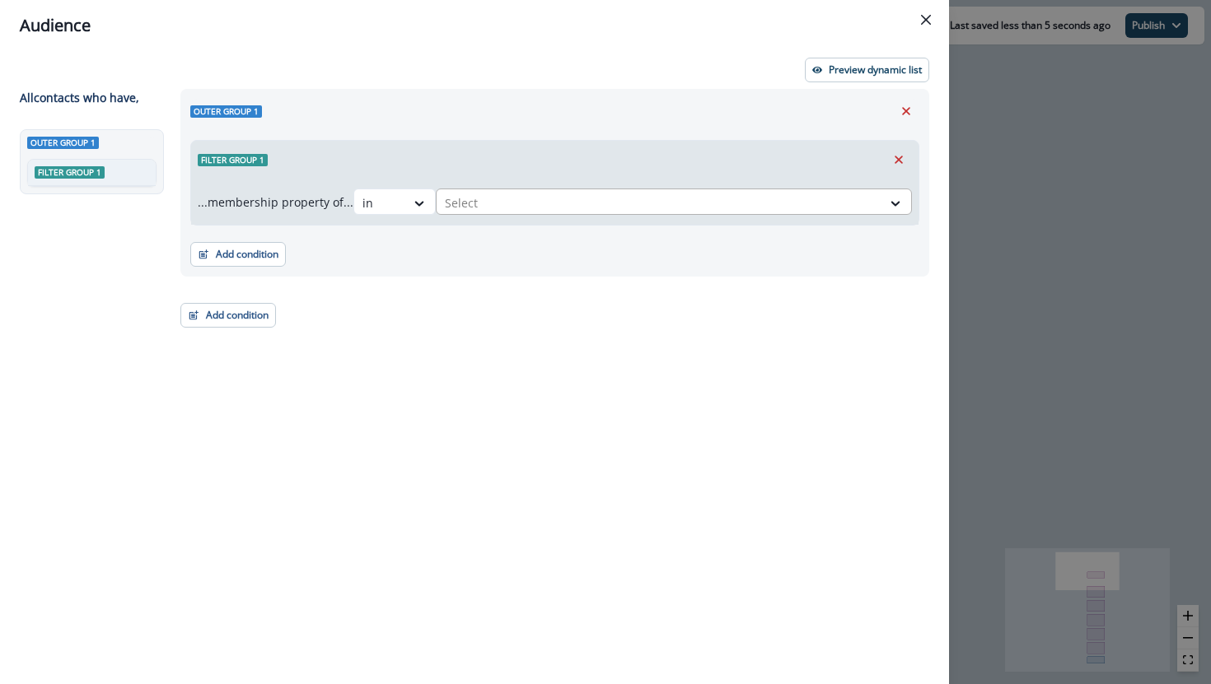
click at [505, 205] on div at bounding box center [659, 203] width 428 height 21
type input "****"
click at [556, 239] on p "10-250910-SPONS- Pavilion San Francisco Dinner" at bounding box center [667, 244] width 269 height 17
click at [852, 68] on p "Preview dynamic list" at bounding box center [875, 70] width 93 height 12
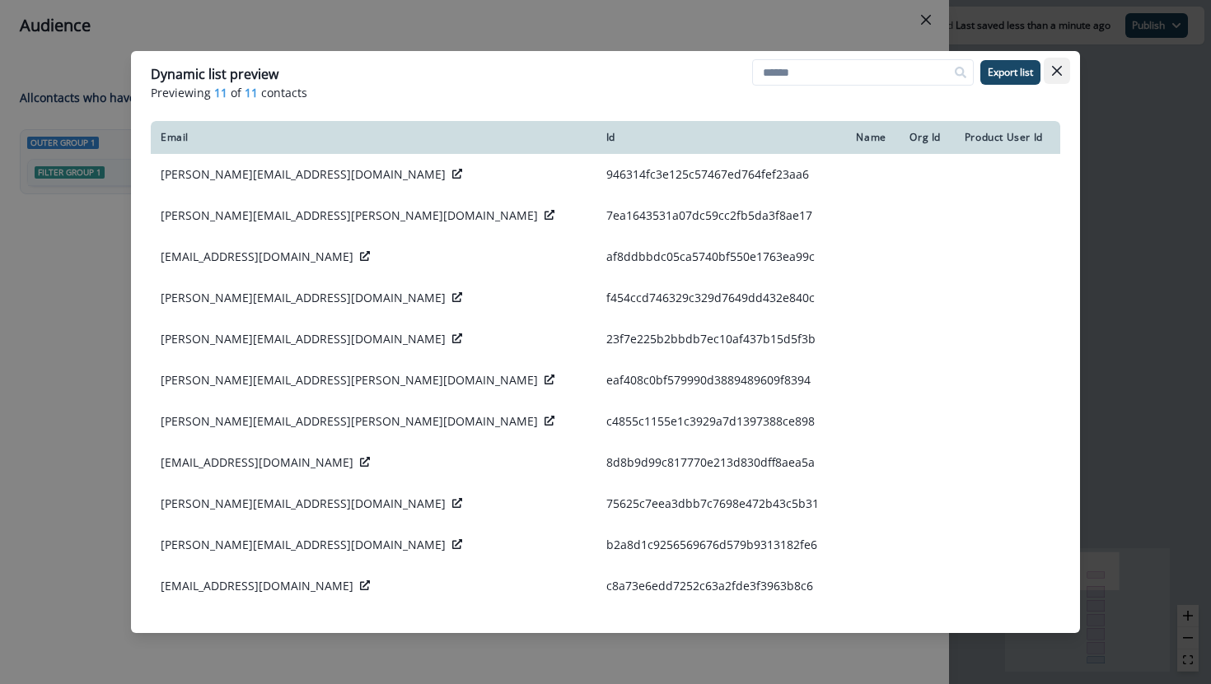
click at [1052, 68] on icon "Close" at bounding box center [1057, 71] width 10 height 10
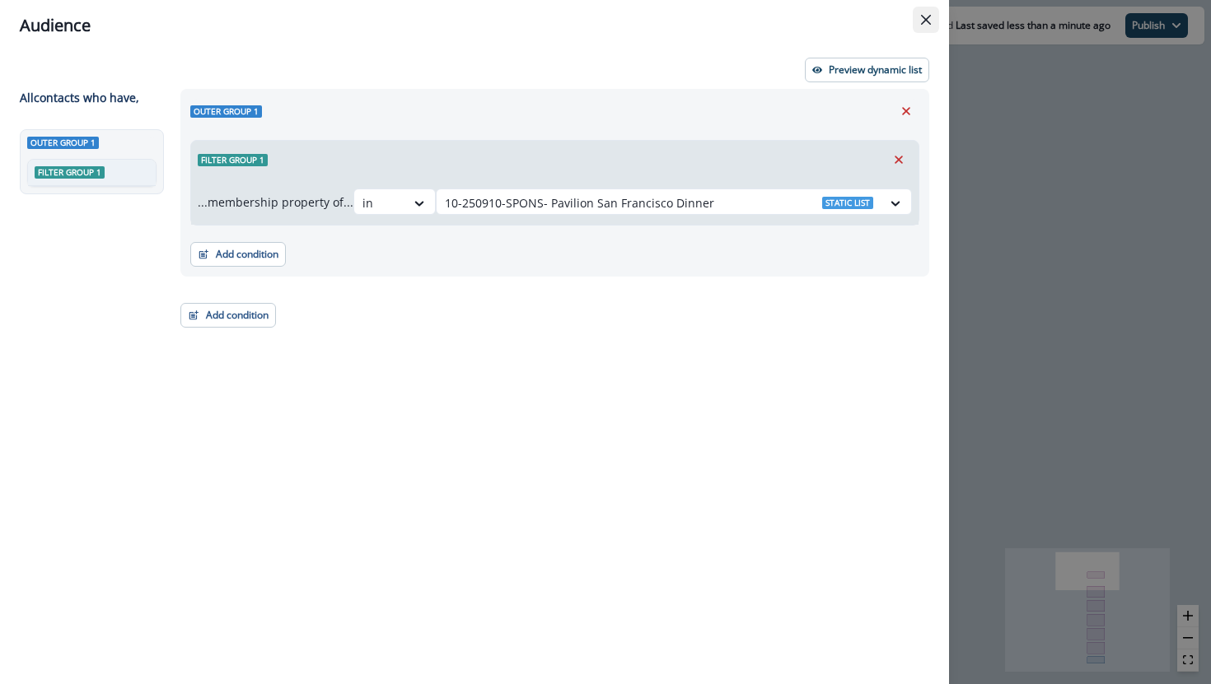
click at [928, 16] on icon "Close" at bounding box center [926, 20] width 10 height 10
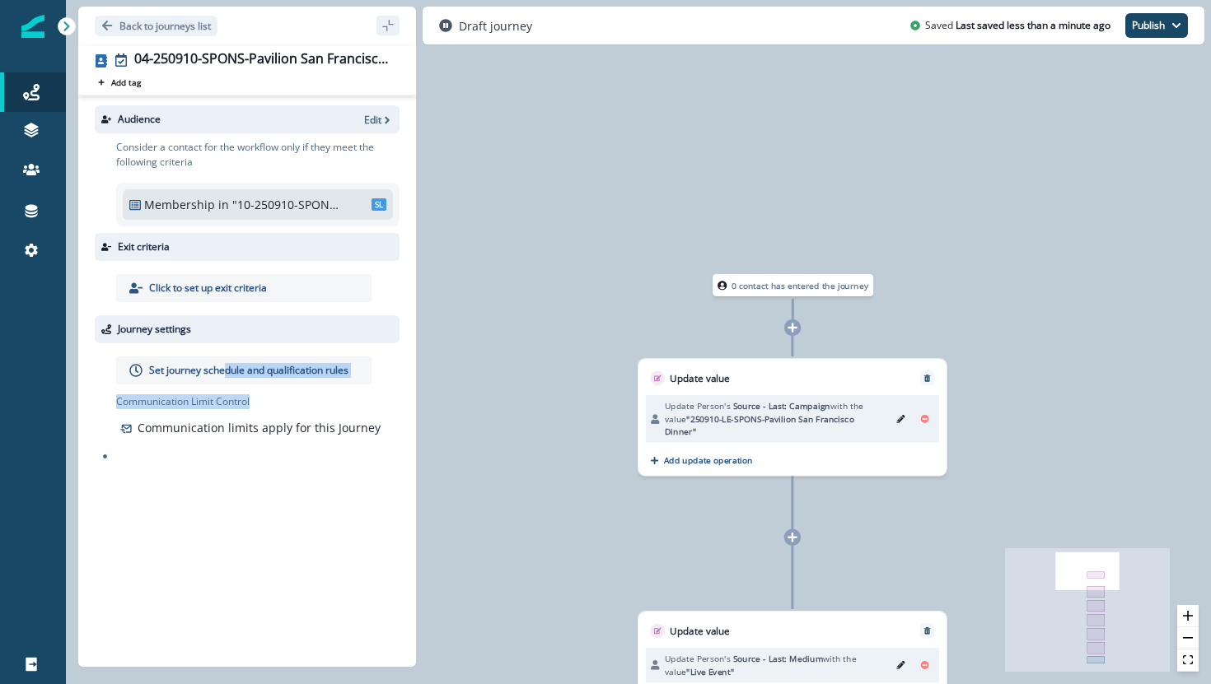
drag, startPoint x: 227, startPoint y: 372, endPoint x: 345, endPoint y: 403, distance: 121.7
click at [346, 403] on div "Set journey schedule and qualification rules Communication Limit Control Commun…" at bounding box center [257, 398] width 283 height 83
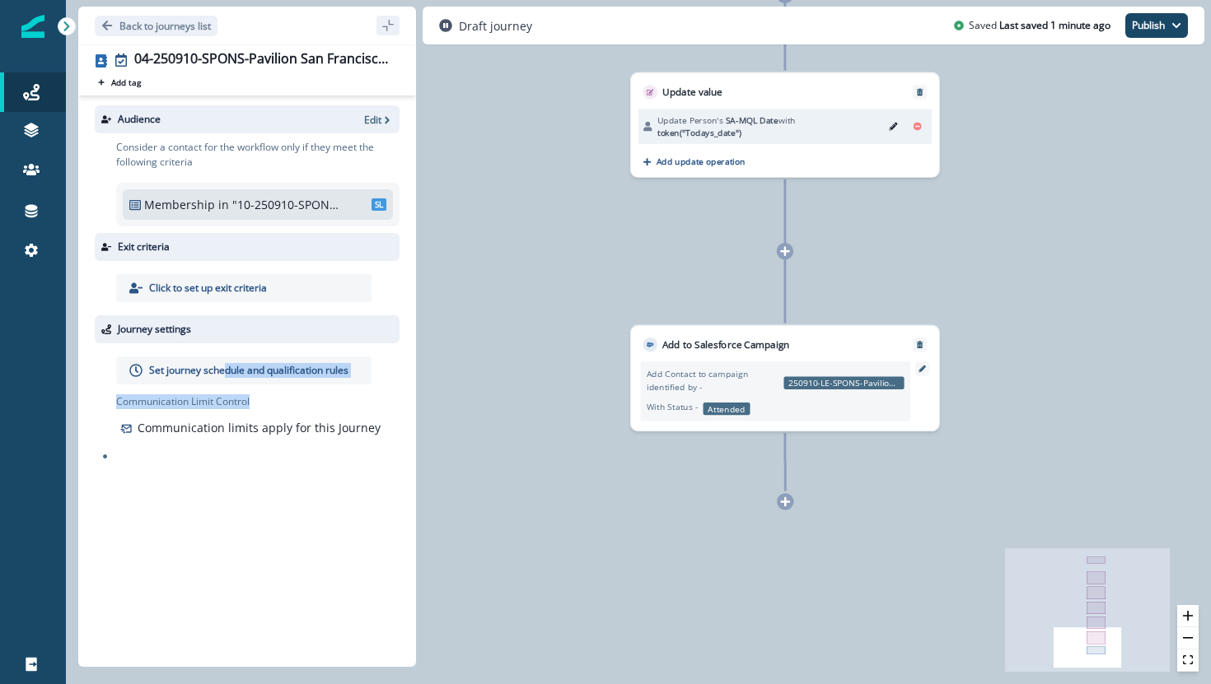
click at [239, 364] on p "Set journey schedule and qualification rules" at bounding box center [248, 370] width 199 height 15
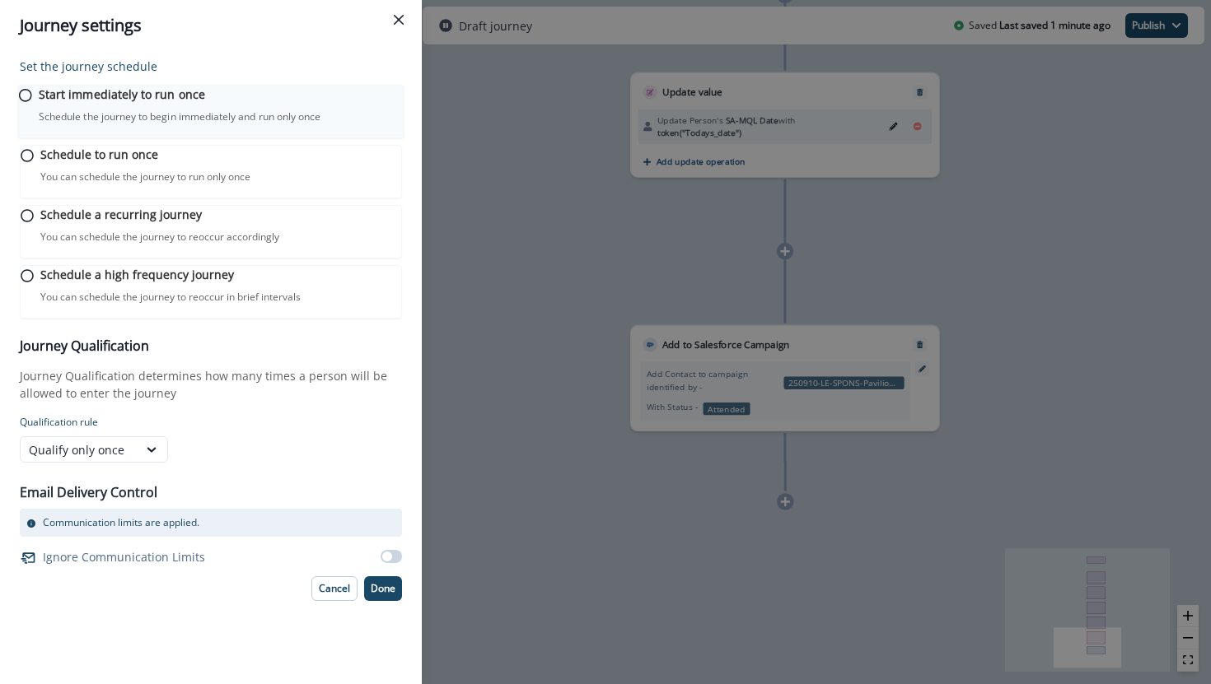
click at [116, 118] on div "Start immediately to run once Schedule the journey to begin immediately and run…" at bounding box center [221, 105] width 364 height 39
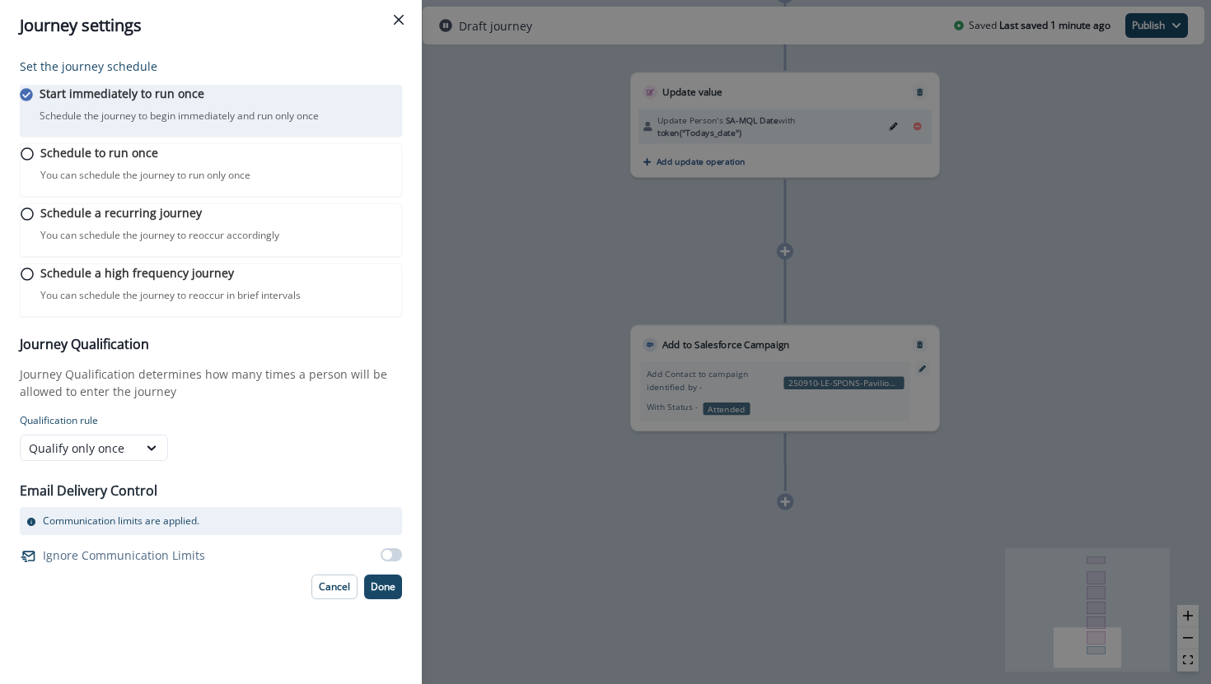
click at [390, 644] on div "Set the journey schedule Start immediately to run once Schedule the journey to …" at bounding box center [211, 367] width 422 height 633
click at [388, 593] on p "Done" at bounding box center [383, 587] width 25 height 12
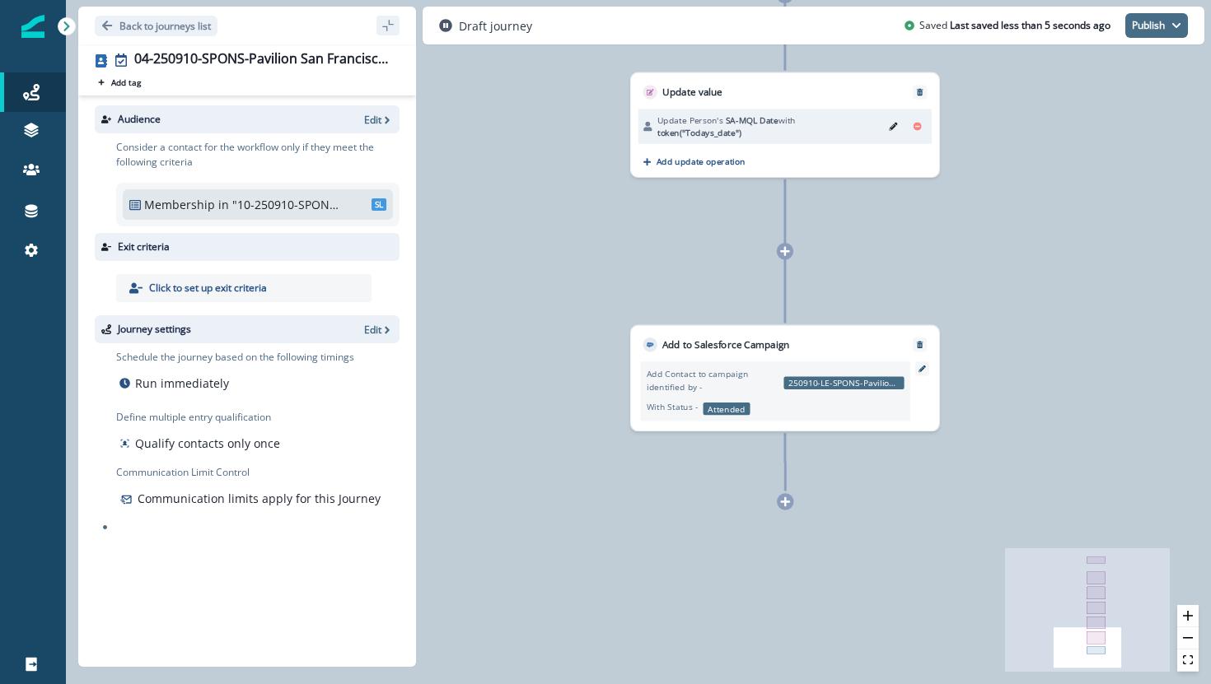
click at [1160, 35] on button "Publish" at bounding box center [1156, 25] width 63 height 25
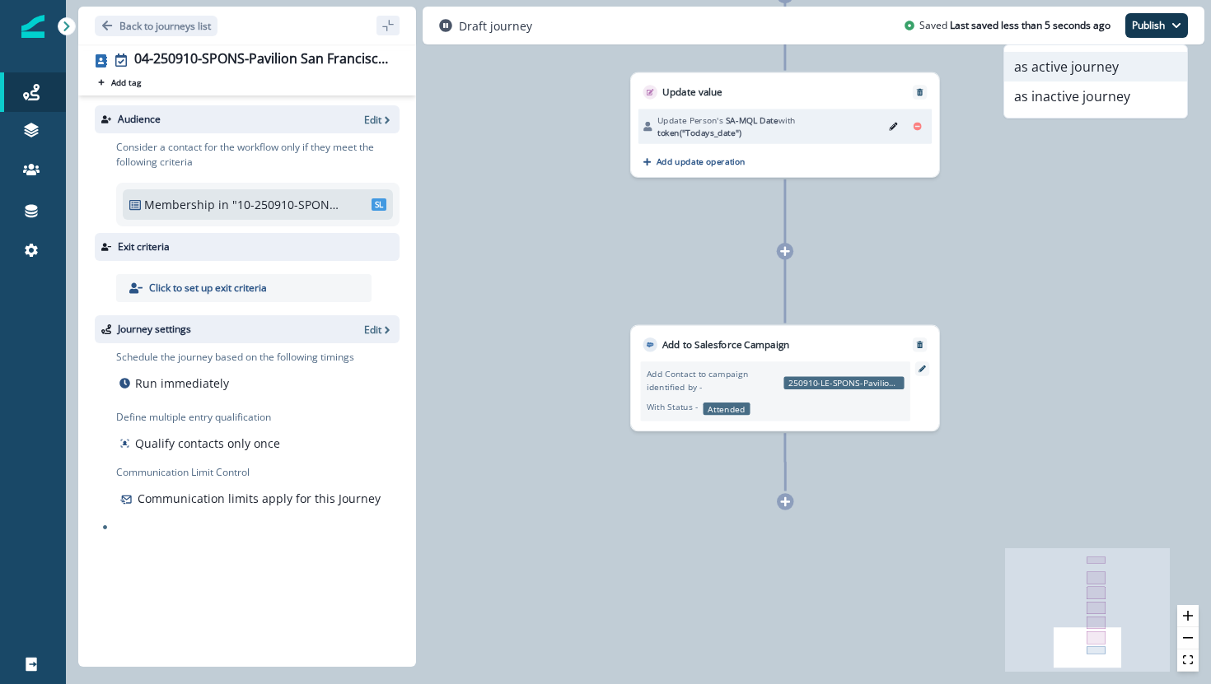
click at [1144, 64] on button "as active journey" at bounding box center [1095, 67] width 183 height 30
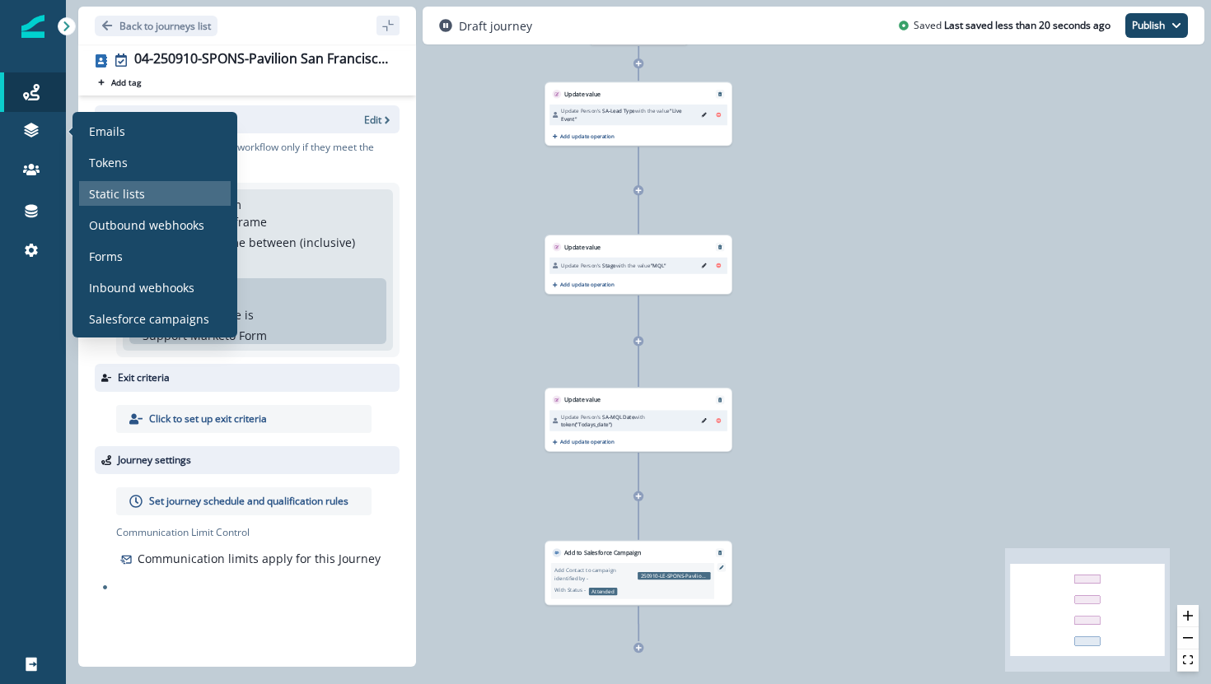
click at [114, 198] on p "Static lists" at bounding box center [117, 193] width 56 height 17
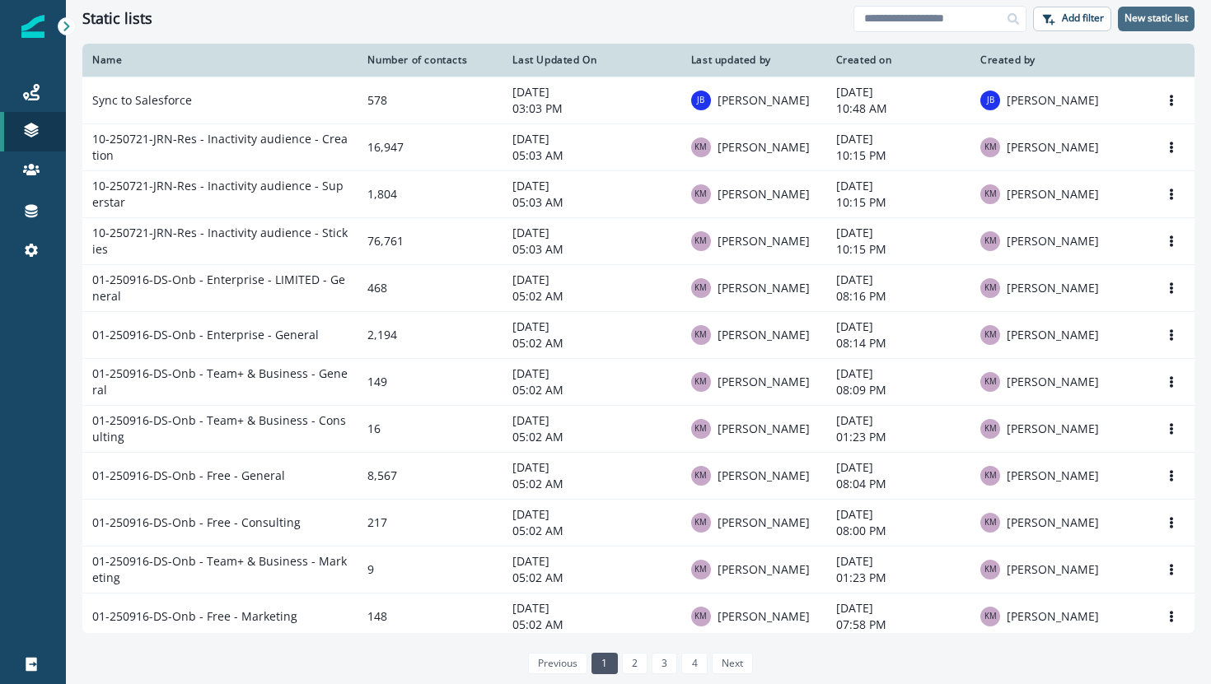
click at [1139, 14] on p "New static list" at bounding box center [1155, 18] width 63 height 12
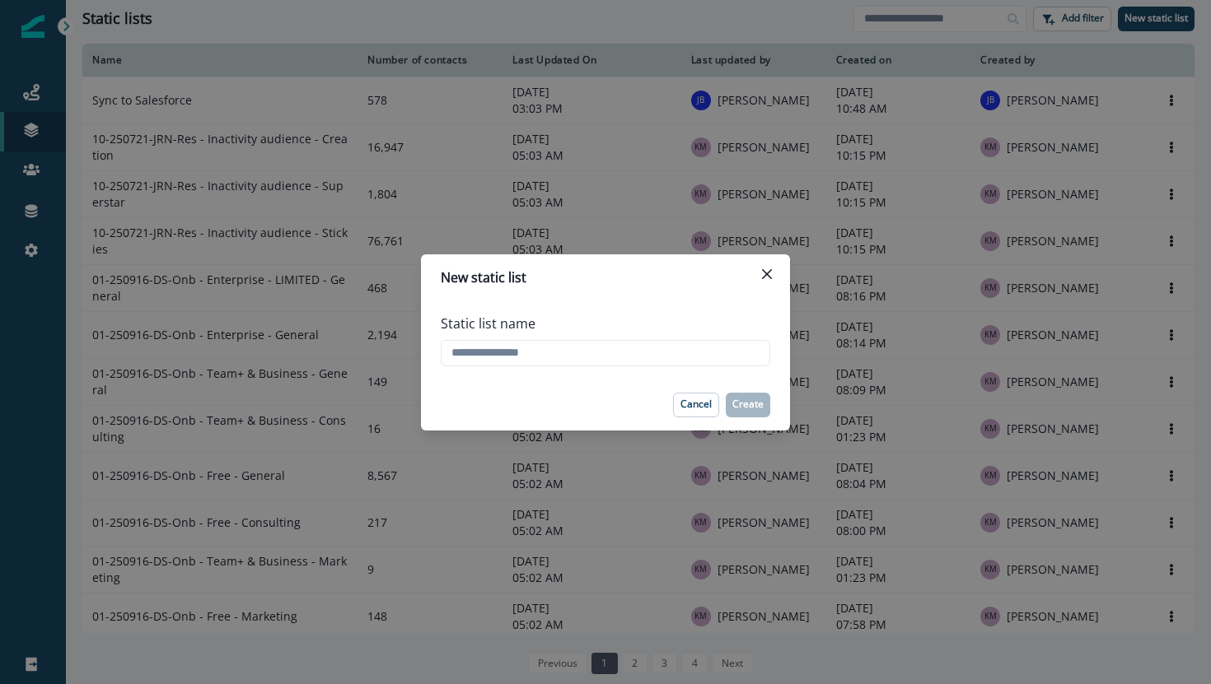
paste input "**********"
type input "**********"
click at [738, 409] on p "Create" at bounding box center [747, 405] width 31 height 12
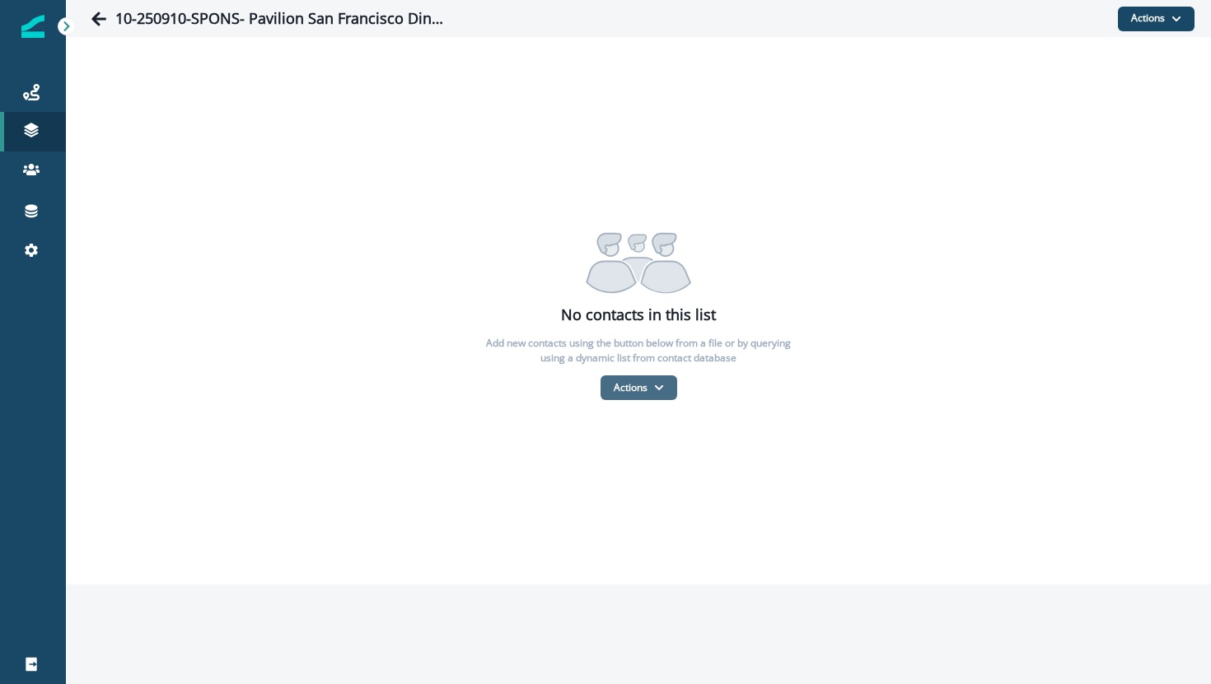
click at [620, 395] on button "Actions" at bounding box center [638, 388] width 77 height 25
click at [623, 456] on button "From a CSV file" at bounding box center [674, 458] width 147 height 27
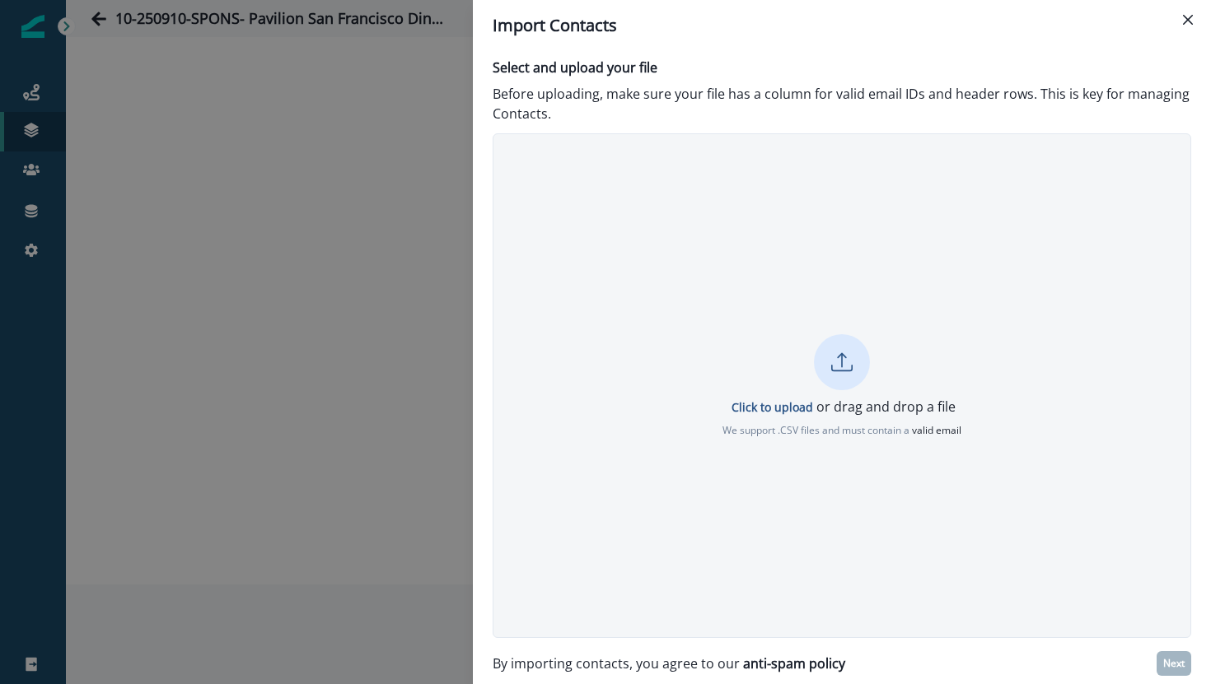
click at [840, 353] on icon at bounding box center [841, 360] width 9 height 15
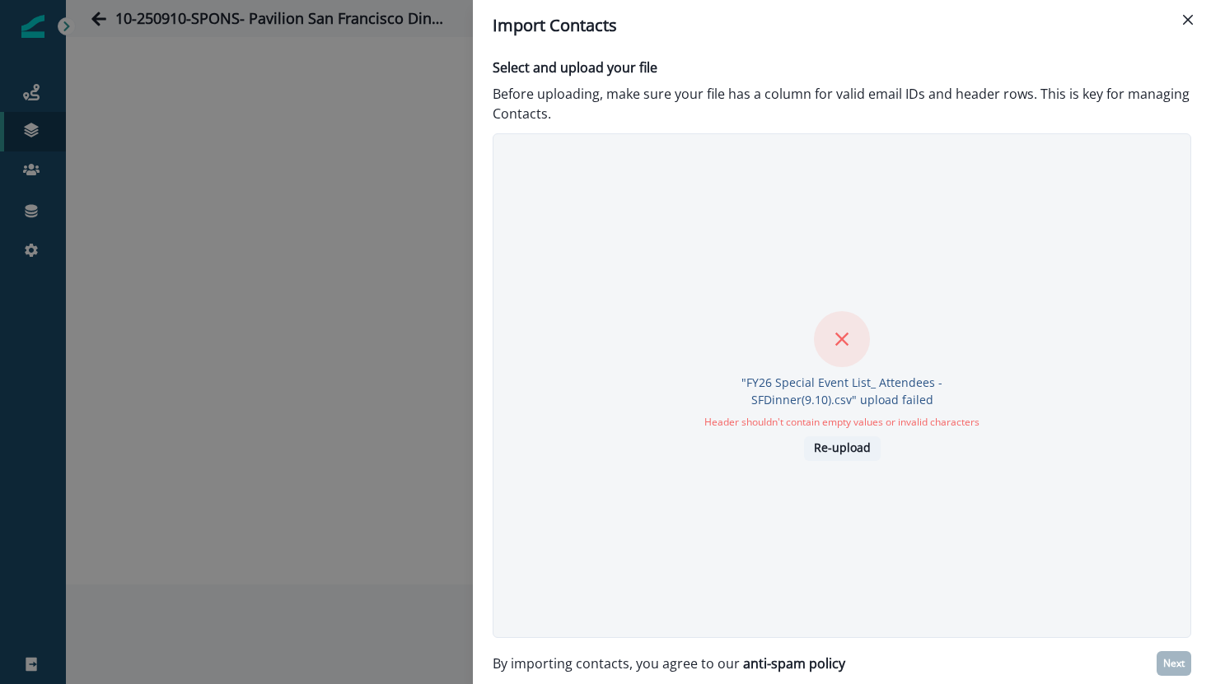
click at [820, 450] on p "Re-upload" at bounding box center [842, 448] width 57 height 14
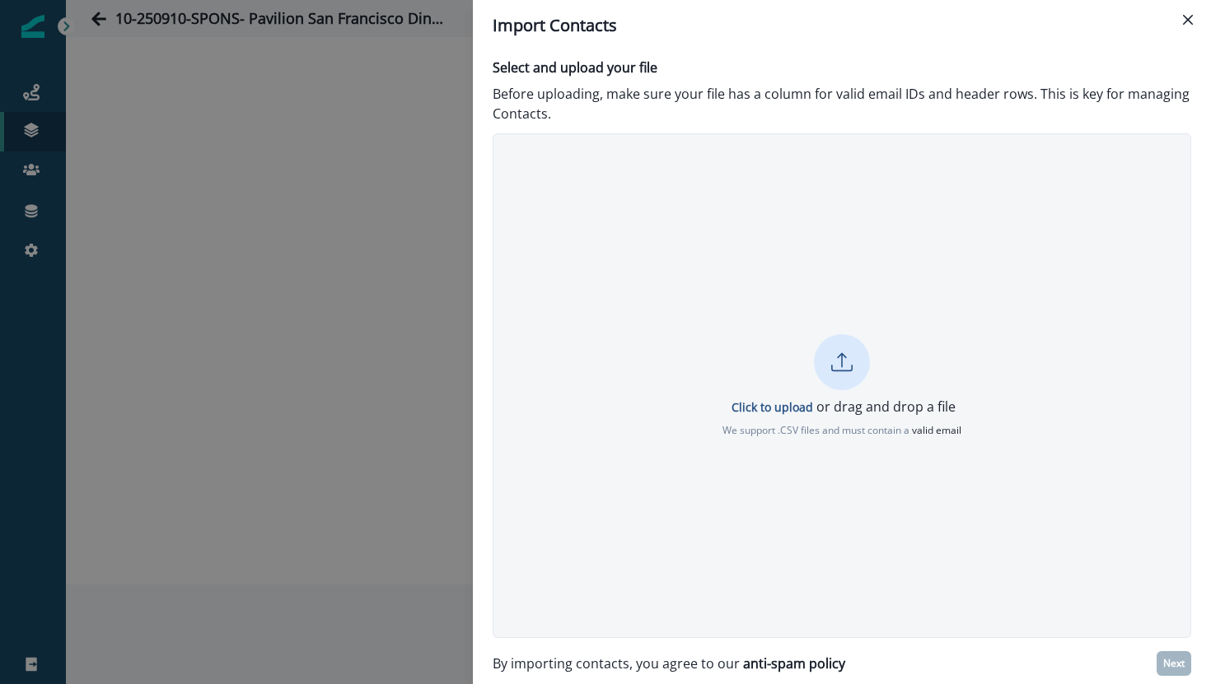
click at [926, 426] on span "valid email" at bounding box center [936, 430] width 49 height 14
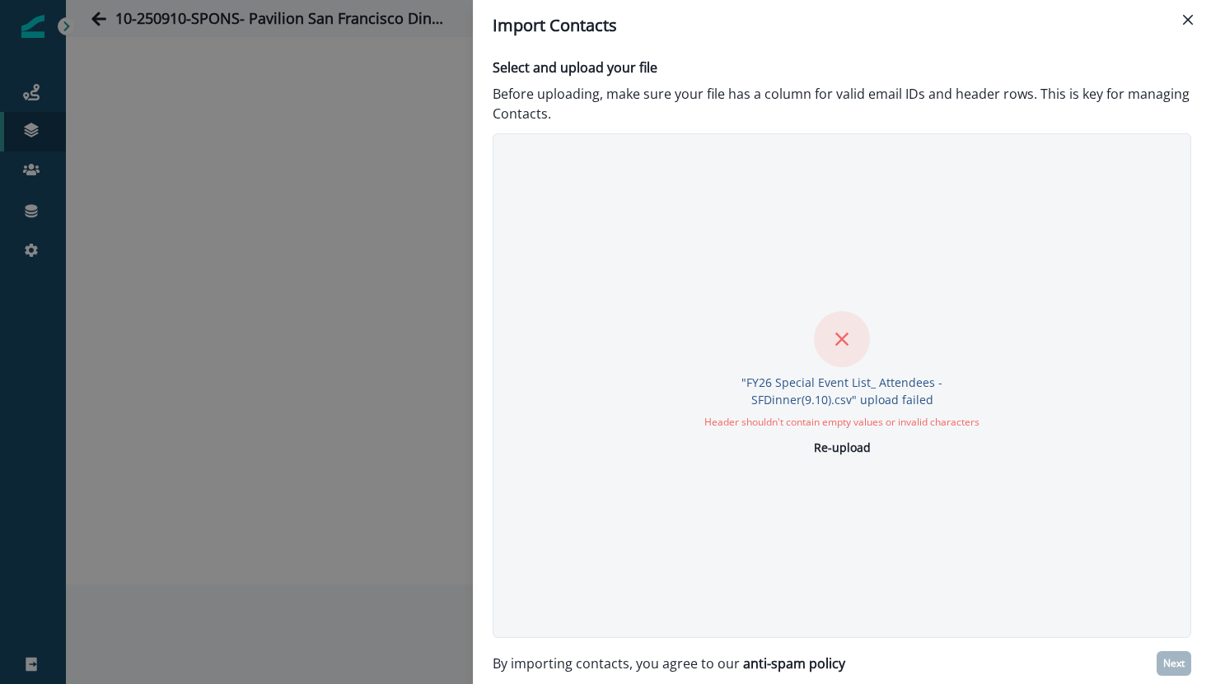
click at [829, 334] on div at bounding box center [842, 339] width 56 height 56
click at [843, 447] on p "Re-upload" at bounding box center [842, 448] width 57 height 14
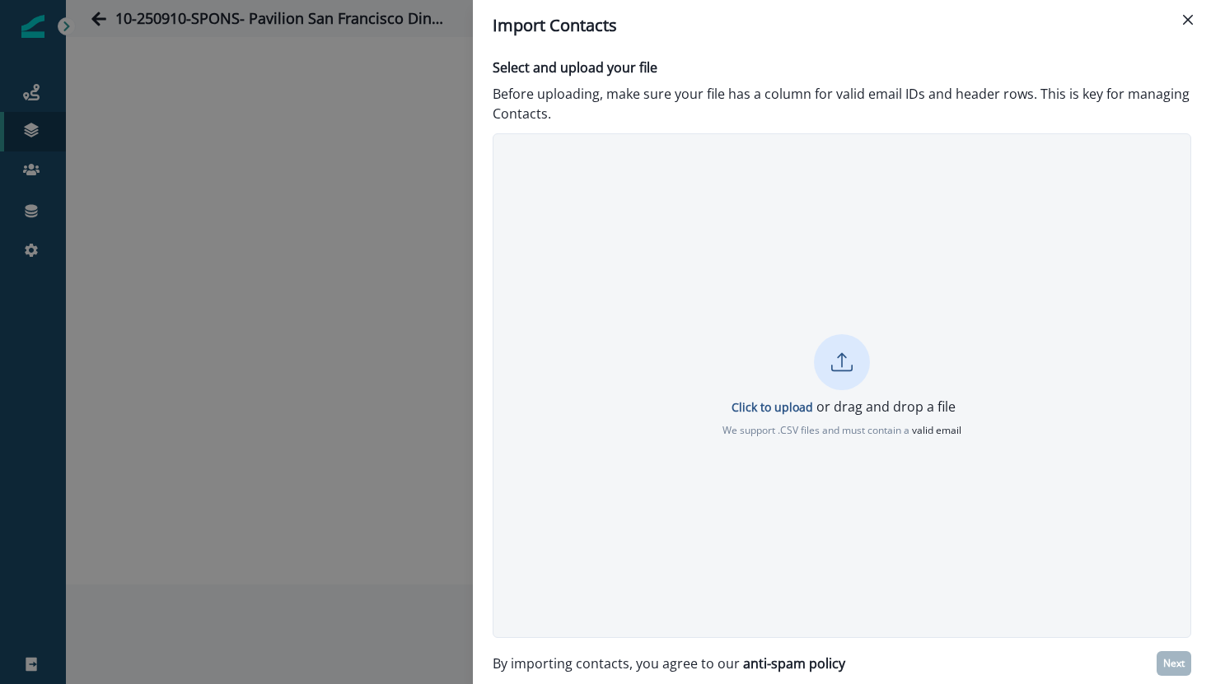
click at [835, 367] on icon at bounding box center [841, 362] width 21 height 21
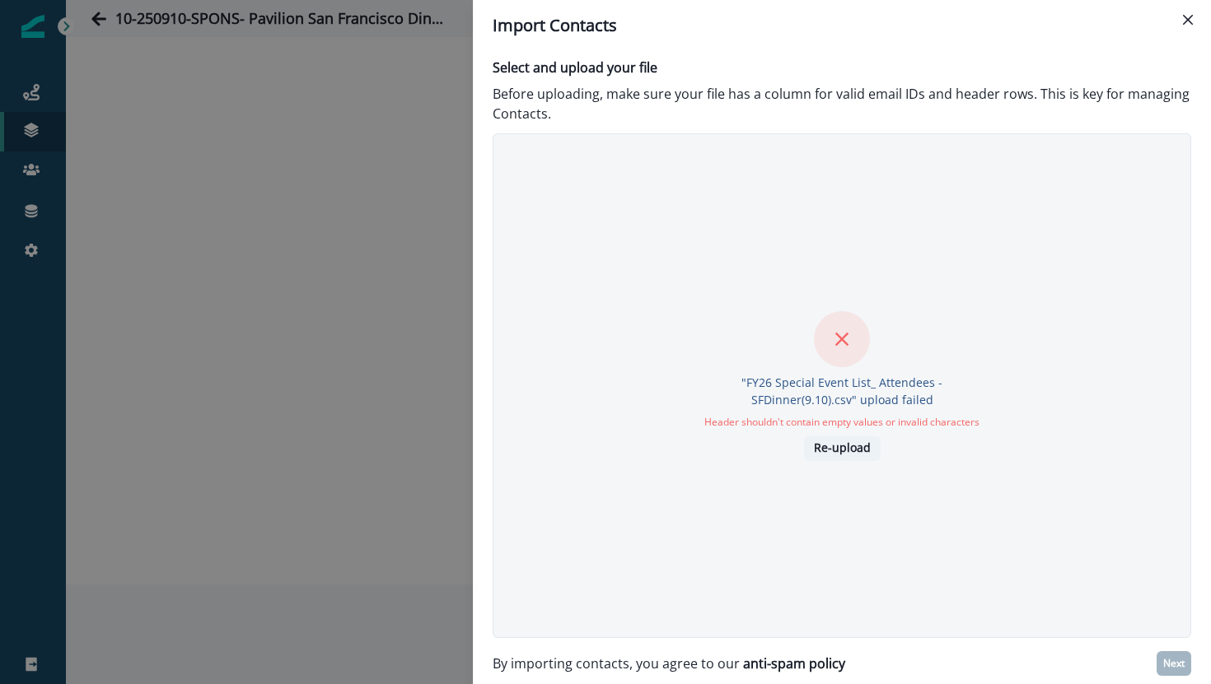
click at [843, 455] on p "Re-upload" at bounding box center [842, 448] width 57 height 14
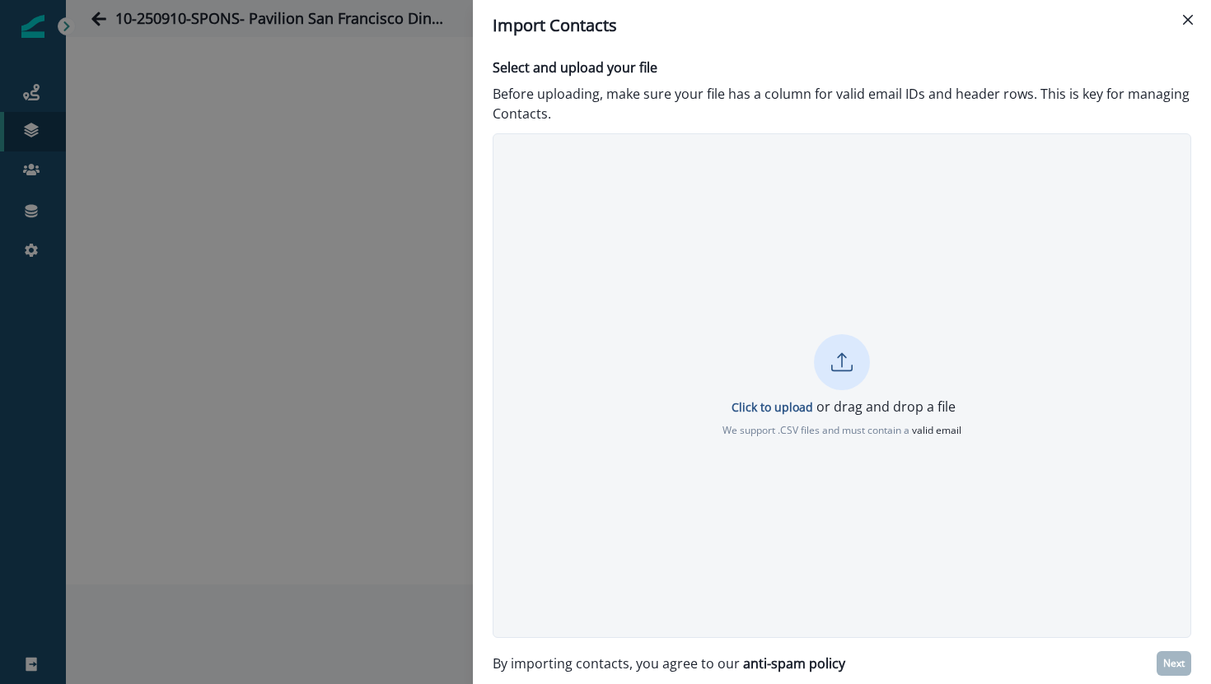
click at [840, 370] on icon at bounding box center [841, 368] width 21 height 7
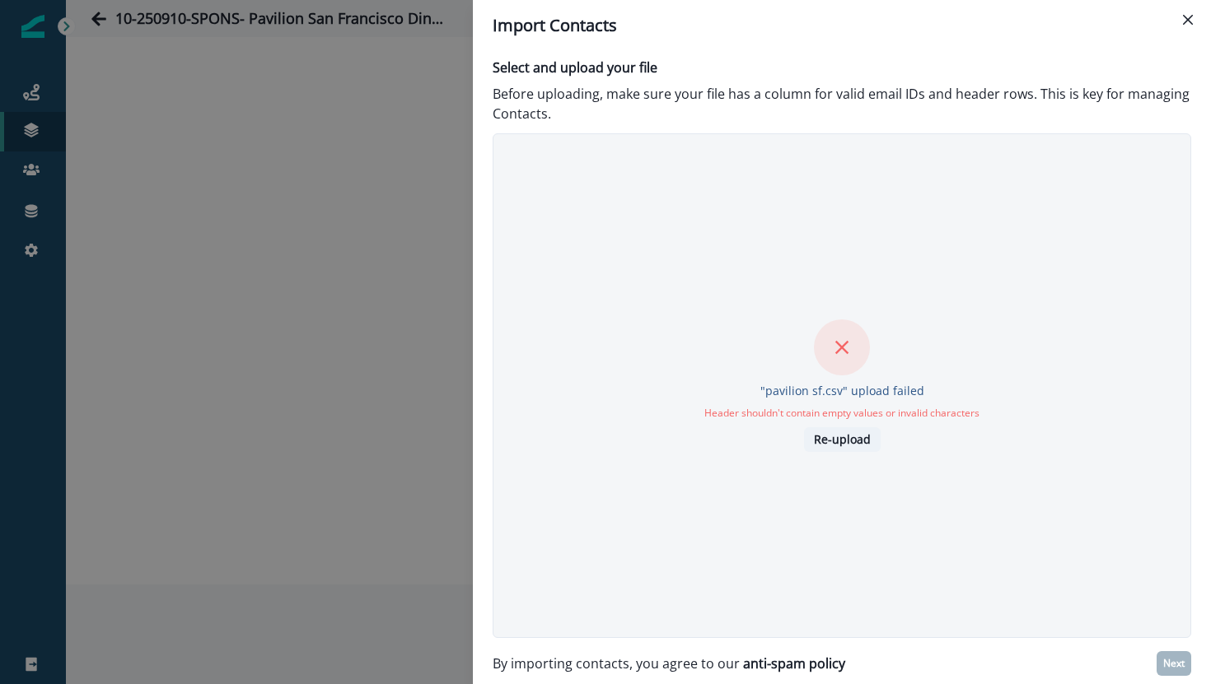
click at [843, 439] on p "Re-upload" at bounding box center [842, 440] width 57 height 14
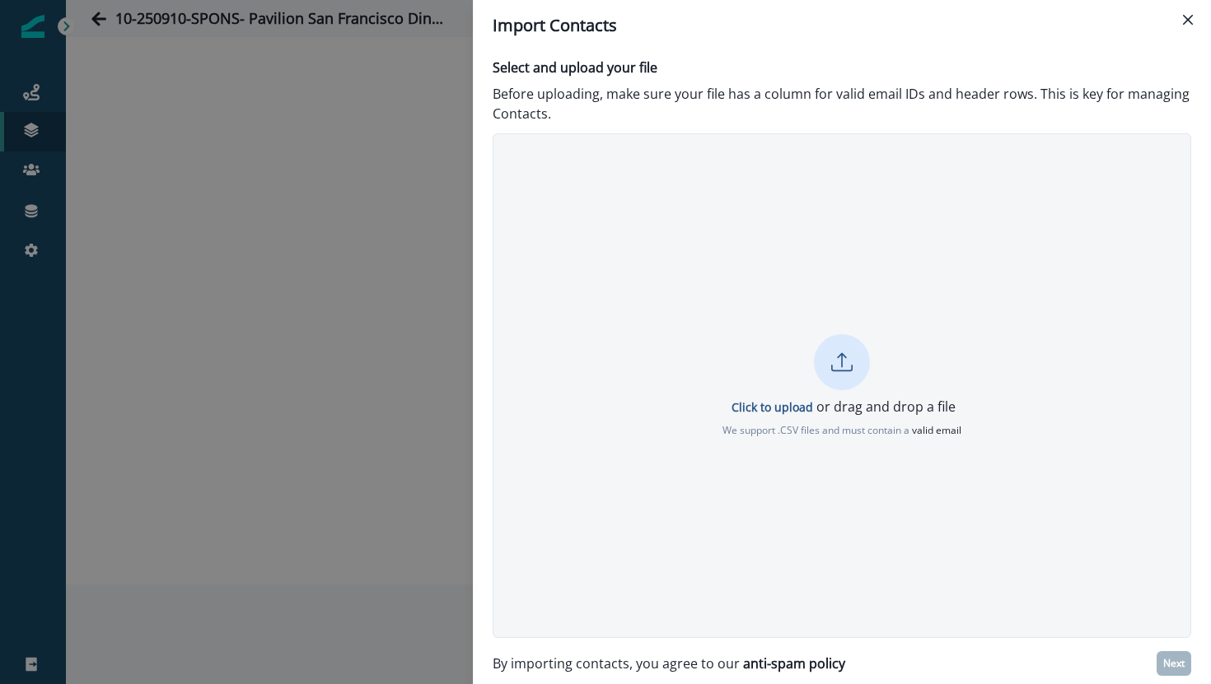
click at [924, 430] on span "valid email" at bounding box center [936, 430] width 49 height 14
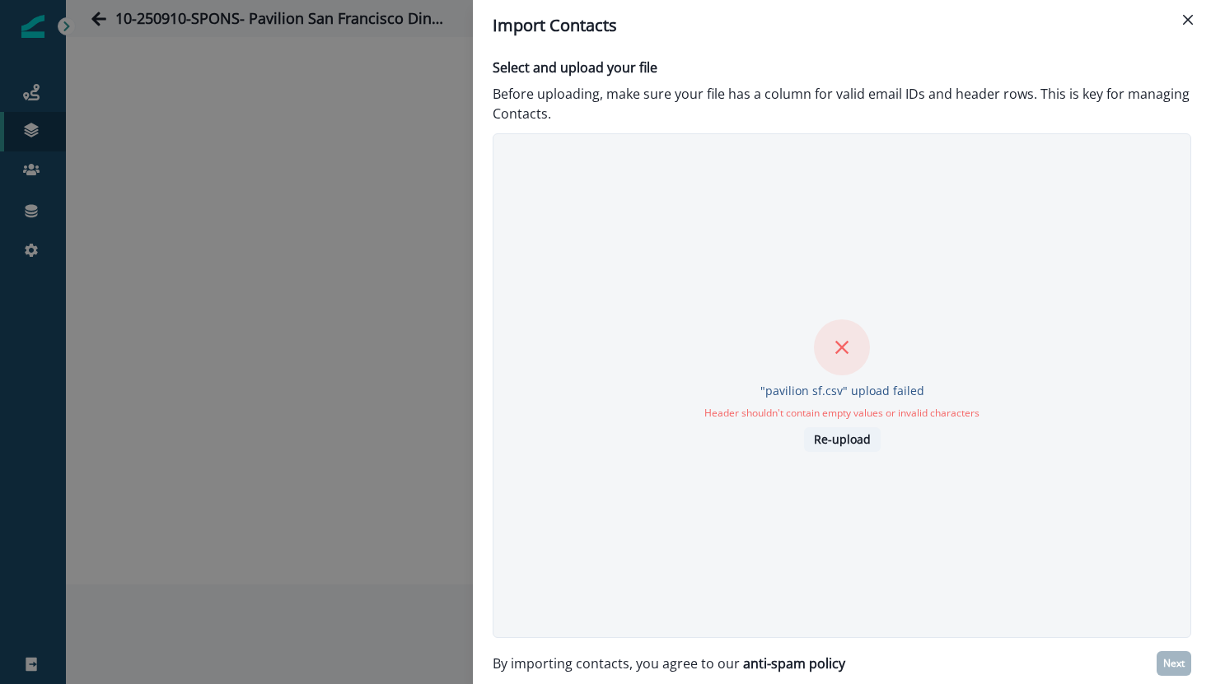
click at [851, 443] on p "Re-upload" at bounding box center [842, 440] width 57 height 14
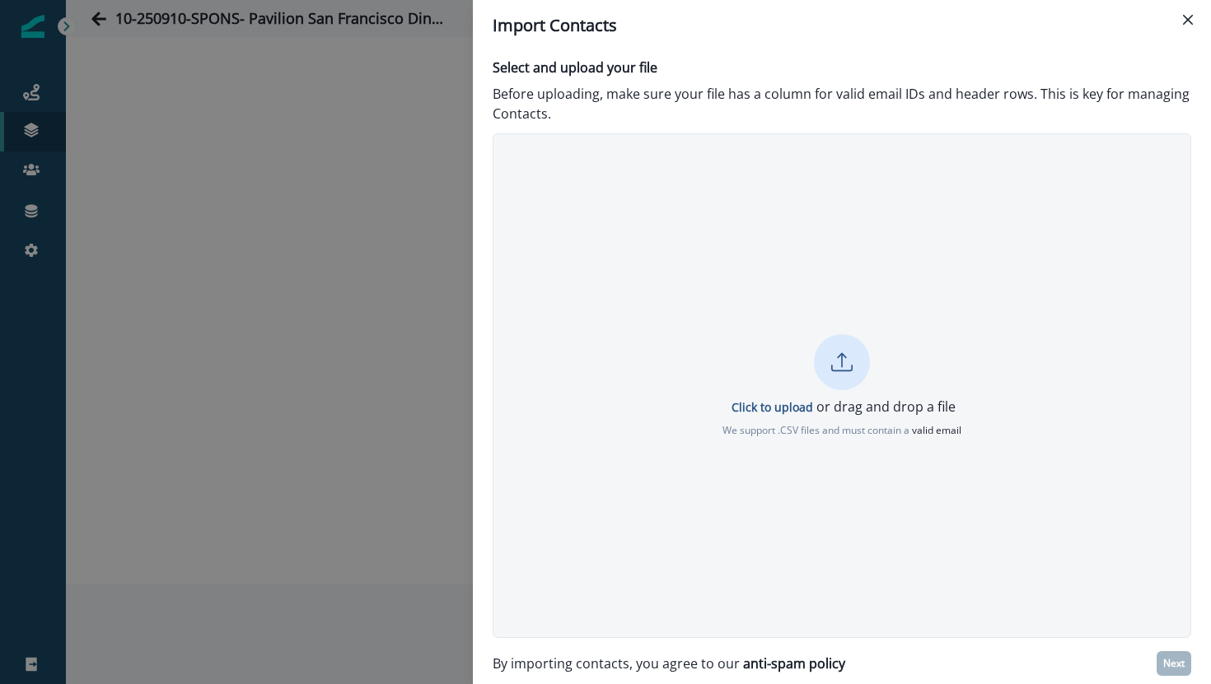
click at [831, 363] on icon at bounding box center [841, 362] width 21 height 21
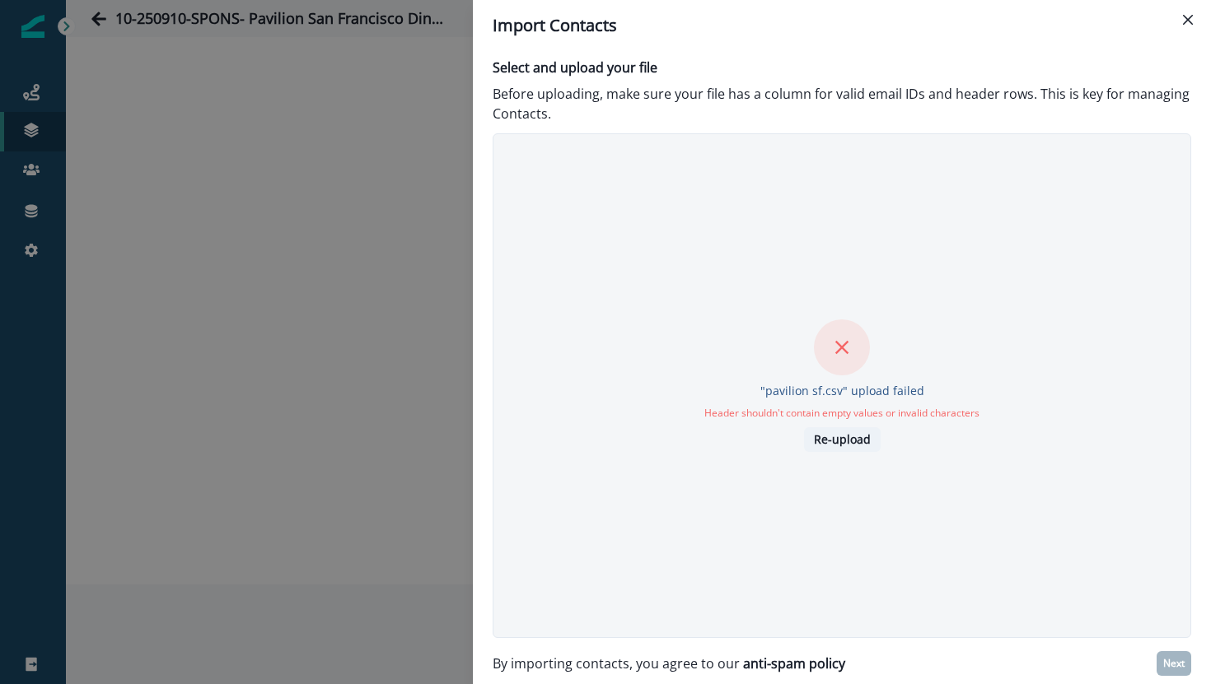
click at [816, 431] on button "Re-upload" at bounding box center [842, 439] width 77 height 25
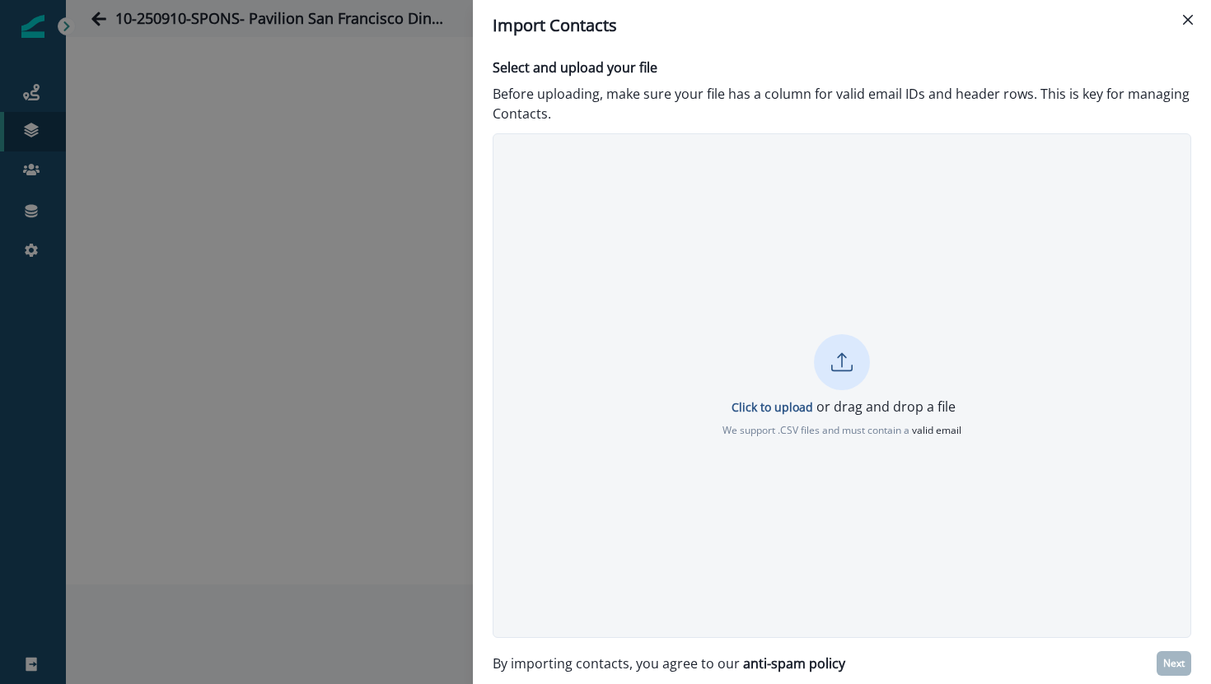
click at [848, 353] on icon at bounding box center [841, 362] width 21 height 21
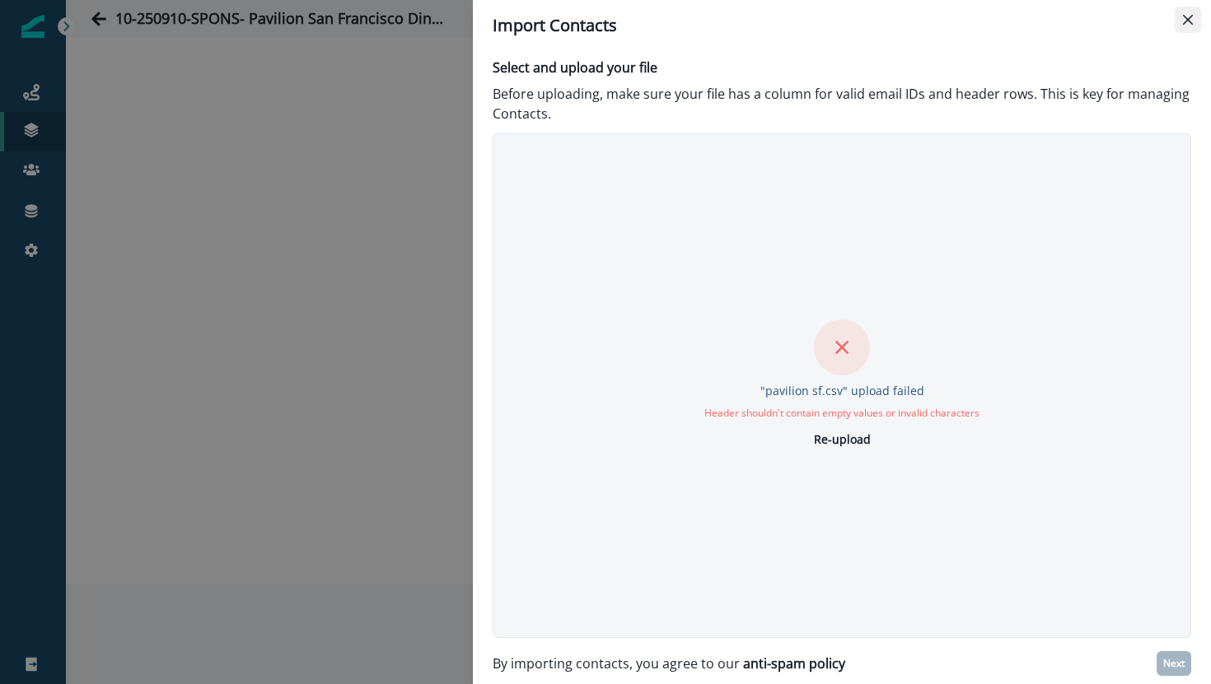
click at [1184, 21] on icon "Close" at bounding box center [1188, 20] width 10 height 10
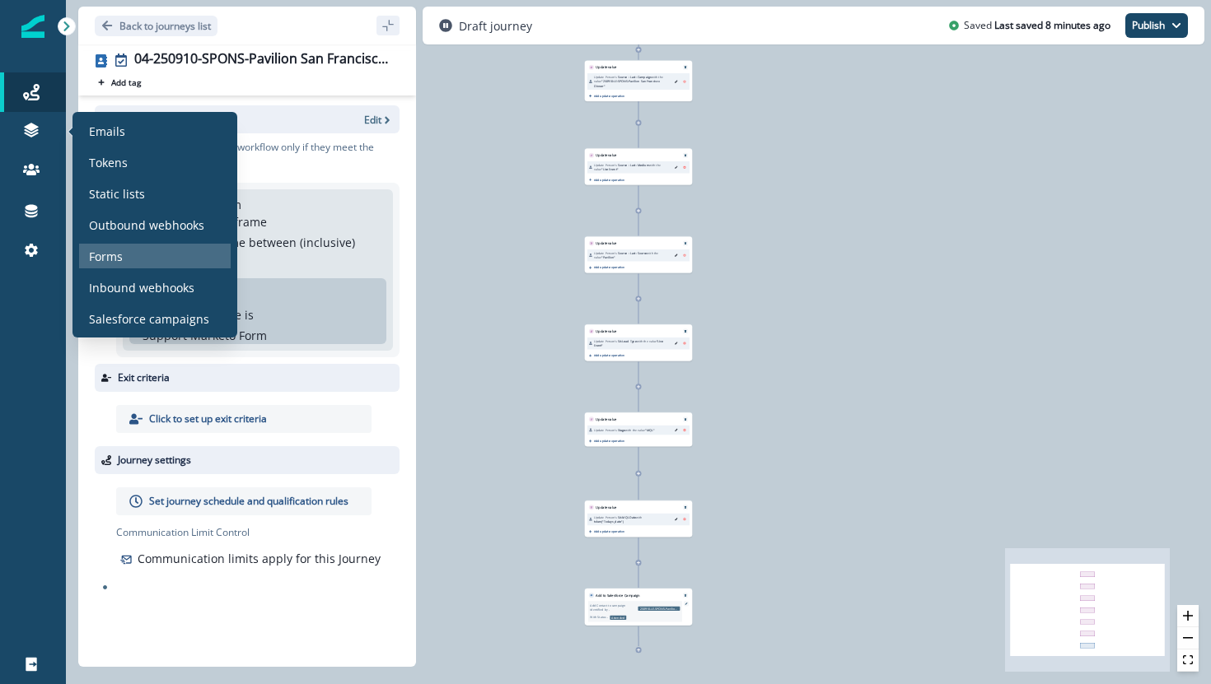
click at [114, 256] on p "Forms" at bounding box center [106, 256] width 34 height 17
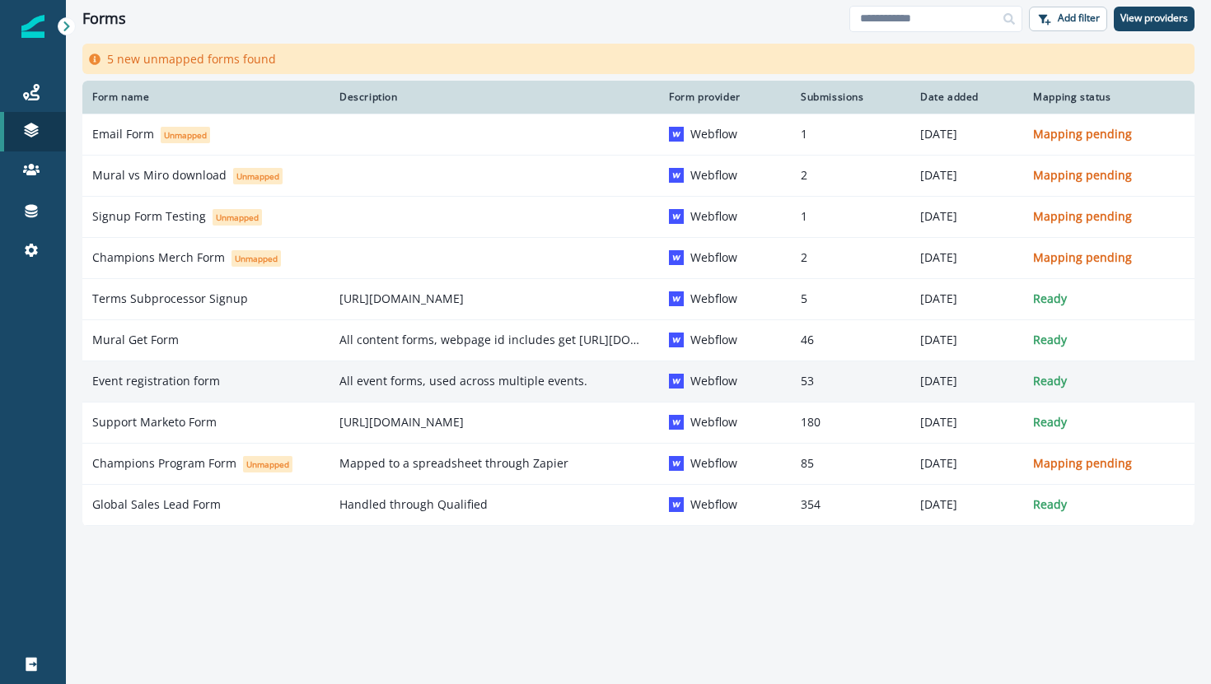
click at [142, 379] on p "Event registration form" at bounding box center [156, 381] width 128 height 16
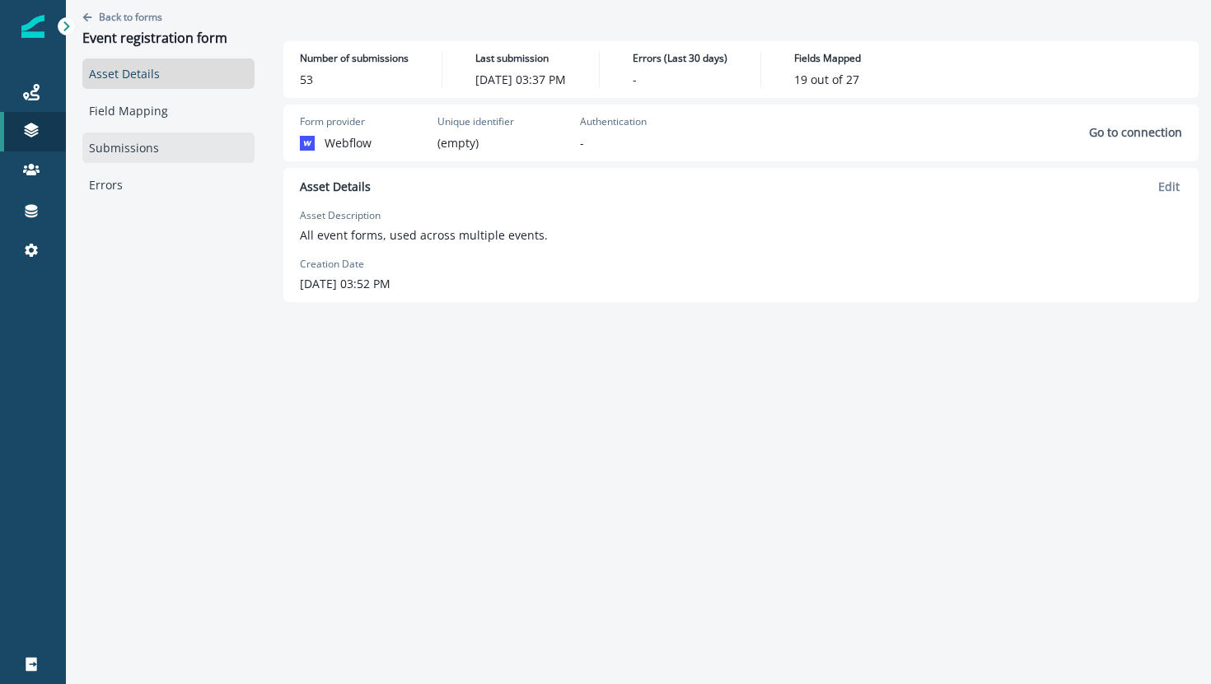
click at [192, 156] on link "Submissions" at bounding box center [168, 148] width 172 height 30
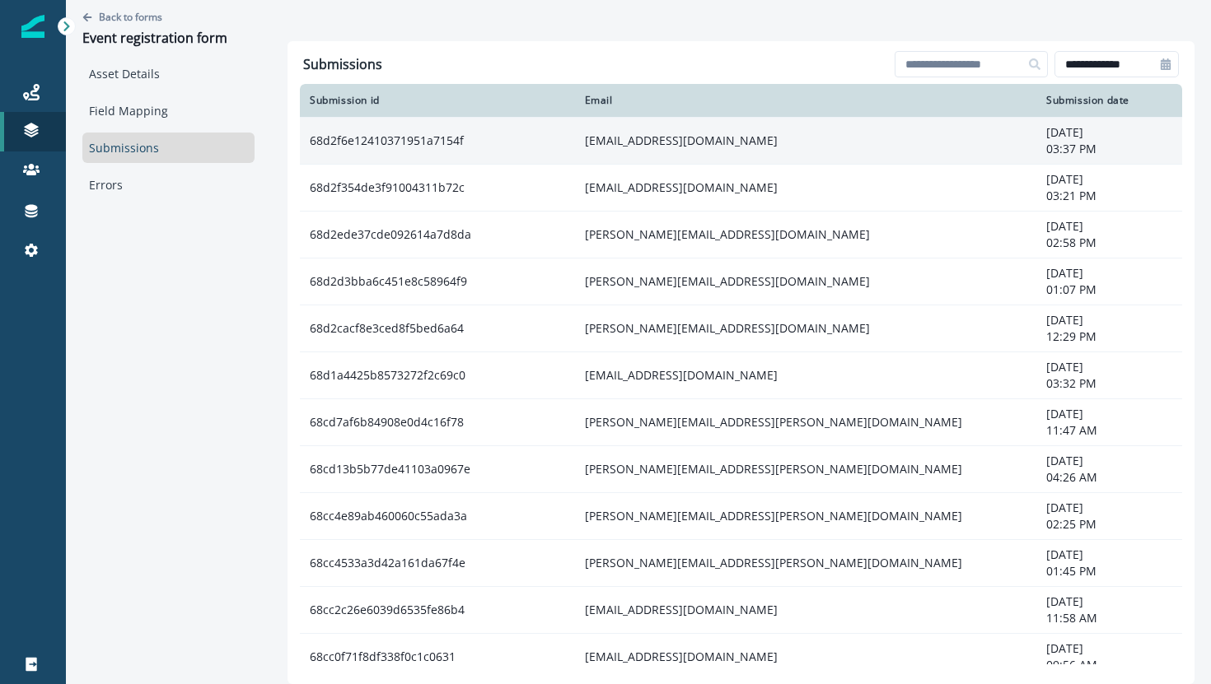
click at [701, 142] on td "[EMAIL_ADDRESS][DOMAIN_NAME]" at bounding box center [806, 140] width 462 height 47
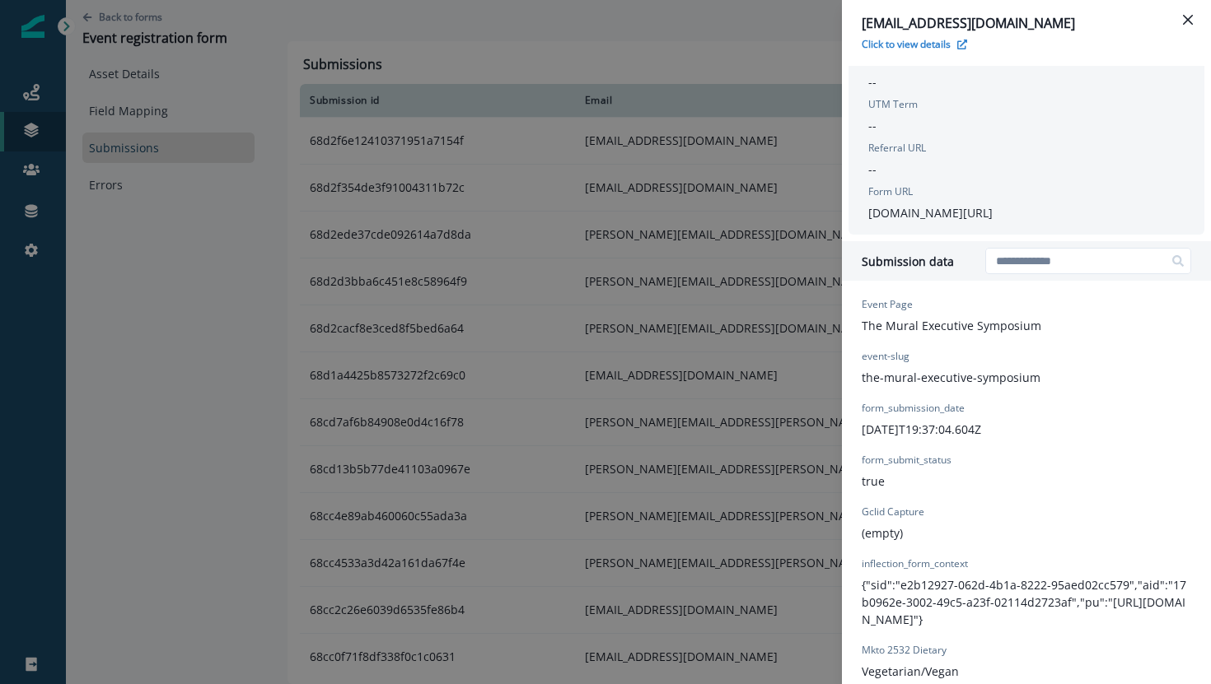
scroll to position [455, 0]
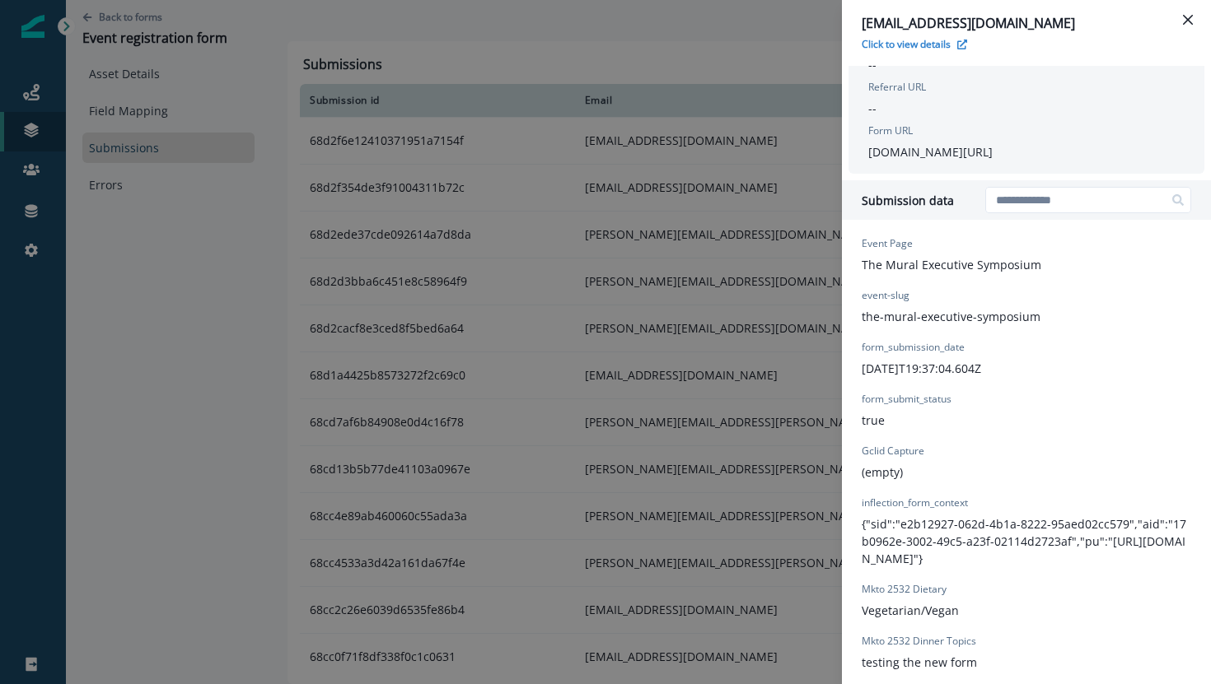
drag, startPoint x: 1043, startPoint y: 330, endPoint x: 861, endPoint y: 340, distance: 182.3
copy p "the-mural-executive-symposium"
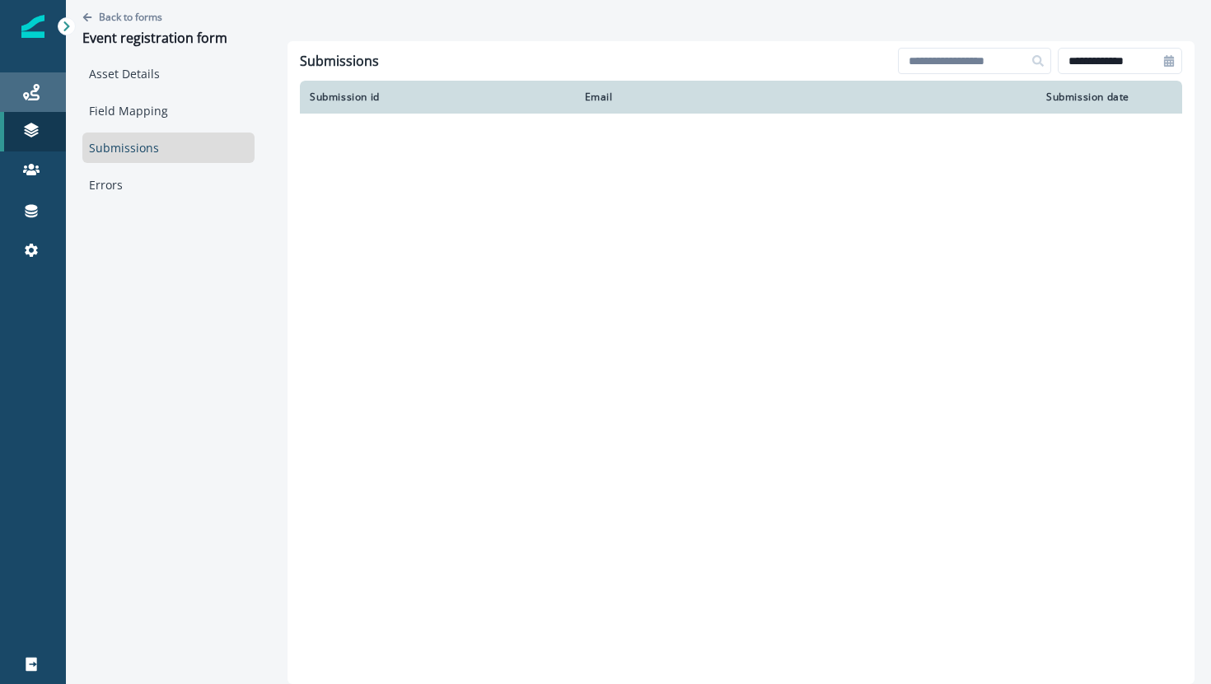
click at [39, 96] on icon at bounding box center [31, 92] width 16 height 16
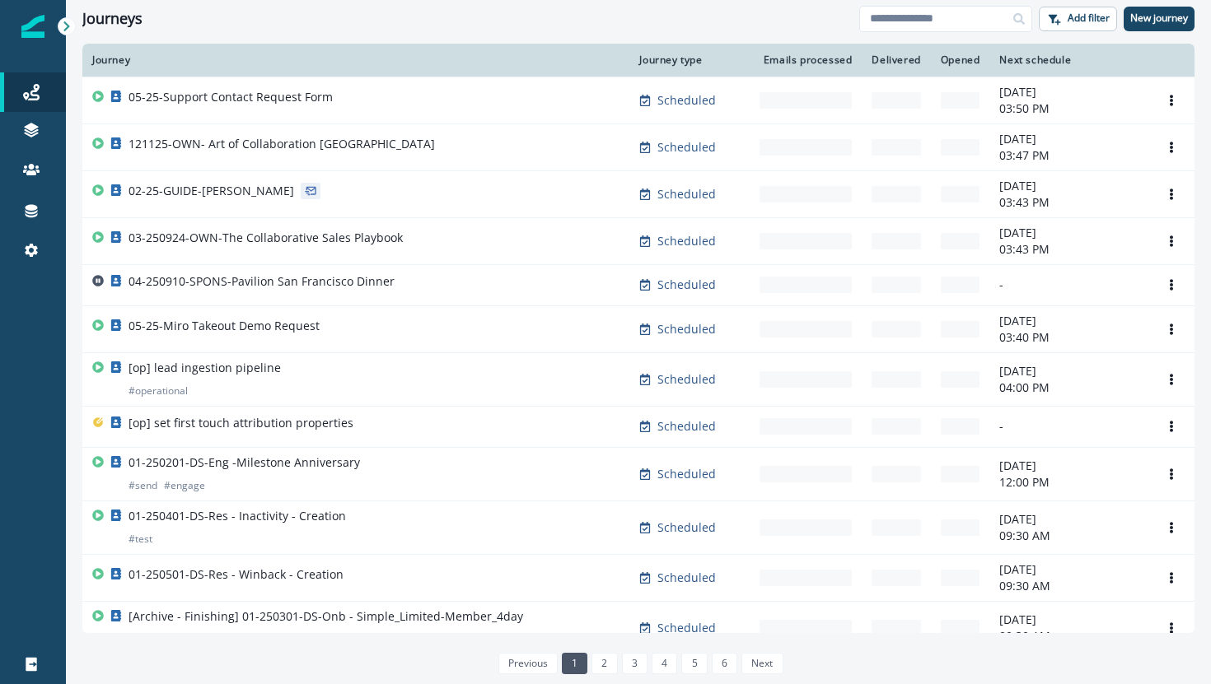
click at [928, 31] on div "Journeys Add filter New journey" at bounding box center [638, 18] width 1145 height 37
click at [928, 28] on input at bounding box center [945, 19] width 173 height 26
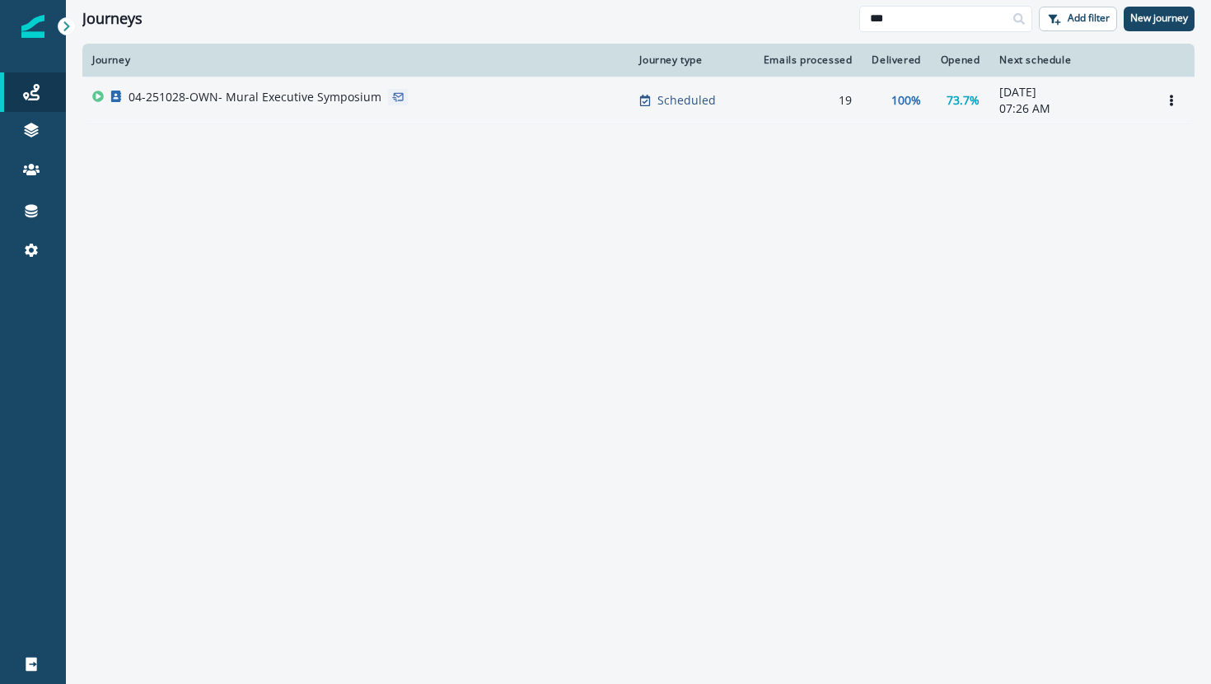
type input "***"
click at [313, 89] on p "04-251028-OWN- Mural Executive Symposium" at bounding box center [254, 97] width 253 height 16
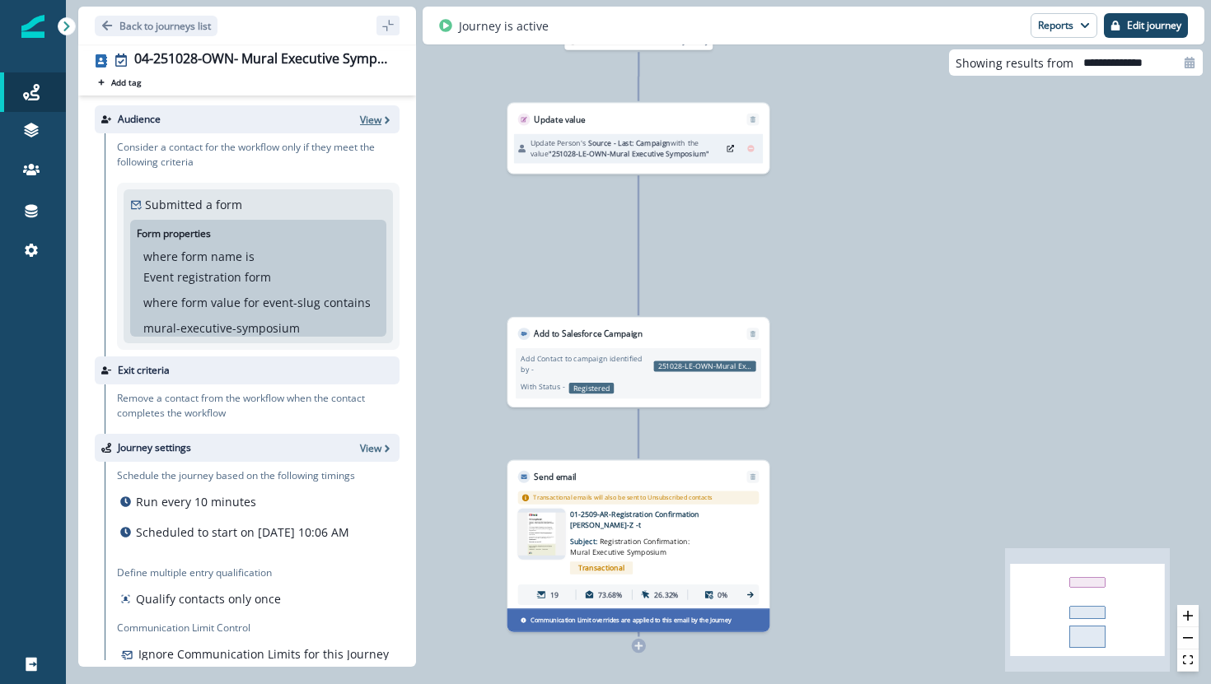
click at [370, 119] on p "View" at bounding box center [370, 120] width 21 height 14
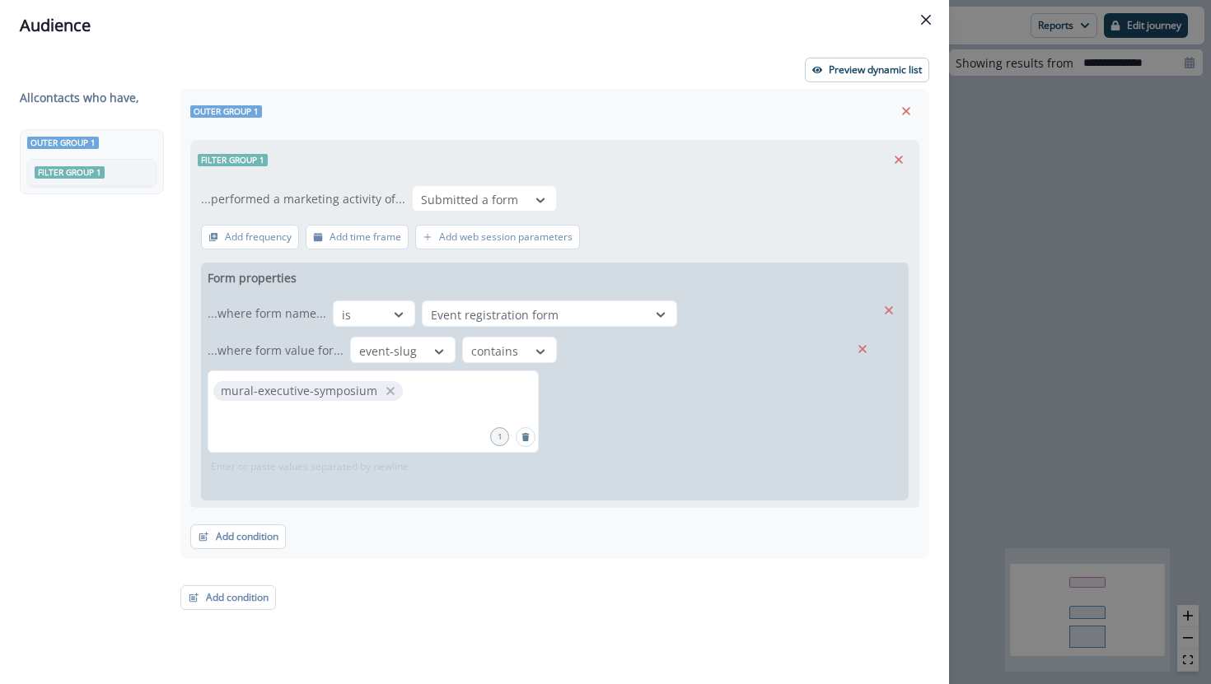
click at [441, 398] on div "All contact s who have, Outer group 1 Filter group 1 Outer group 1 Filter group…" at bounding box center [474, 356] width 909 height 535
click at [923, 16] on icon "Close" at bounding box center [926, 20] width 10 height 10
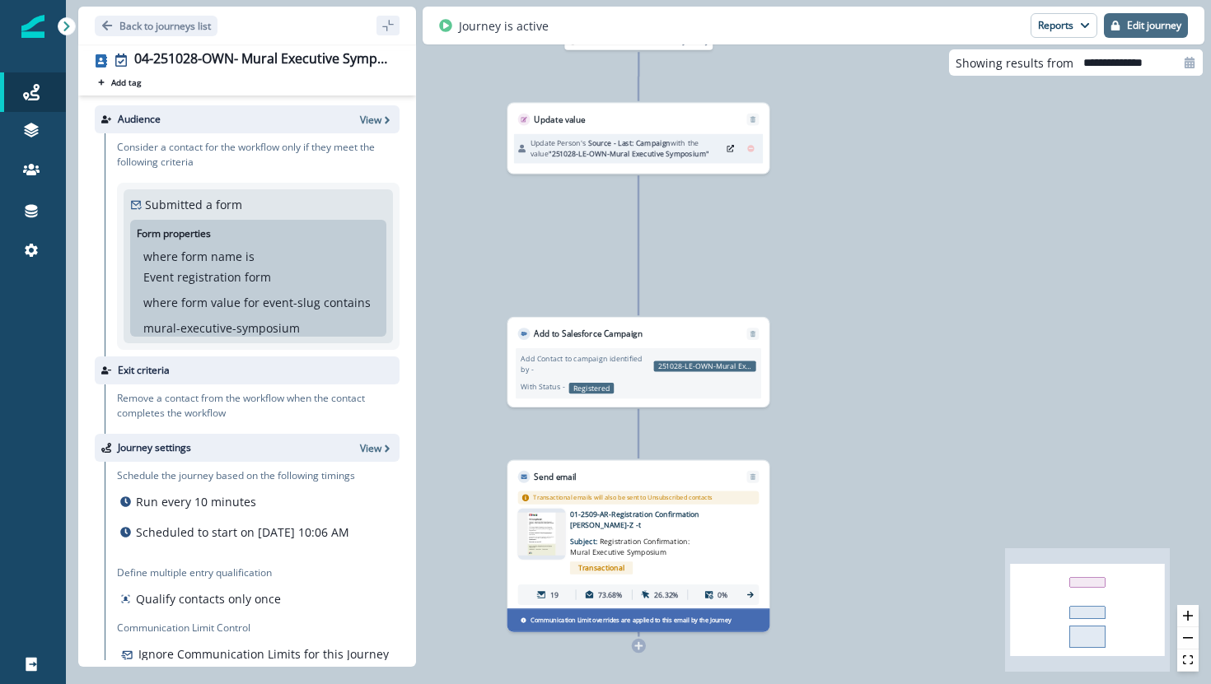
click at [1151, 31] on p "Edit journey" at bounding box center [1154, 26] width 54 height 12
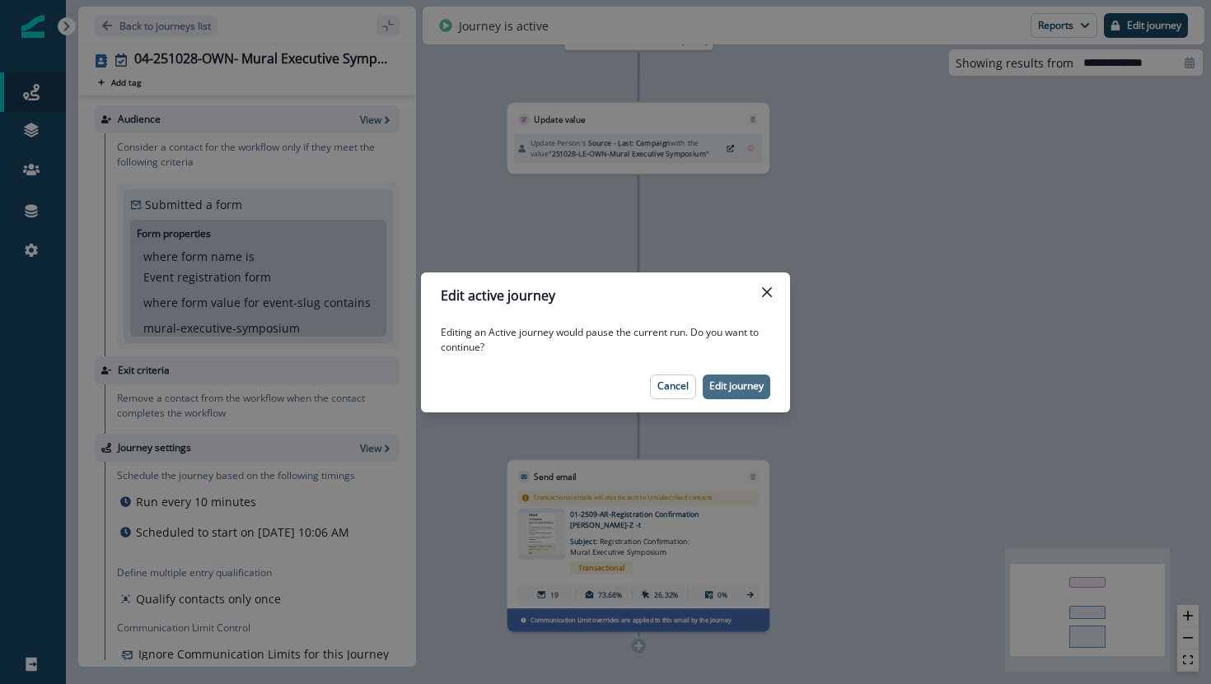
click at [719, 394] on button "Edit journey" at bounding box center [737, 387] width 68 height 25
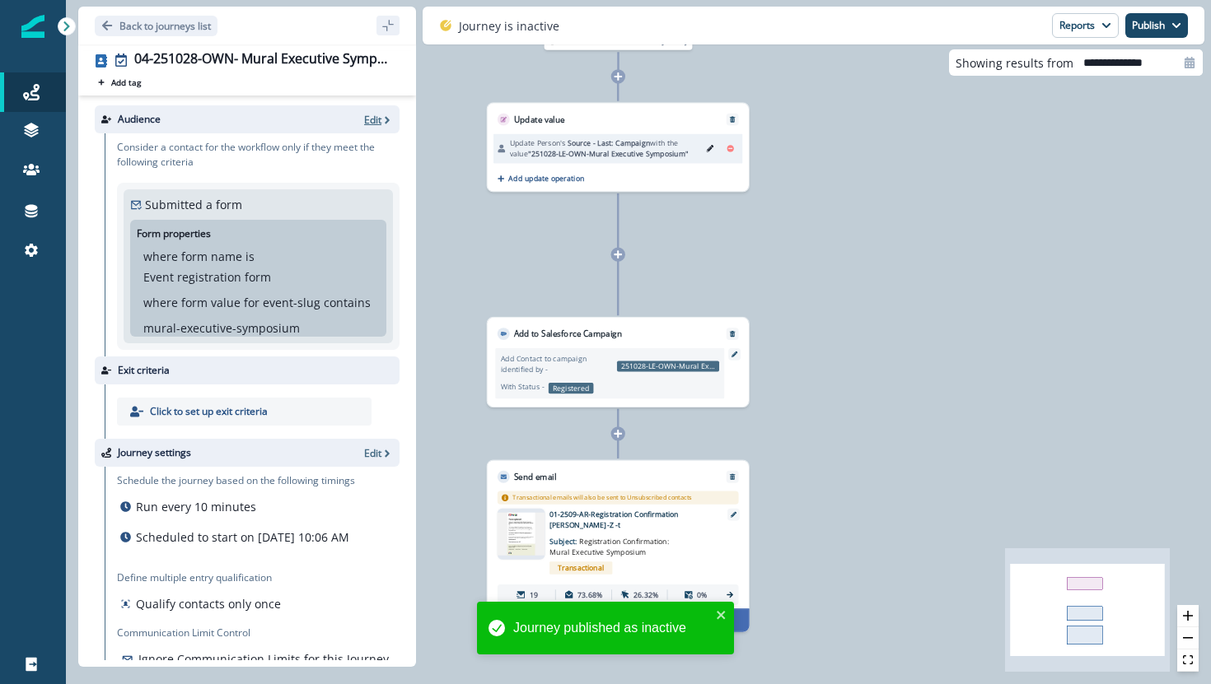
click at [378, 113] on p "Edit" at bounding box center [372, 120] width 17 height 14
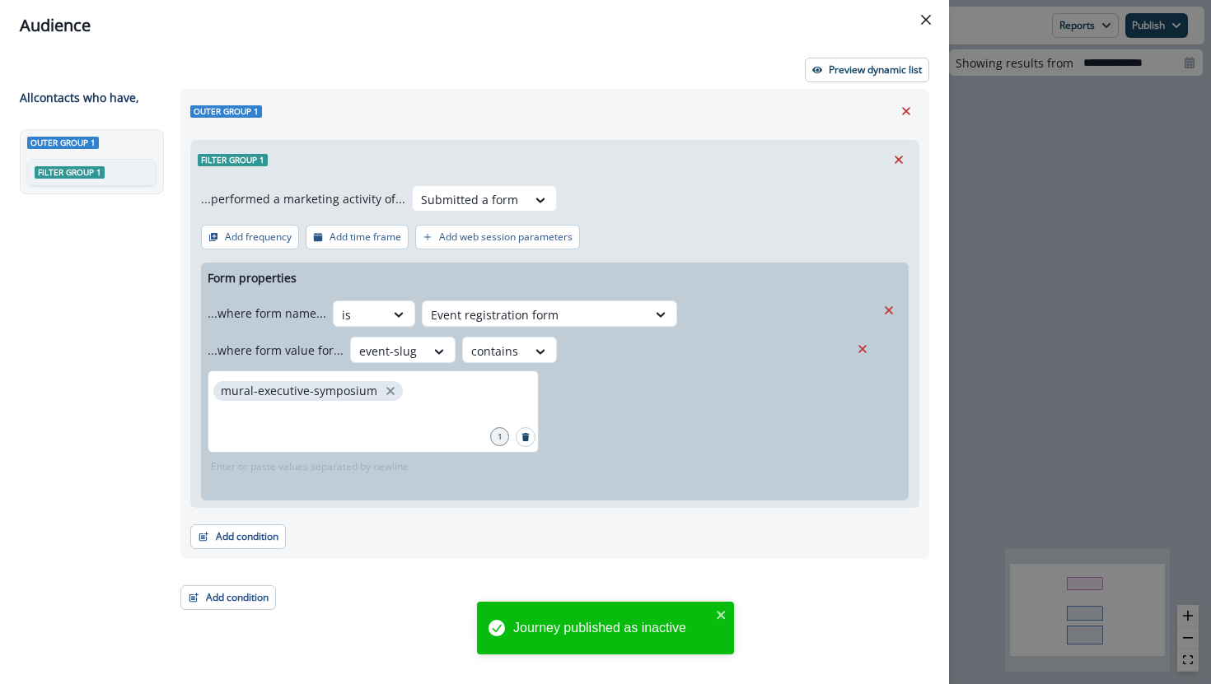
click at [415, 390] on div "mural-executive-symposium" at bounding box center [373, 412] width 331 height 82
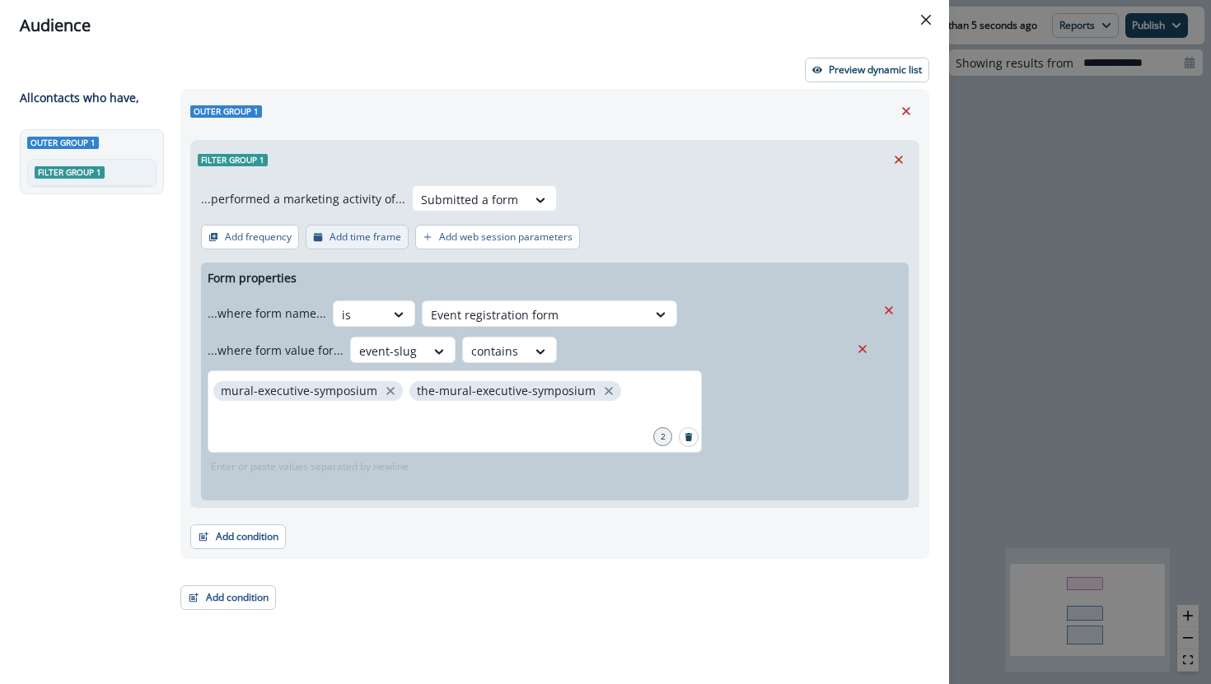
click at [353, 239] on p "Add time frame" at bounding box center [365, 237] width 72 height 12
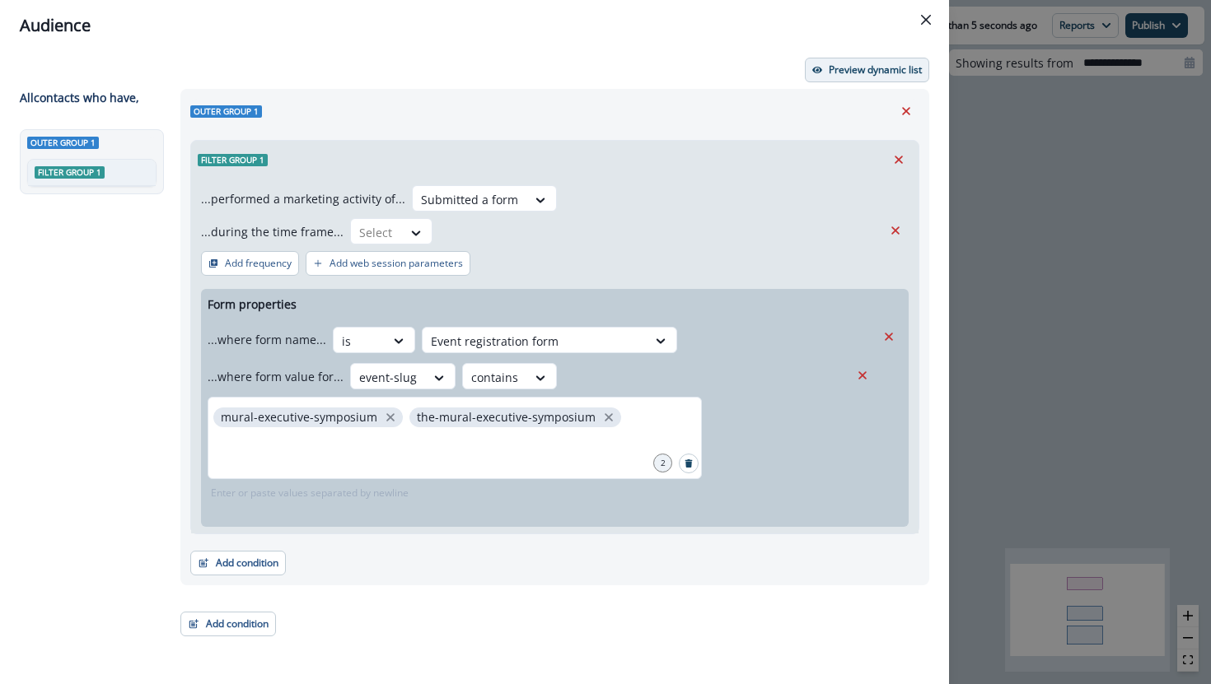
click at [883, 71] on p "Preview dynamic list" at bounding box center [875, 70] width 93 height 12
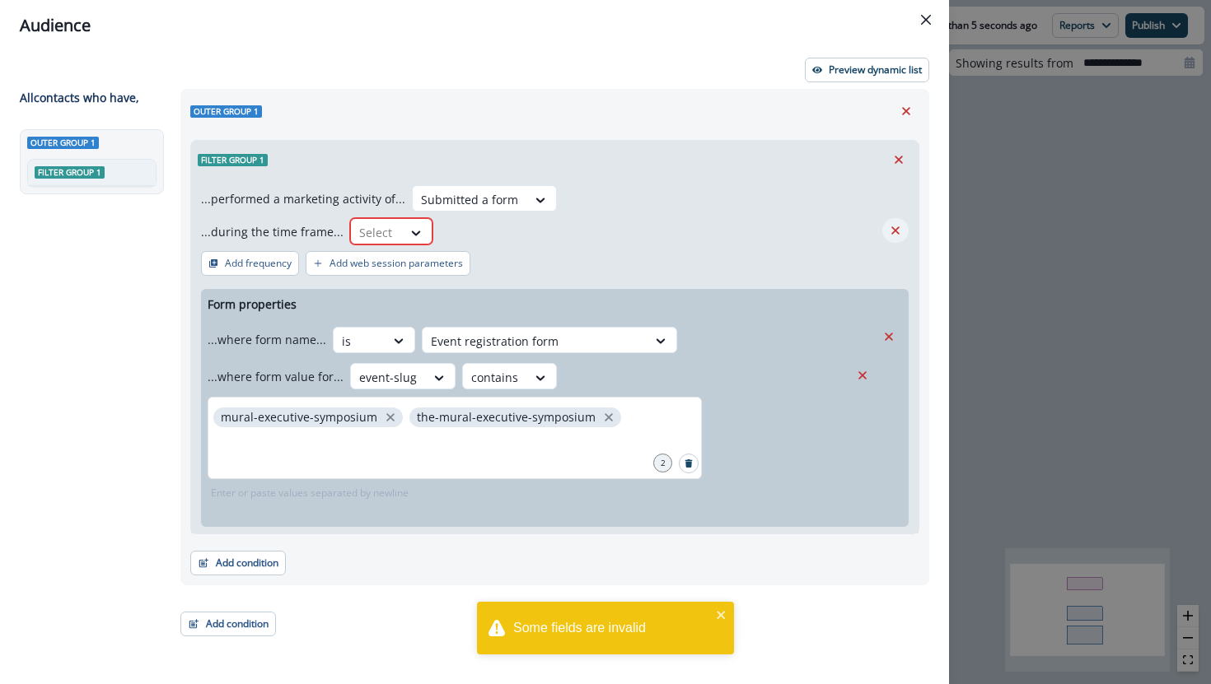
click at [897, 231] on icon "Remove" at bounding box center [895, 230] width 15 height 15
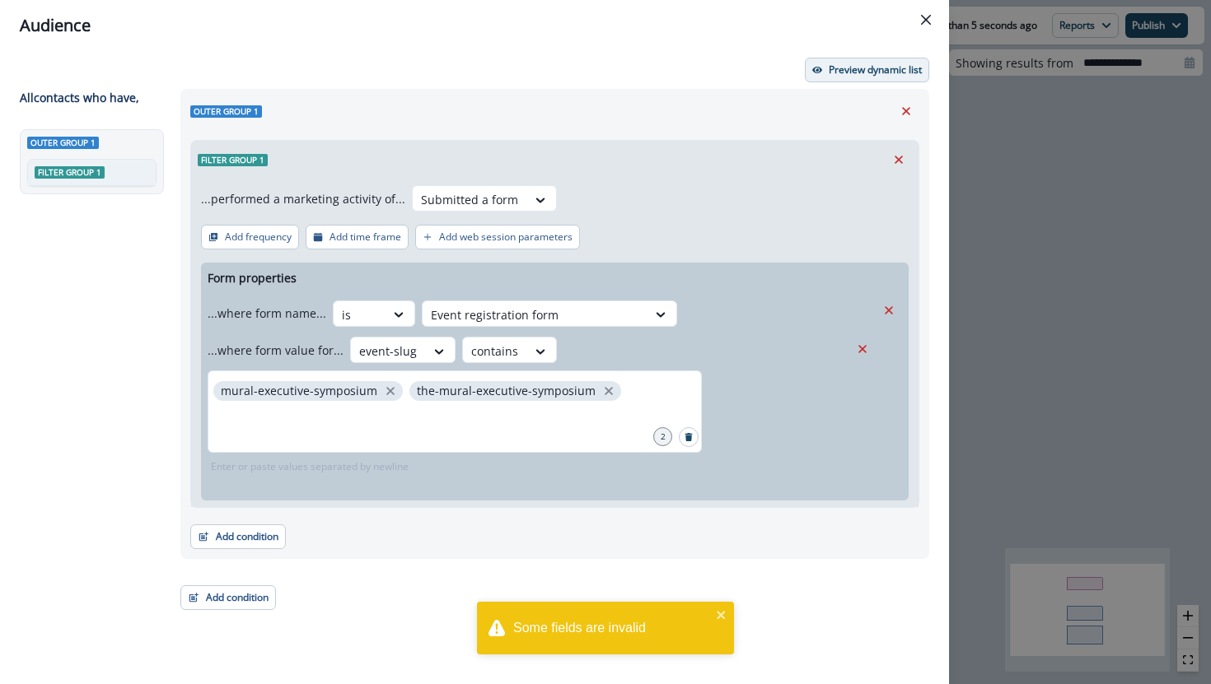
click at [878, 72] on p "Preview dynamic list" at bounding box center [875, 70] width 93 height 12
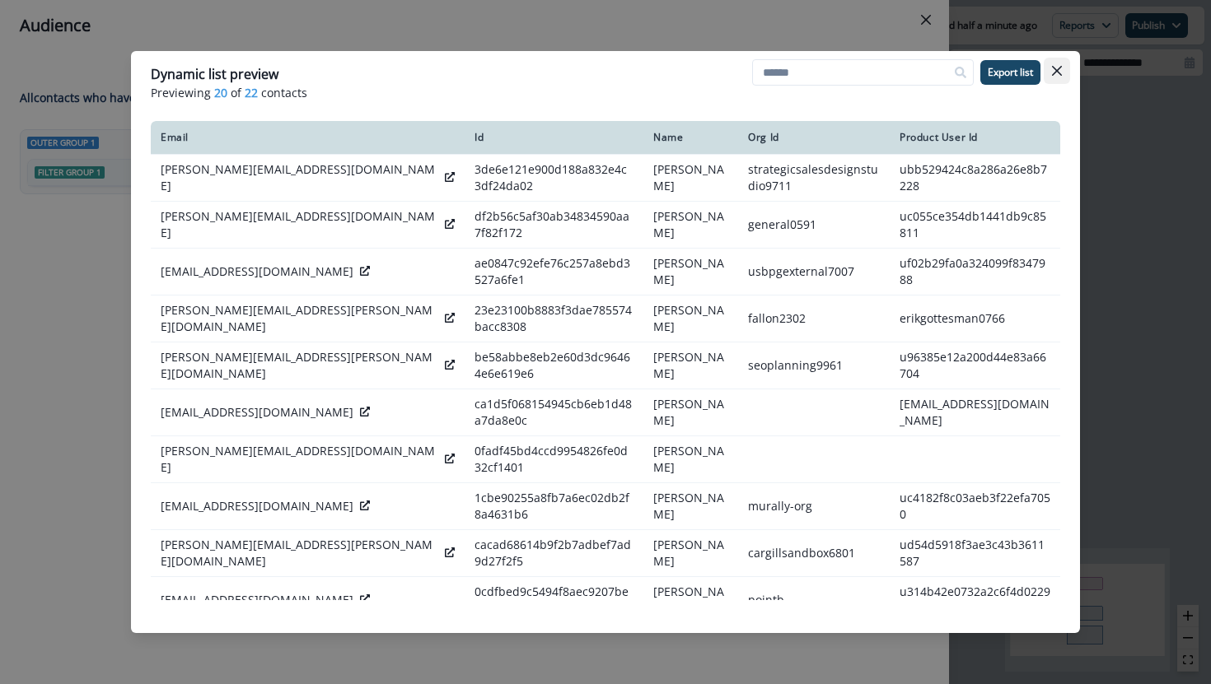
click at [1057, 68] on icon "Close" at bounding box center [1057, 71] width 10 height 10
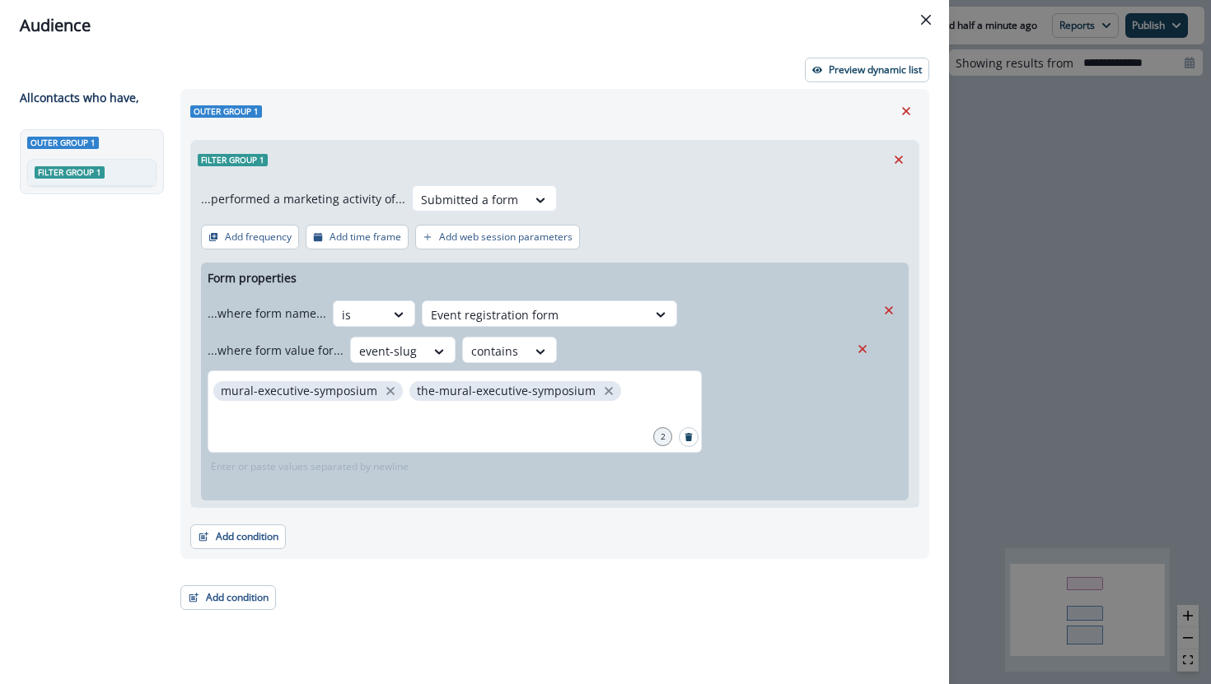
click at [925, 22] on icon "Close" at bounding box center [926, 20] width 10 height 10
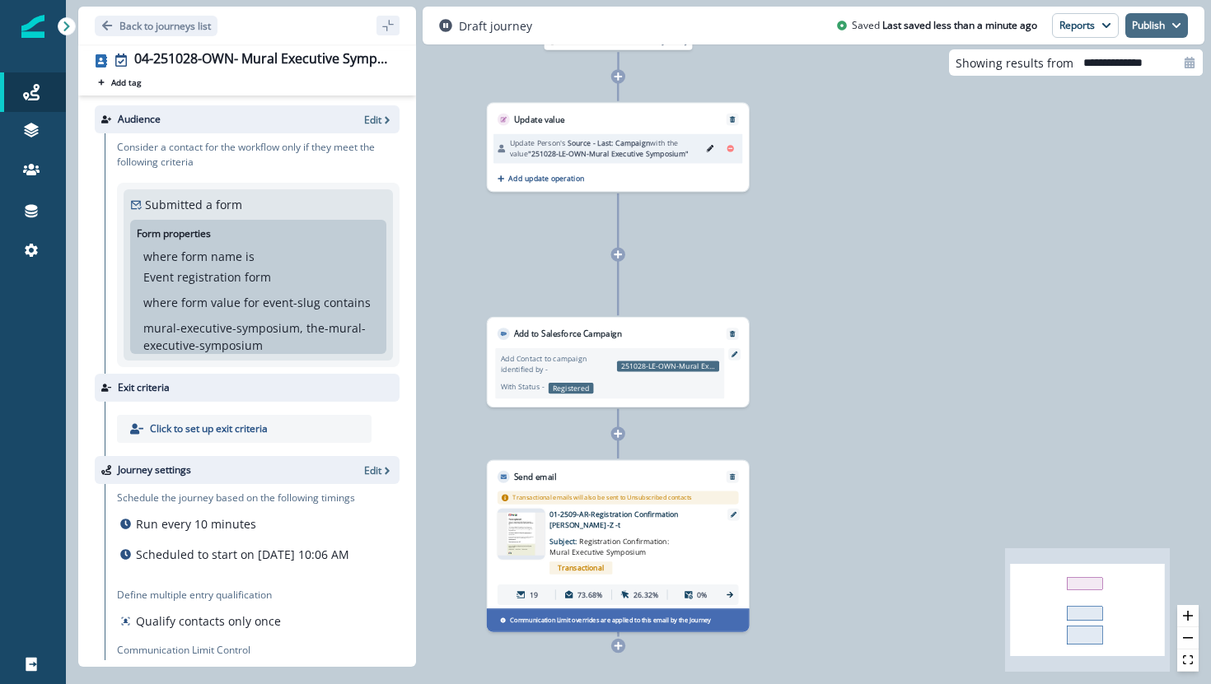
click at [1143, 20] on button "Publish" at bounding box center [1156, 25] width 63 height 25
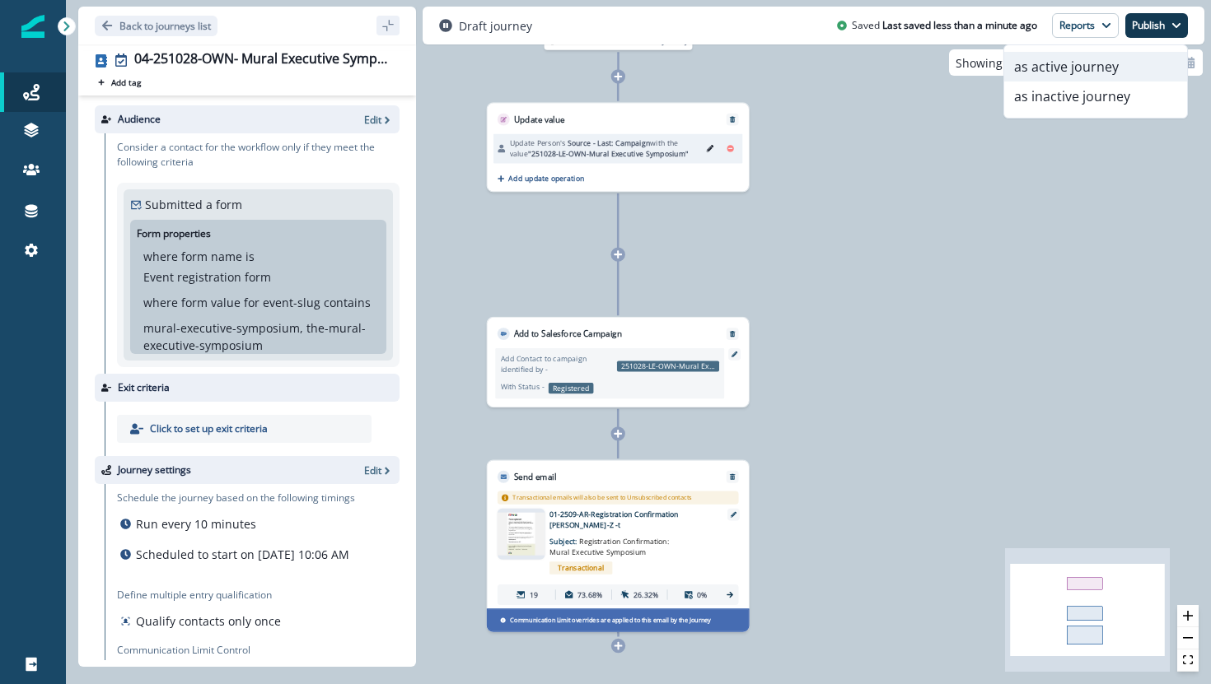
click at [1104, 67] on button "as active journey" at bounding box center [1095, 67] width 183 height 30
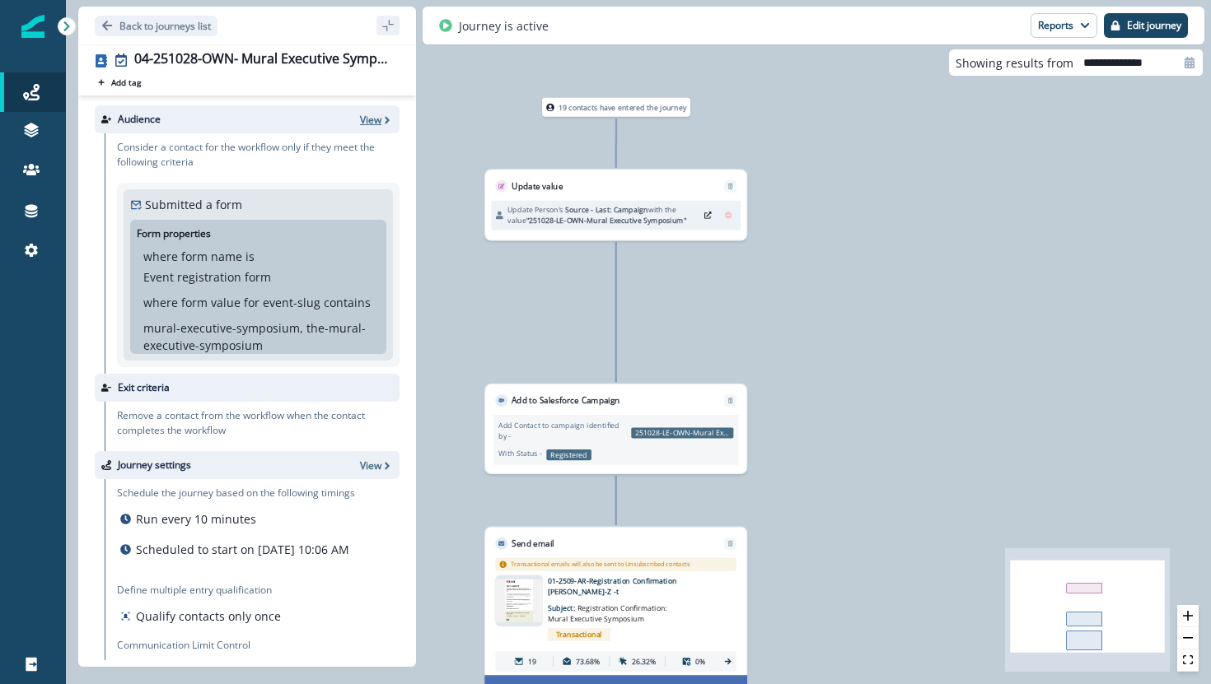
click at [379, 120] on p "View" at bounding box center [370, 120] width 21 height 14
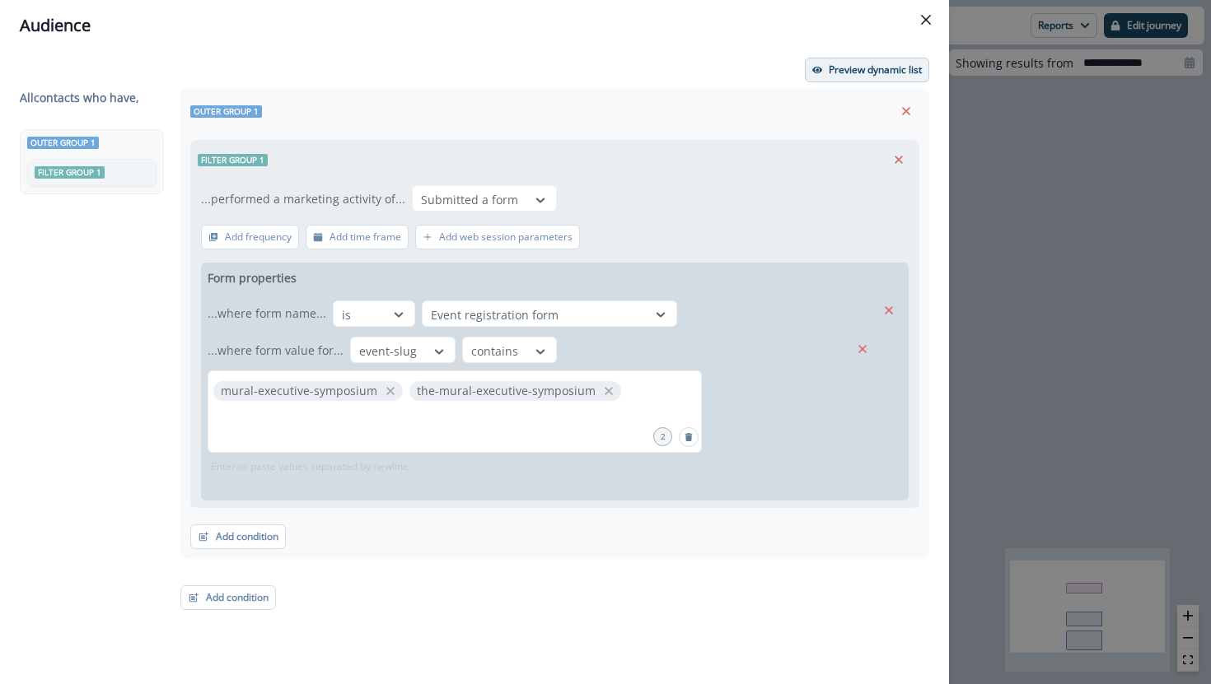
click at [873, 62] on button "Preview dynamic list" at bounding box center [867, 70] width 124 height 25
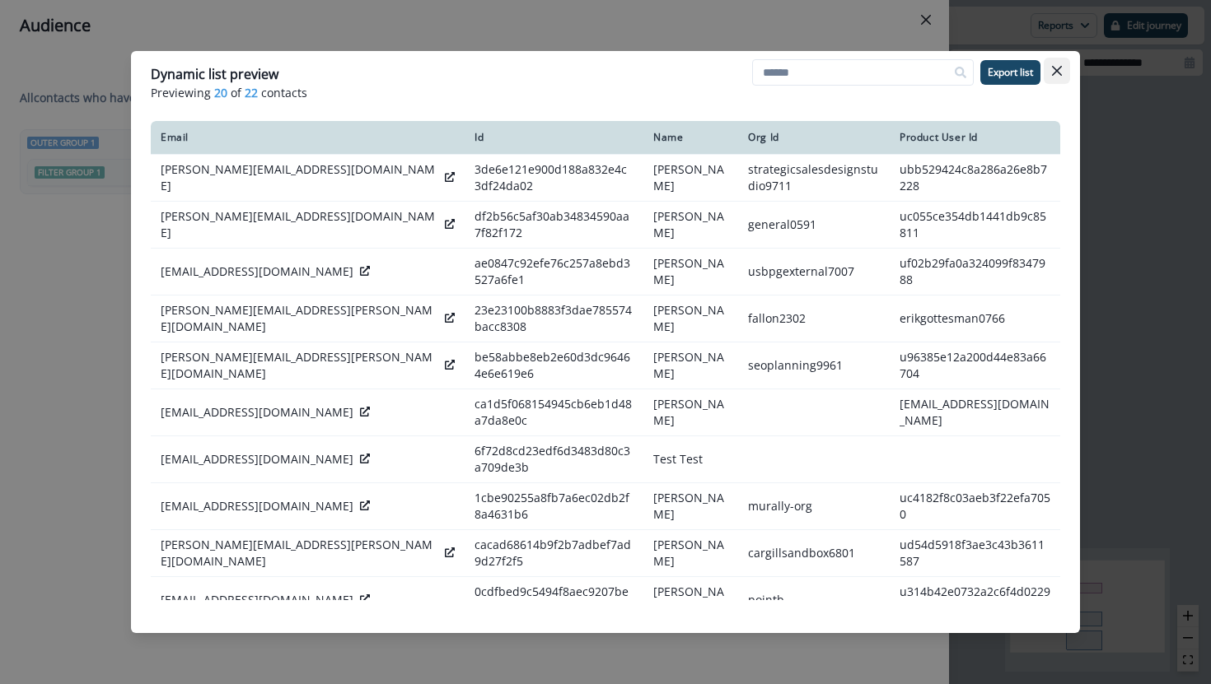
click at [1063, 71] on button "Close" at bounding box center [1057, 71] width 26 height 26
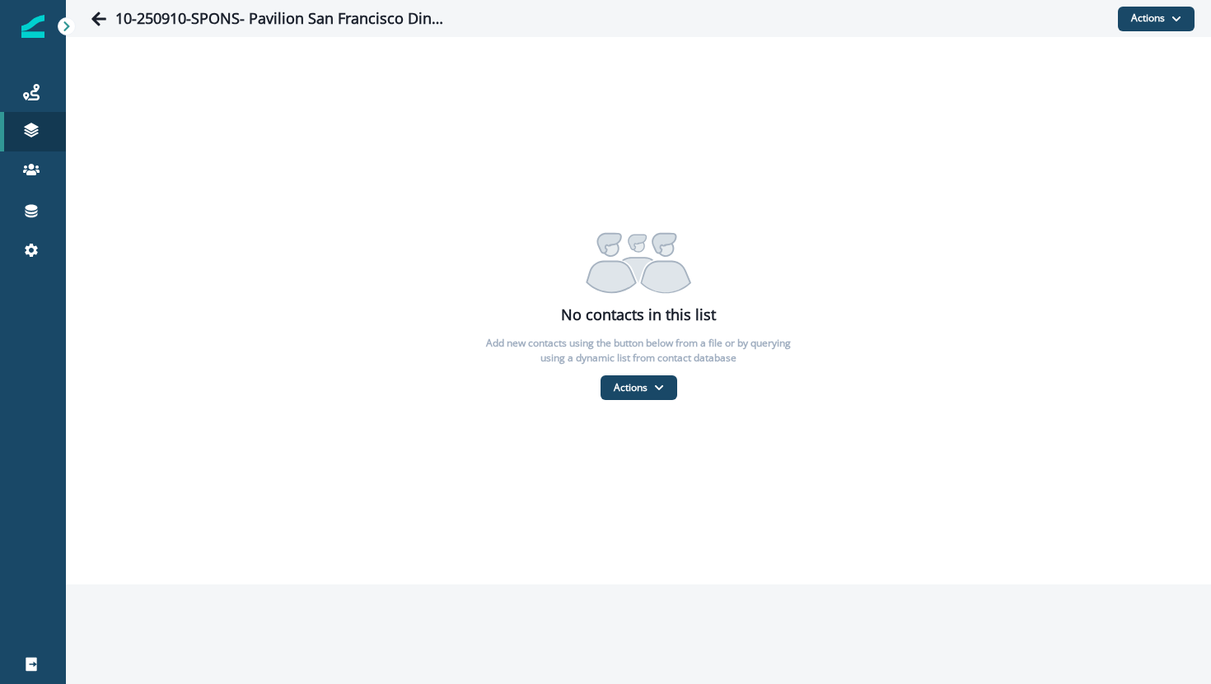
click at [637, 404] on div "No contacts in this list Add new contacts using the button below from a file or…" at bounding box center [638, 311] width 1145 height 548
click at [637, 387] on button "Actions" at bounding box center [638, 388] width 77 height 25
click at [633, 467] on button "From a CSV file" at bounding box center [674, 458] width 147 height 27
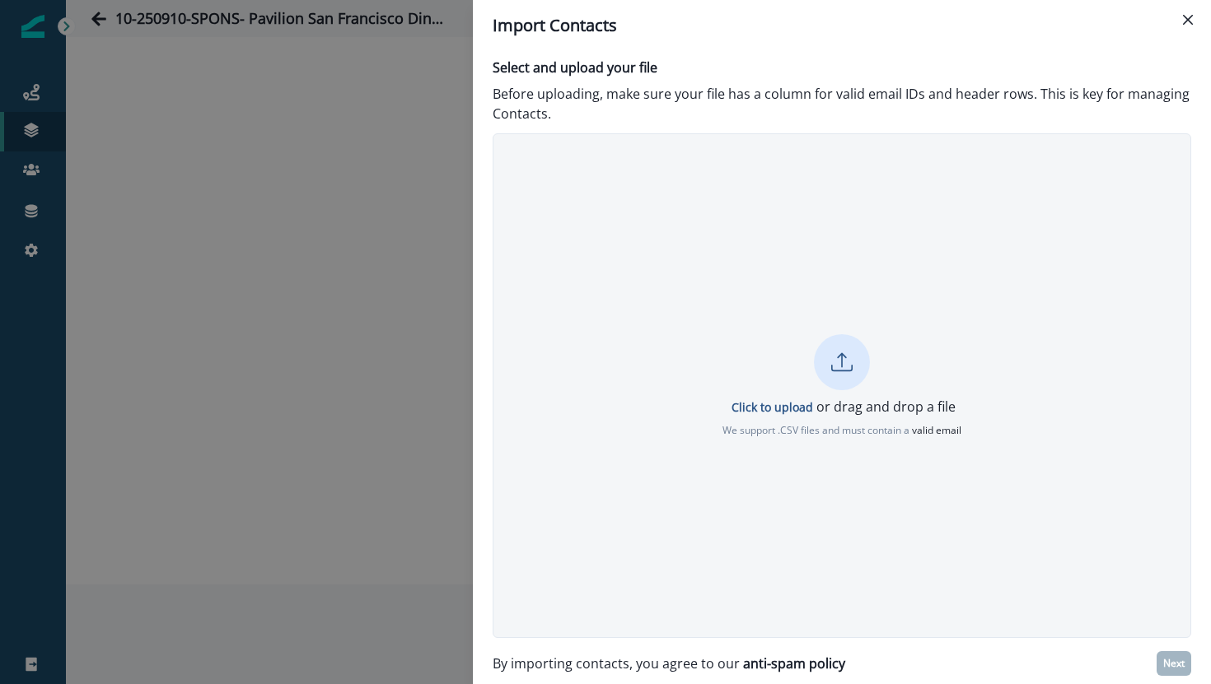
click at [834, 368] on icon at bounding box center [841, 362] width 21 height 21
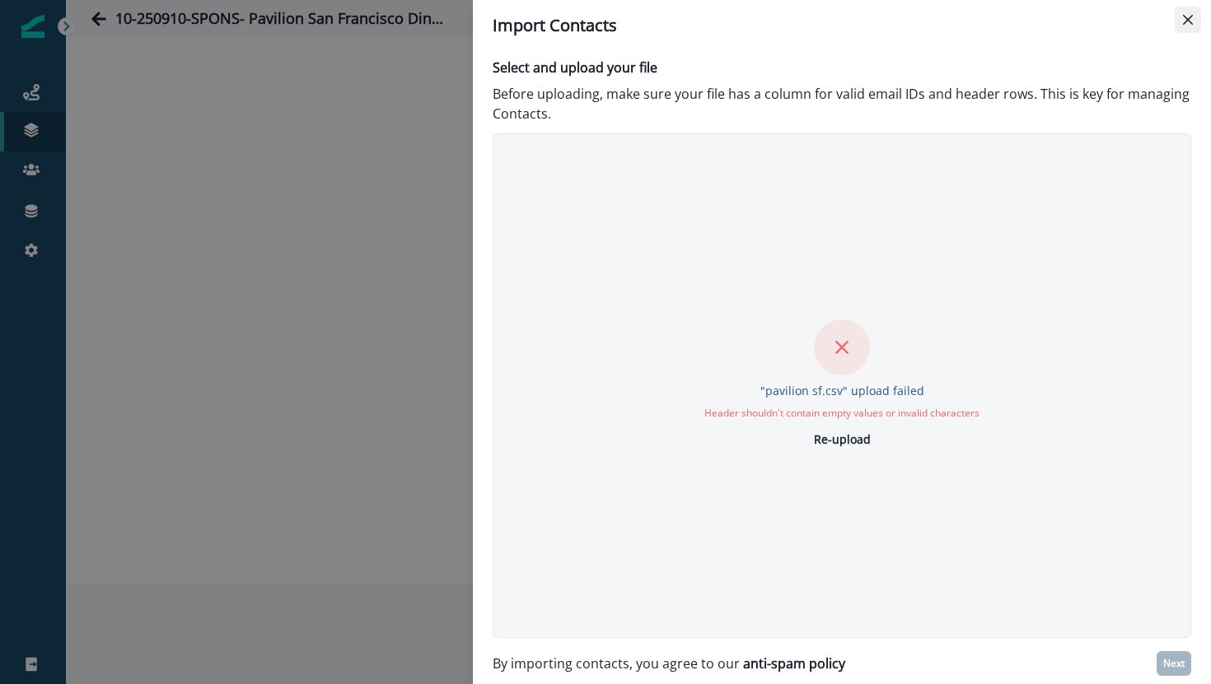
click at [1183, 26] on button "Close" at bounding box center [1187, 20] width 26 height 26
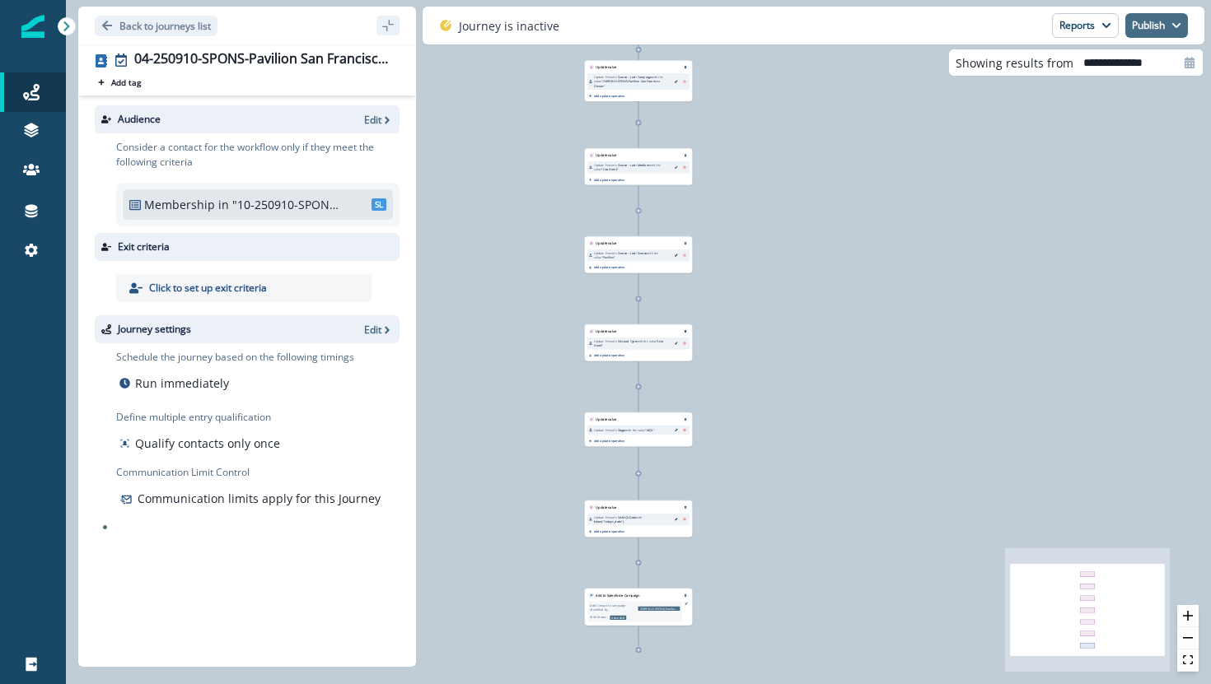
click at [1154, 18] on button "Publish" at bounding box center [1156, 25] width 63 height 25
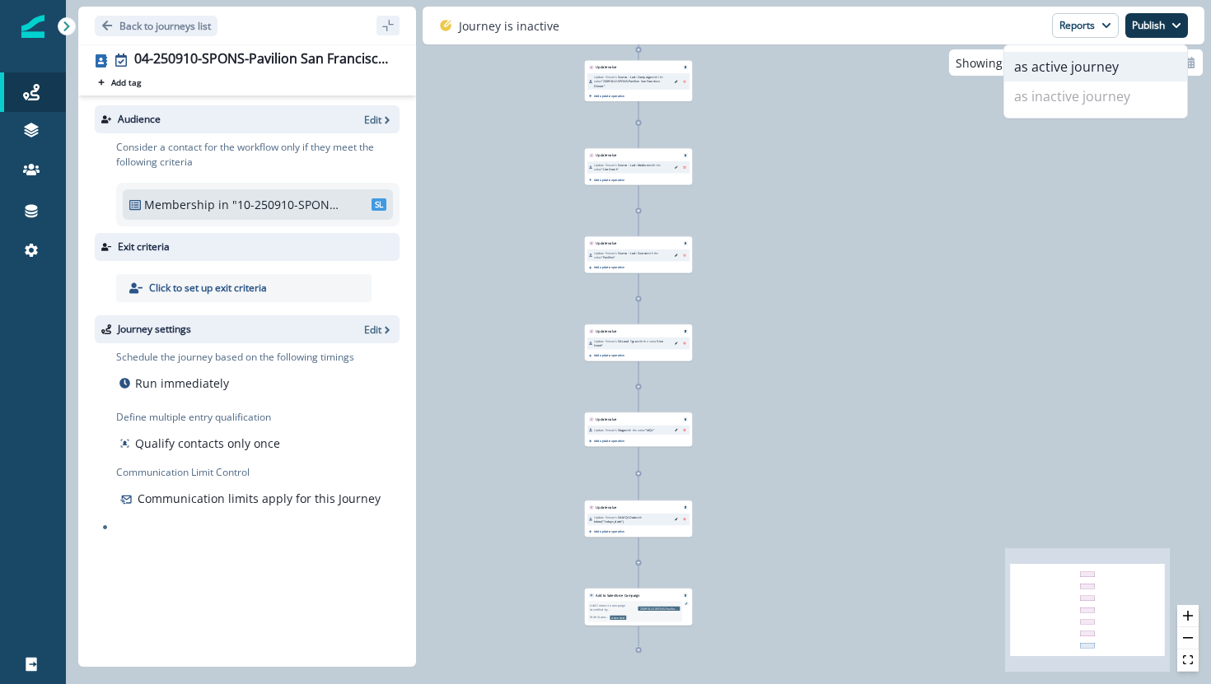
click at [1106, 72] on button "as active journey" at bounding box center [1095, 67] width 183 height 30
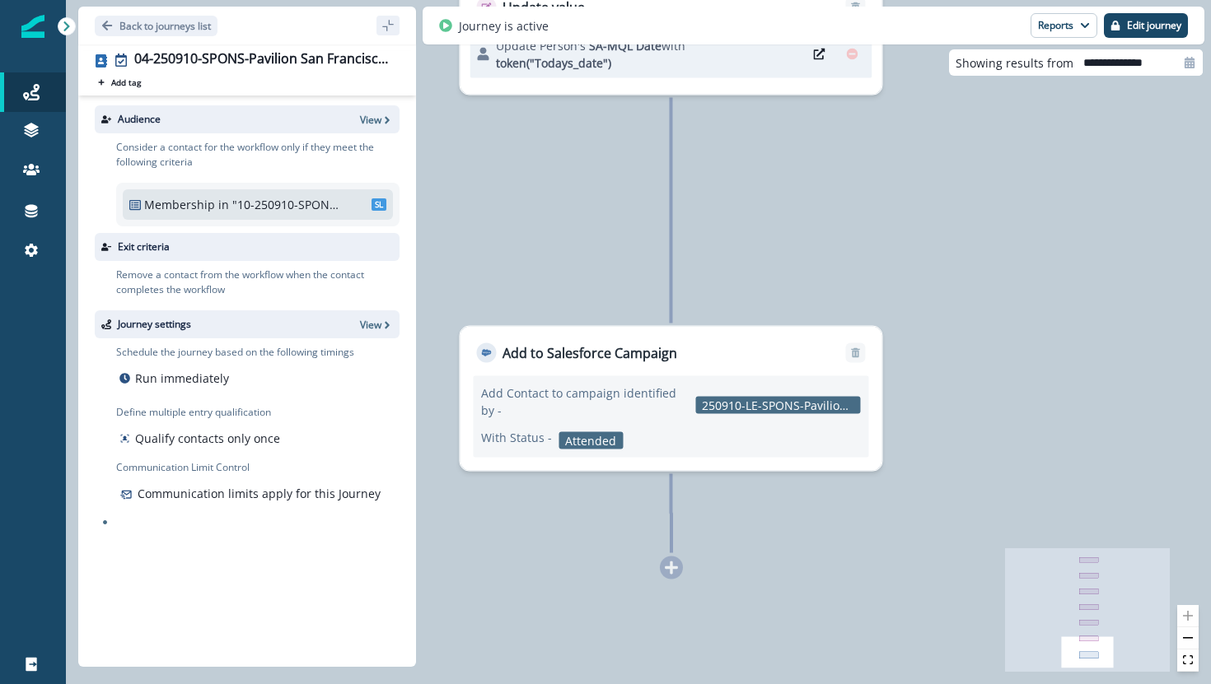
click at [371, 111] on div "Audience View" at bounding box center [247, 119] width 305 height 28
click at [383, 121] on icon "button" at bounding box center [387, 120] width 12 height 12
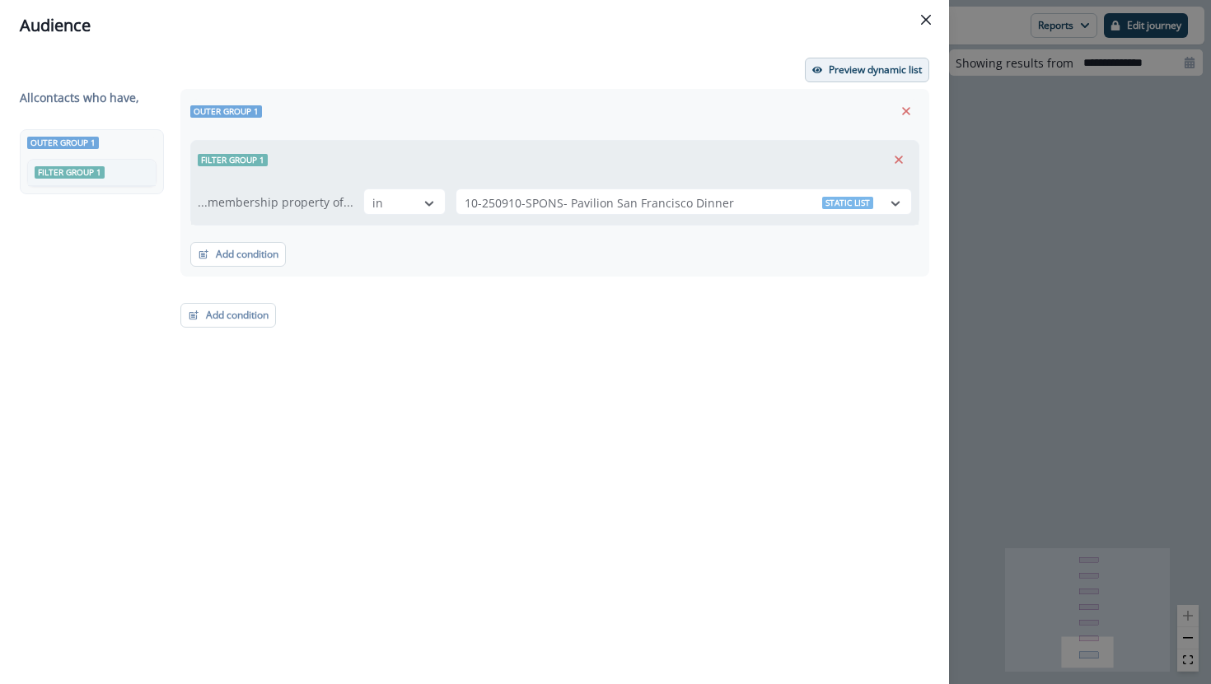
click at [894, 78] on button "Preview dynamic list" at bounding box center [867, 70] width 124 height 25
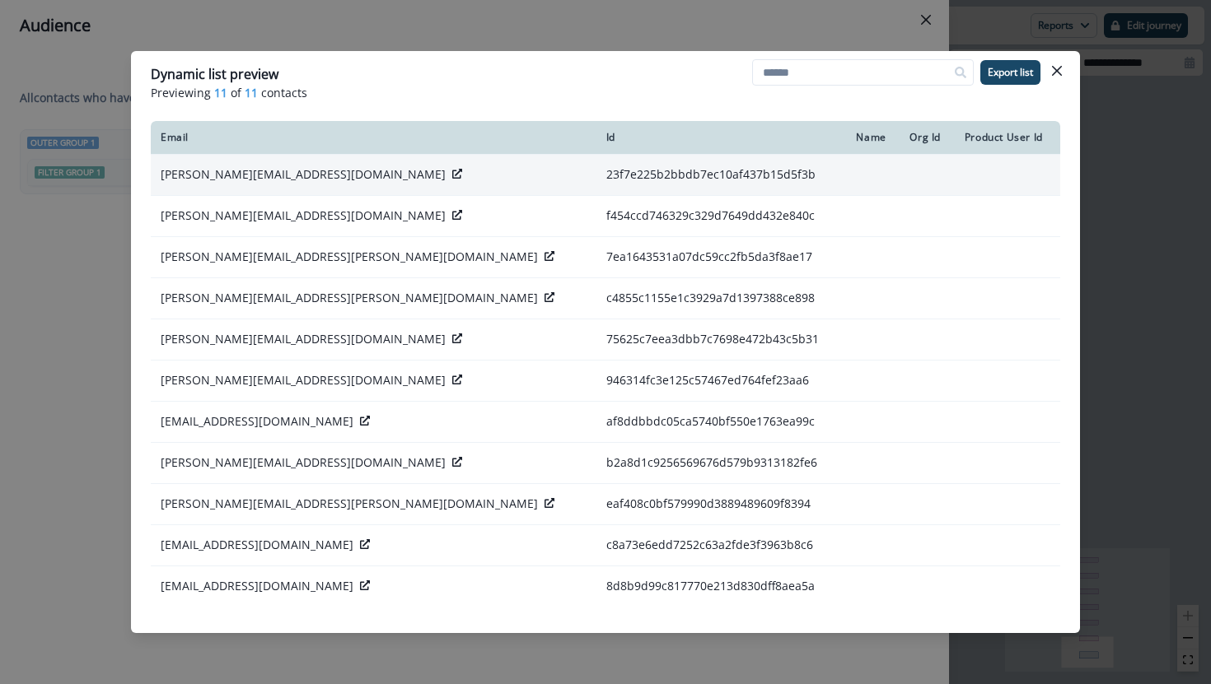
click at [452, 170] on icon at bounding box center [457, 174] width 10 height 10
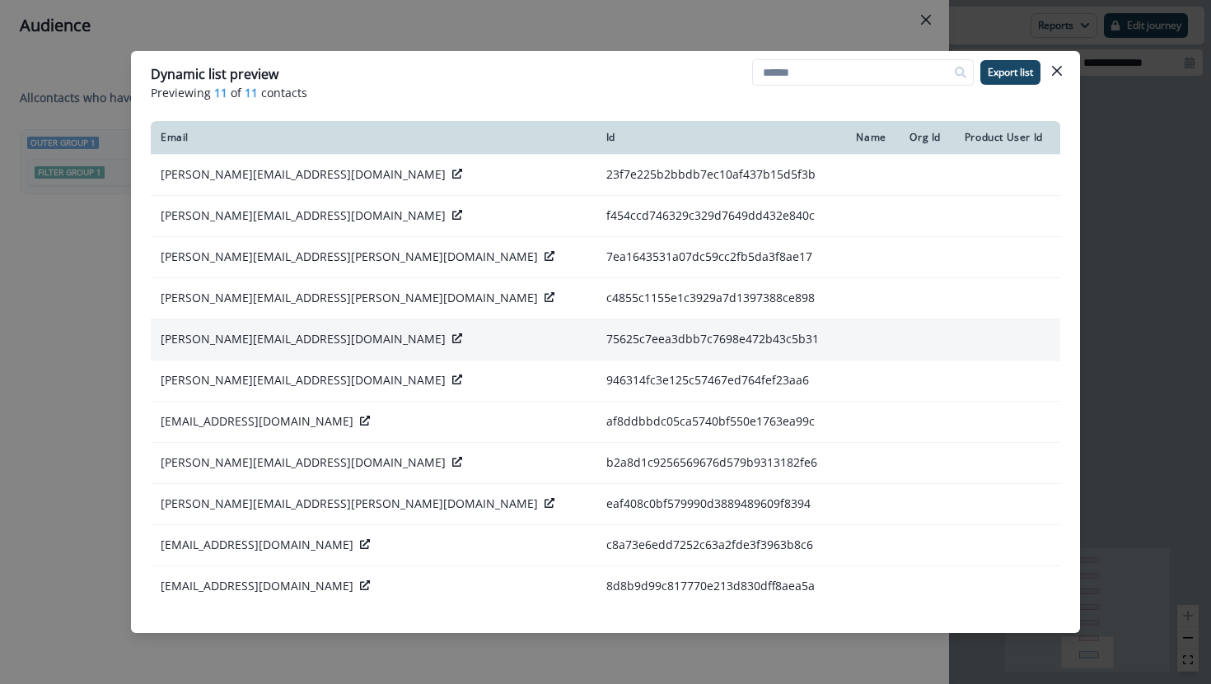
click at [452, 333] on div at bounding box center [457, 339] width 10 height 16
click at [452, 339] on icon at bounding box center [457, 339] width 10 height 10
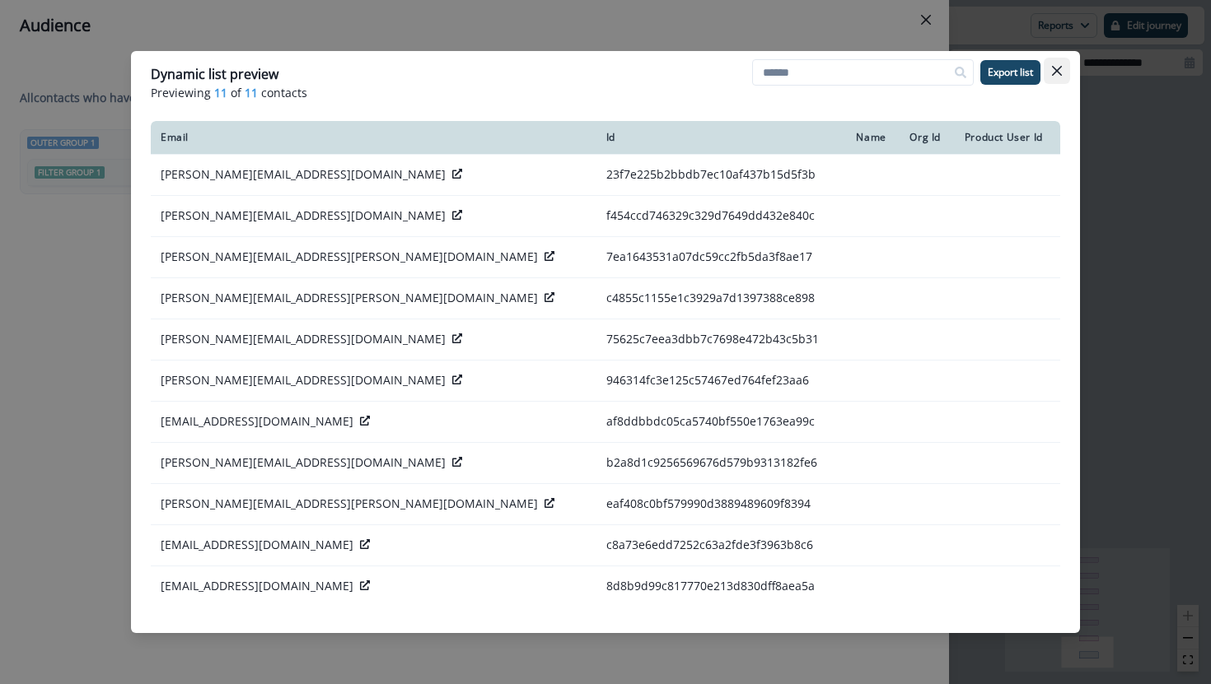
click at [1066, 75] on button "Close" at bounding box center [1057, 71] width 26 height 26
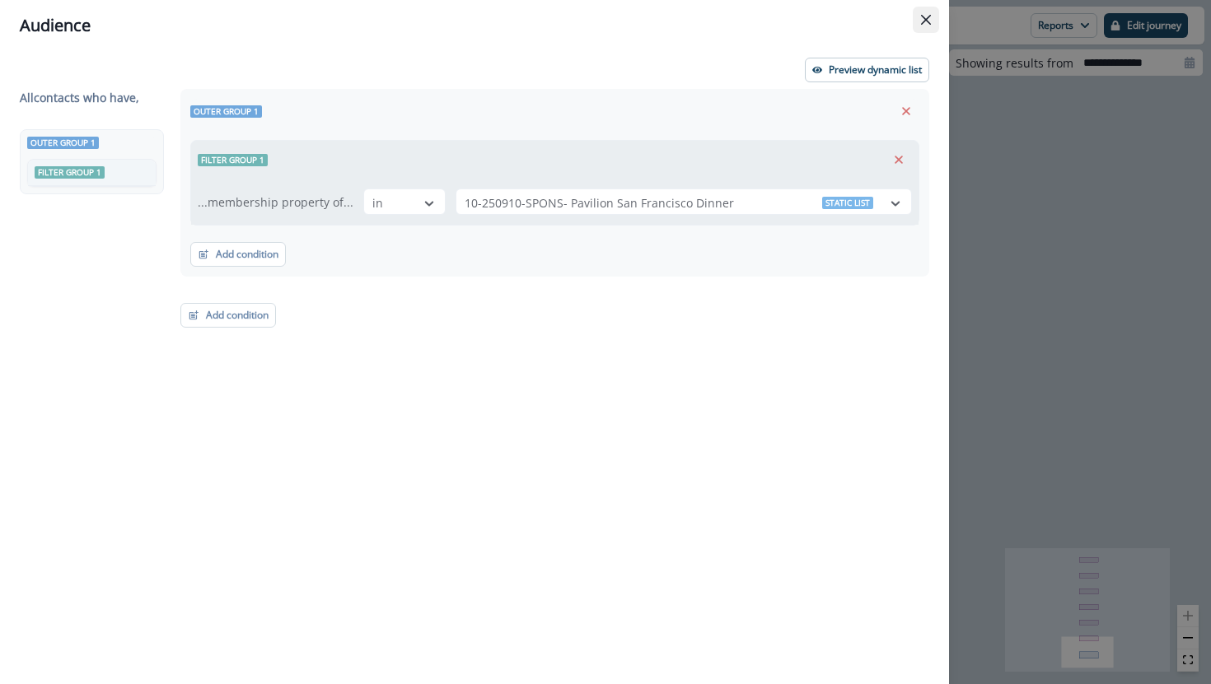
click at [926, 26] on button "Close" at bounding box center [926, 20] width 26 height 26
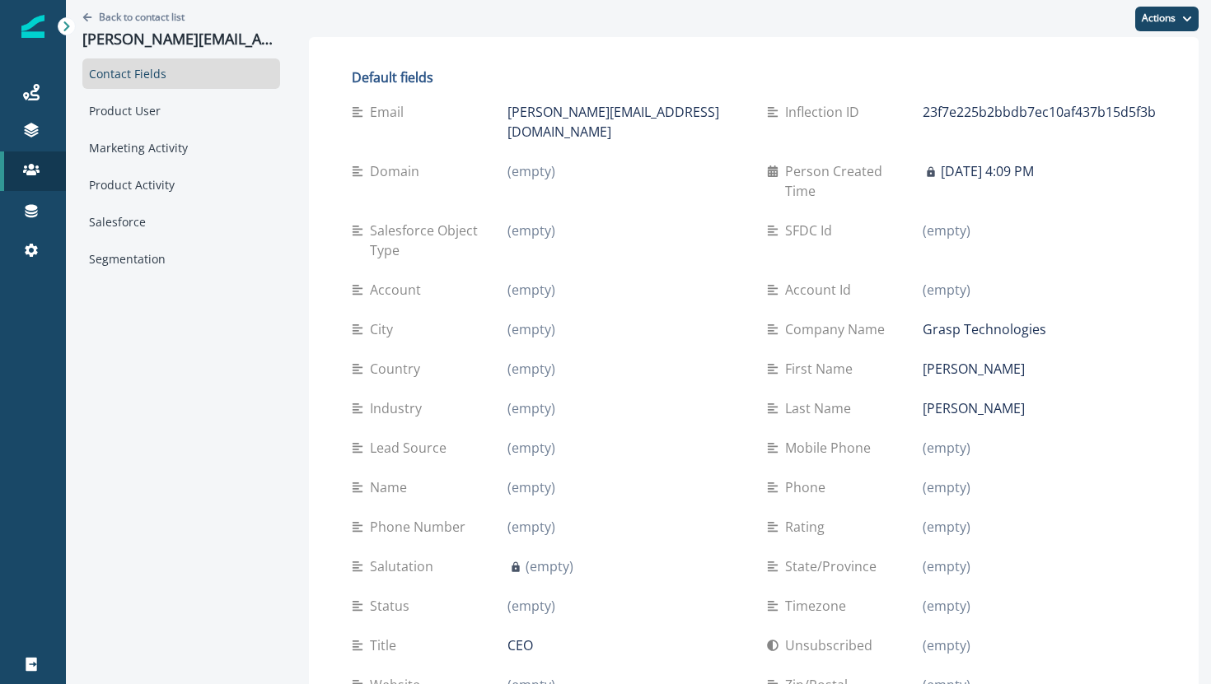
click at [124, 23] on div "Back to contact list [PERSON_NAME][EMAIL_ADDRESS][DOMAIN_NAME]" at bounding box center [181, 29] width 198 height 58
click at [147, 14] on p "Back to contact list" at bounding box center [142, 17] width 86 height 14
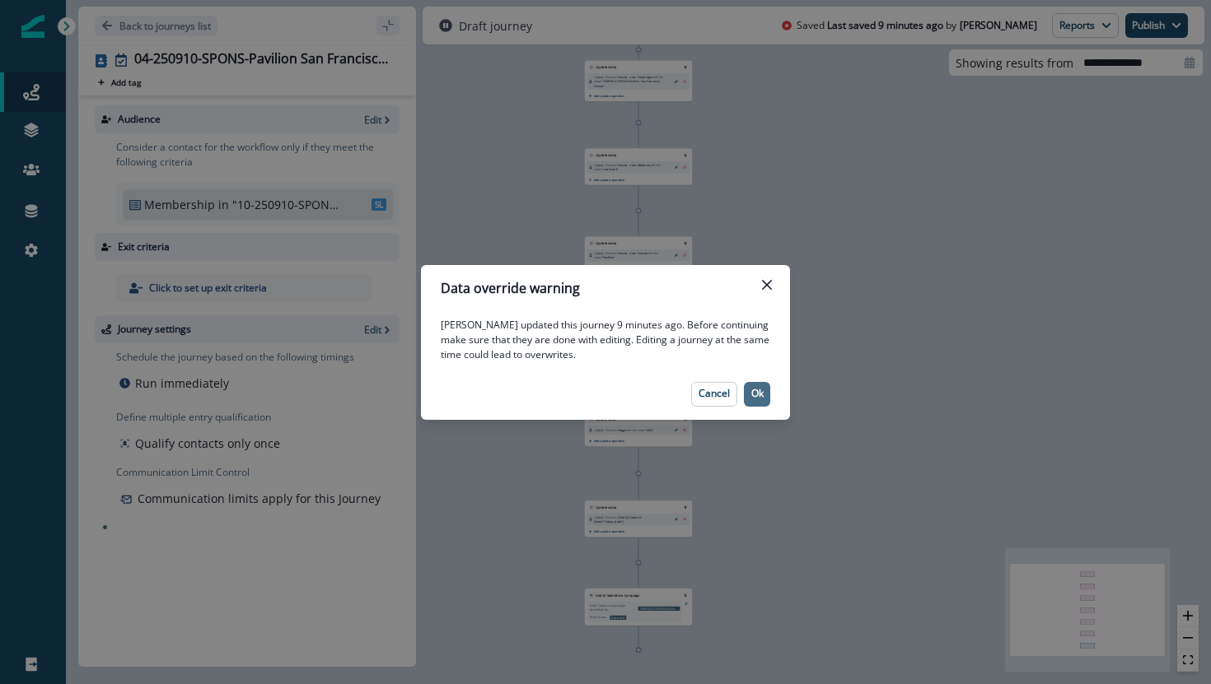
click at [751, 392] on p "Ok" at bounding box center [757, 394] width 12 height 12
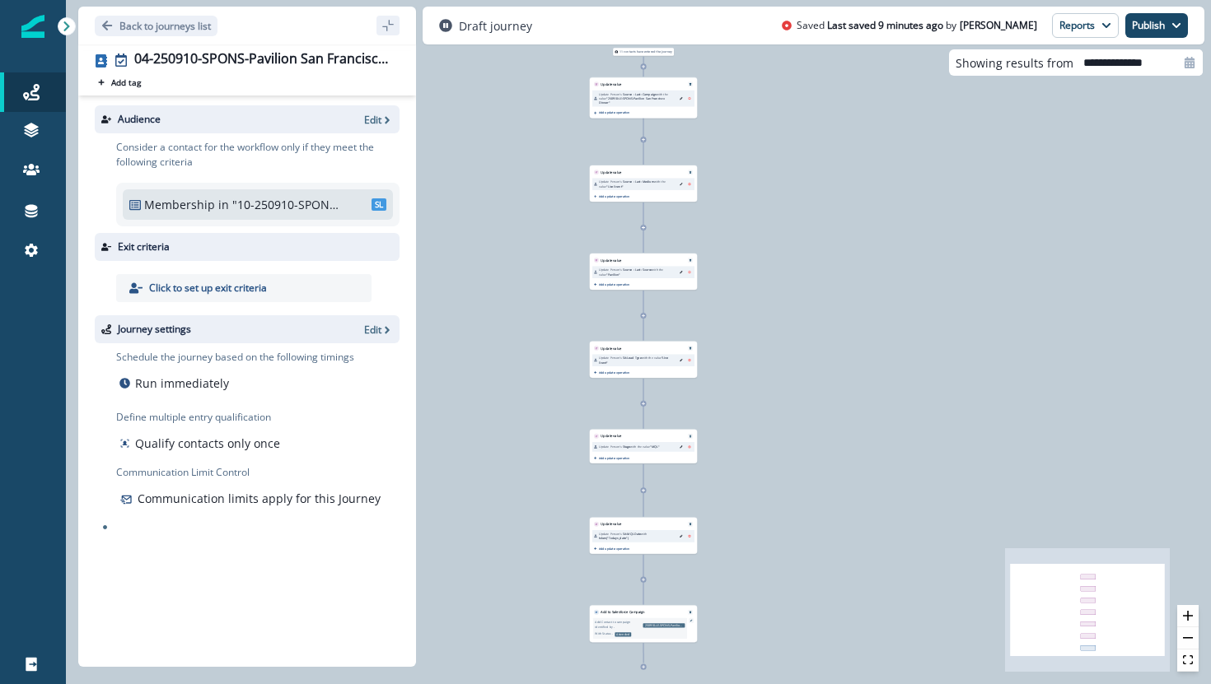
drag, startPoint x: 1142, startPoint y: 26, endPoint x: 1070, endPoint y: 240, distance: 225.8
click at [1072, 241] on div "Back to journeys list 04-250910-SPONS-Pavilion [GEOGRAPHIC_DATA] Dinner Add tag…" at bounding box center [638, 342] width 1145 height 684
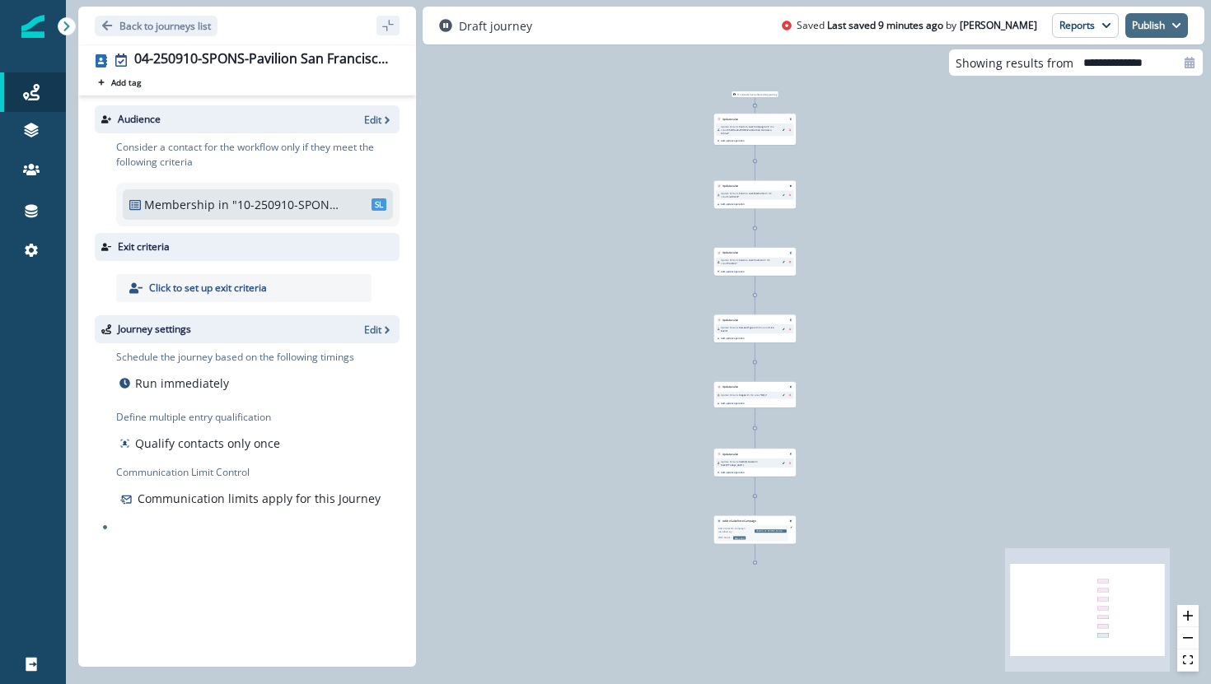
click at [1151, 27] on button "Publish" at bounding box center [1156, 25] width 63 height 25
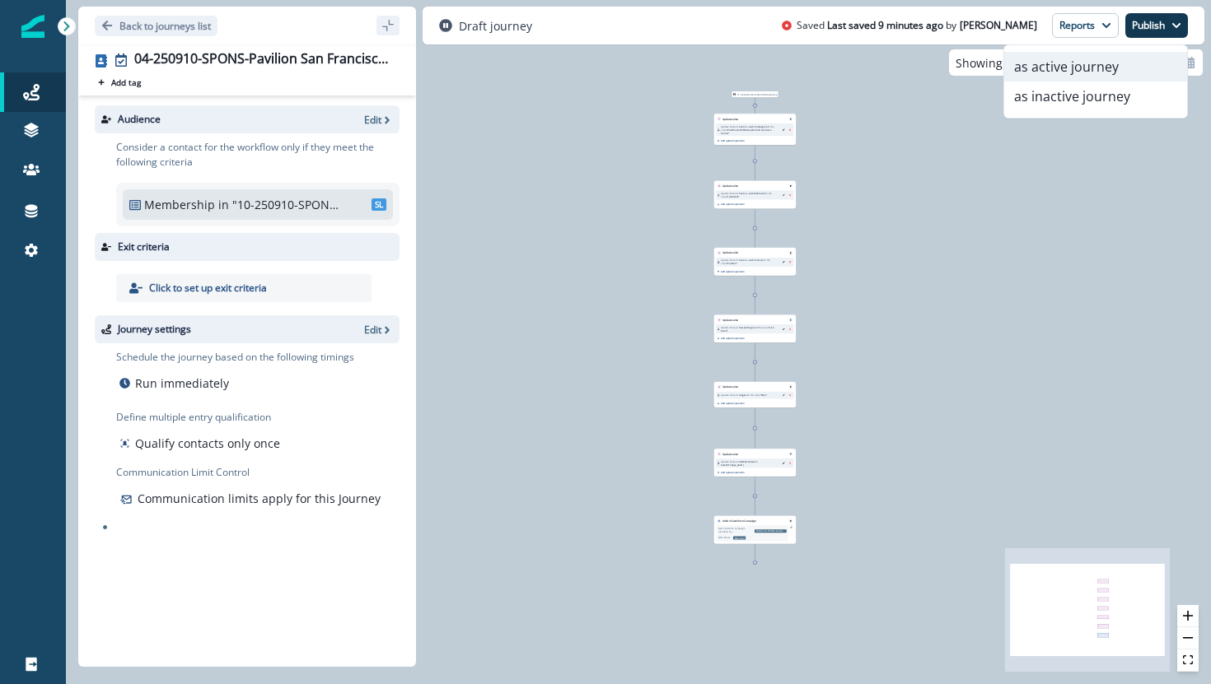
click at [1122, 68] on button "as active journey" at bounding box center [1095, 67] width 183 height 30
